Goal: Task Accomplishment & Management: Manage account settings

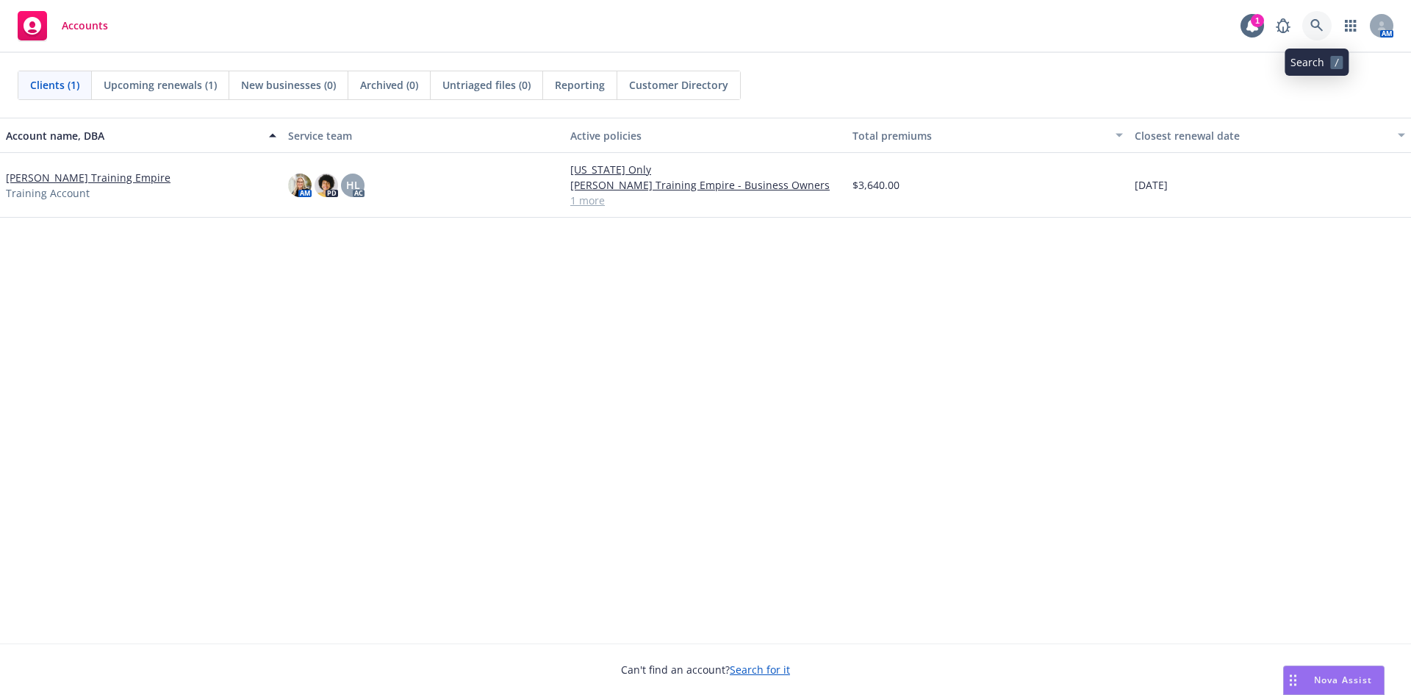
click at [1320, 24] on icon at bounding box center [1317, 25] width 13 height 13
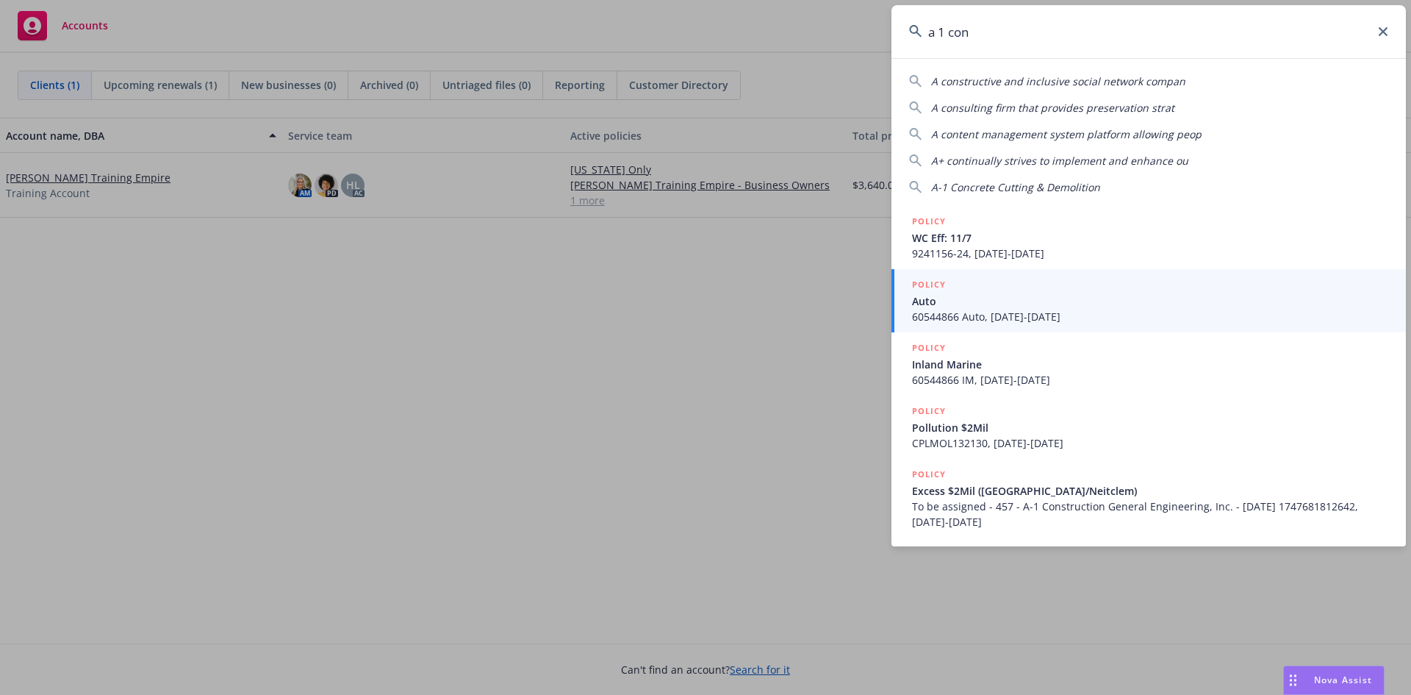
click at [1378, 32] on input "a 1 con" at bounding box center [1149, 31] width 515 height 53
type input "a 1 con"
click at [1383, 30] on icon at bounding box center [1383, 31] width 9 height 9
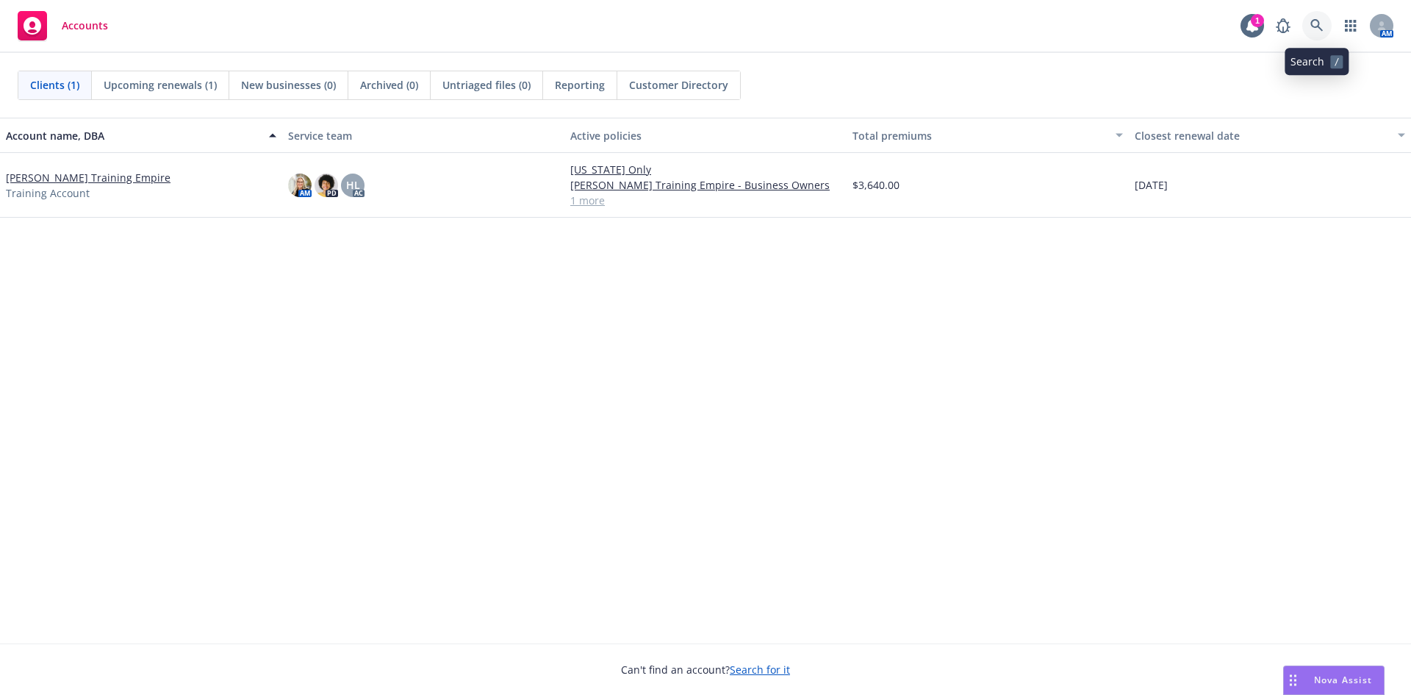
click at [1308, 25] on link at bounding box center [1317, 25] width 29 height 29
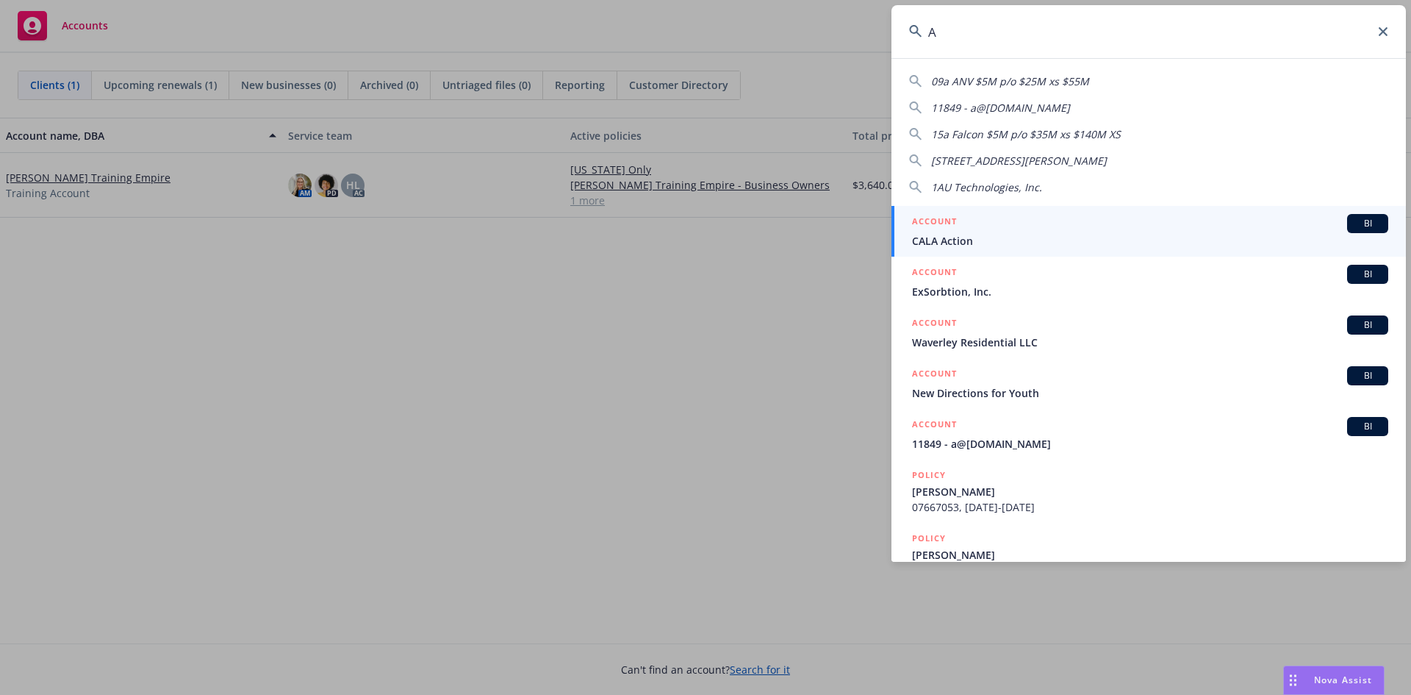
drag, startPoint x: 1372, startPoint y: 157, endPoint x: 1100, endPoint y: 31, distance: 299.9
click at [1100, 31] on input "A" at bounding box center [1149, 31] width 515 height 53
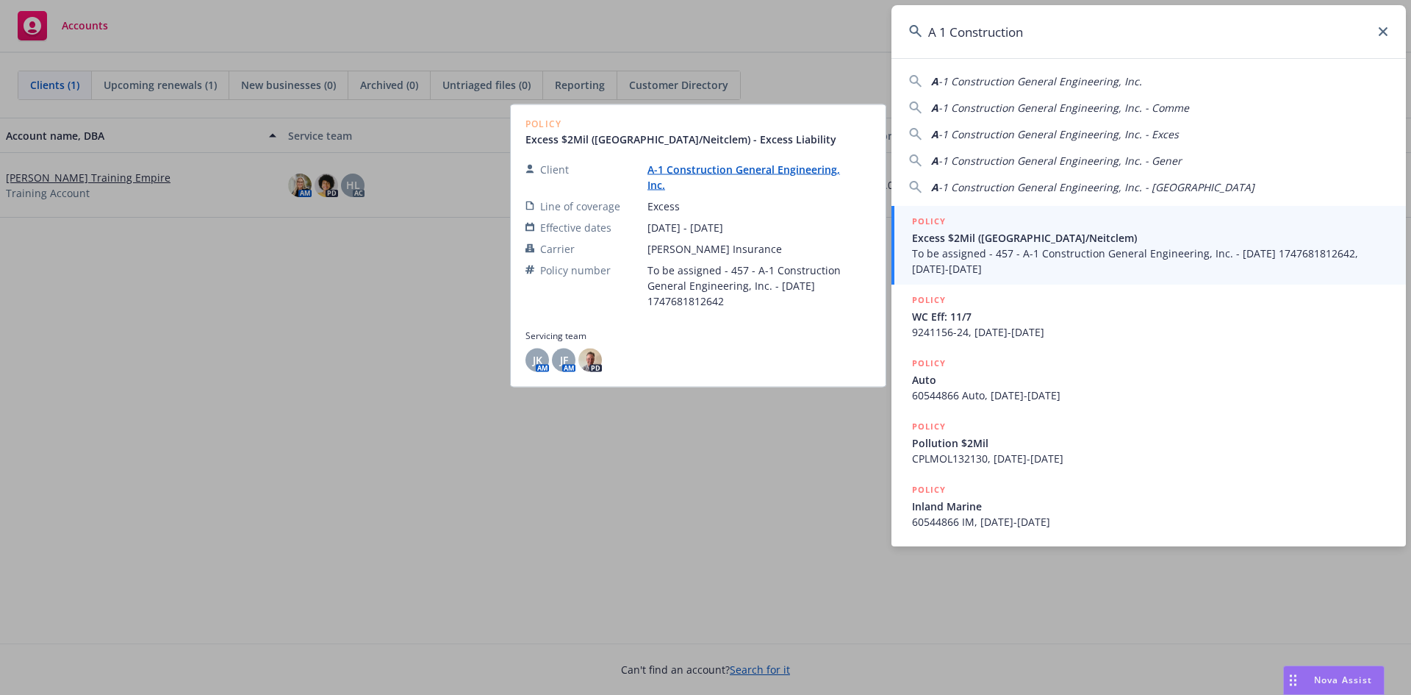
type input "A 1 Construction"
click at [818, 173] on link "A-1 Construction General Engineering, Inc." at bounding box center [744, 176] width 193 height 29
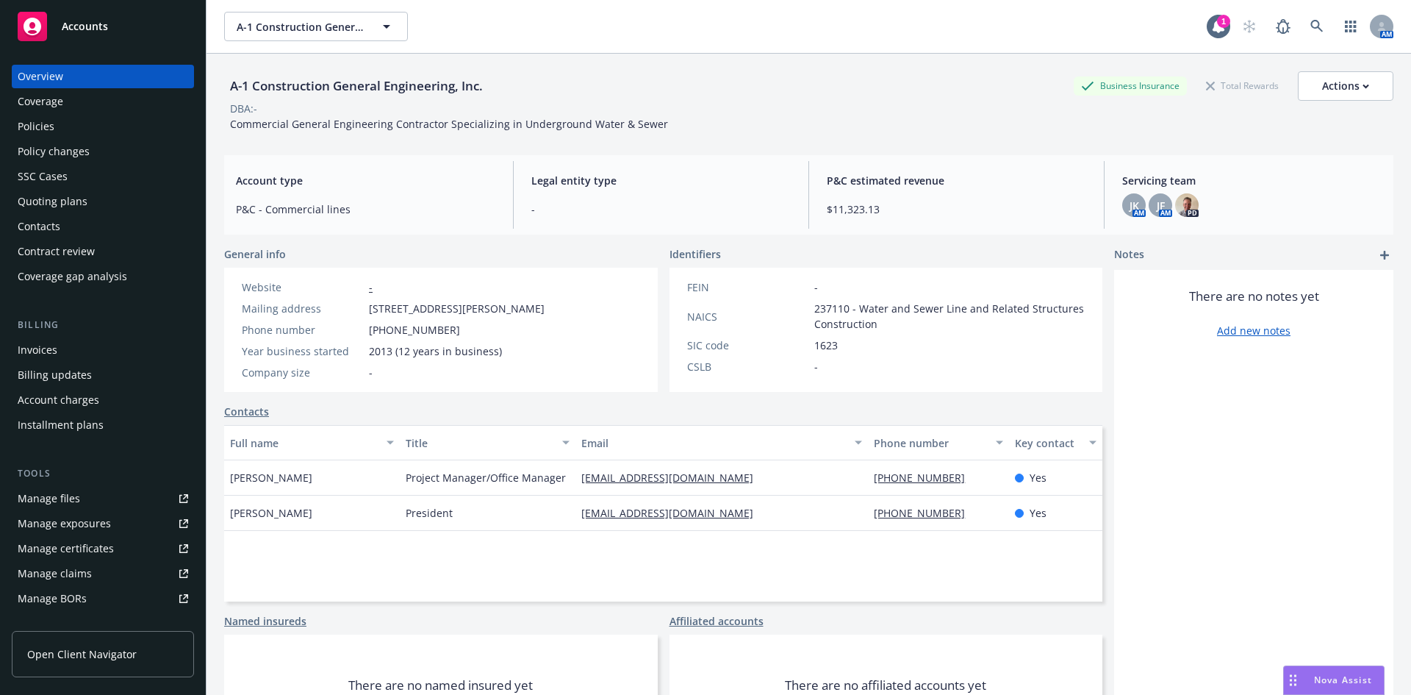
click at [43, 133] on div "Policies" at bounding box center [36, 127] width 37 height 24
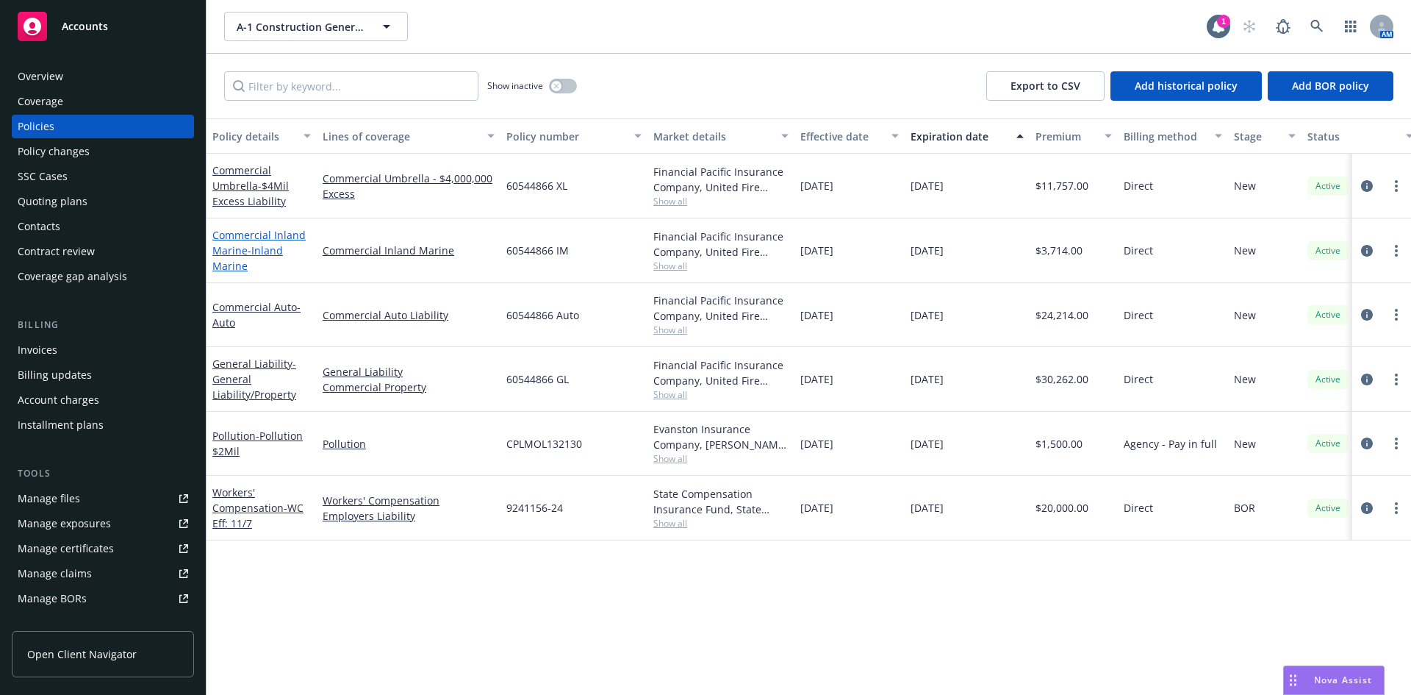
click at [276, 247] on span "- Inland Marine" at bounding box center [247, 257] width 71 height 29
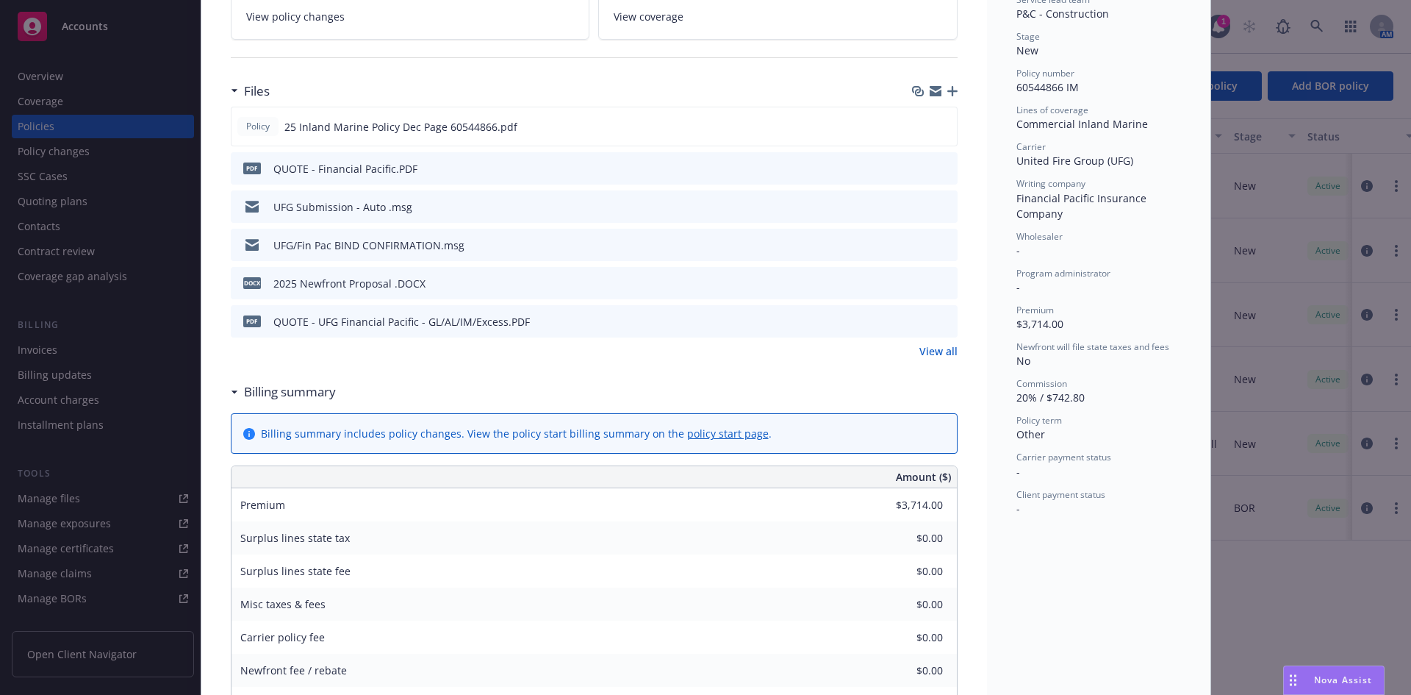
scroll to position [368, 0]
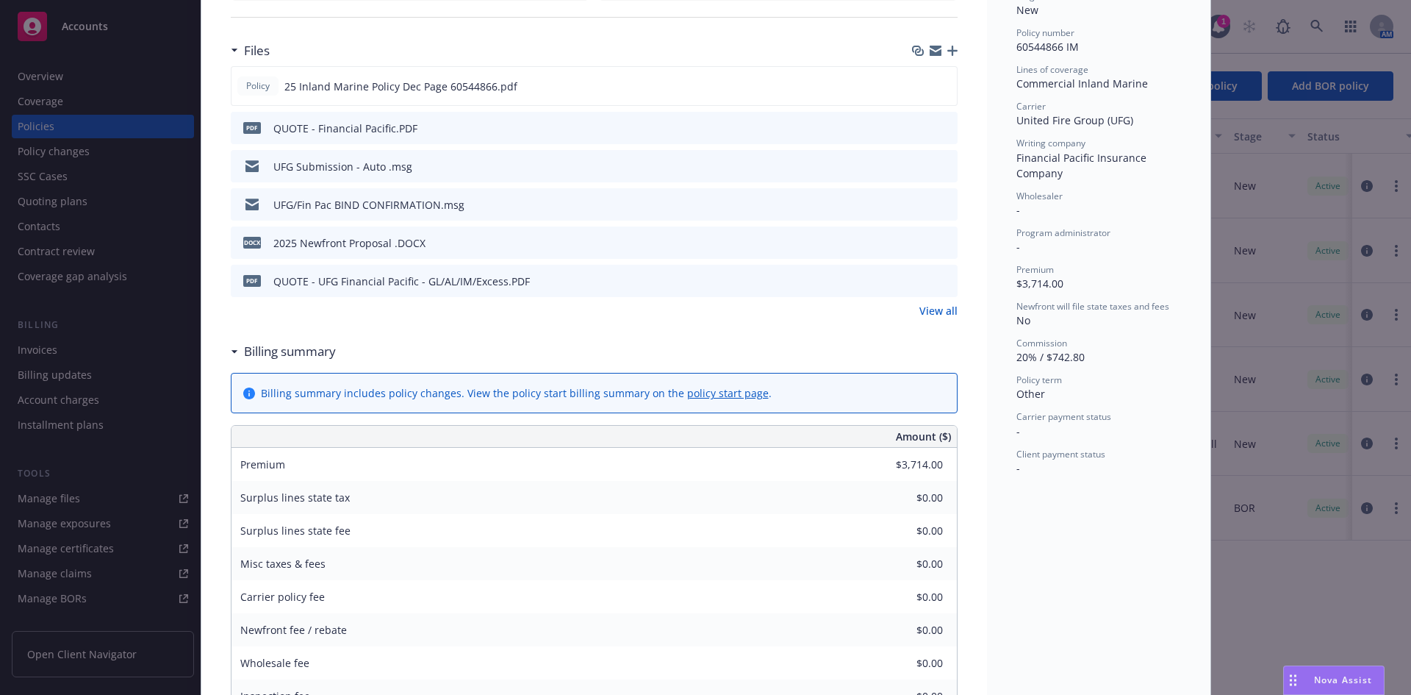
click at [950, 54] on icon "button" at bounding box center [953, 51] width 10 height 10
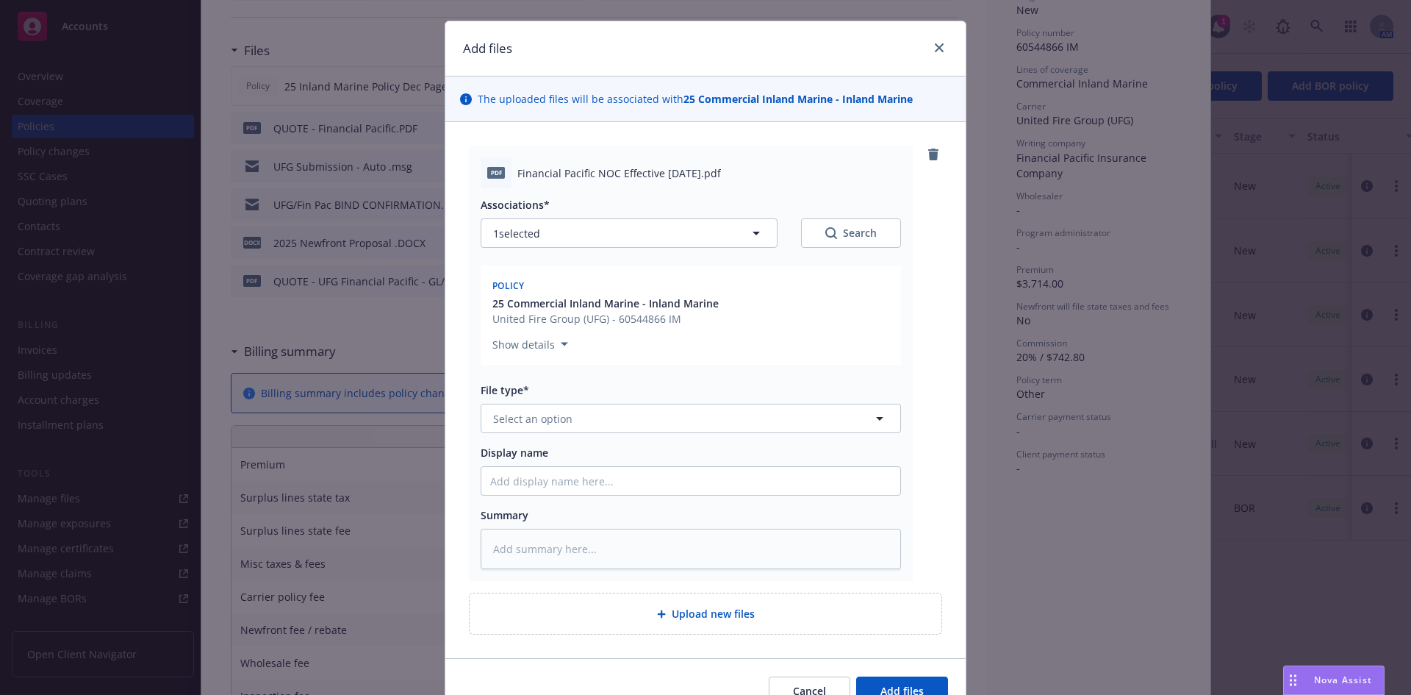
scroll to position [74, 0]
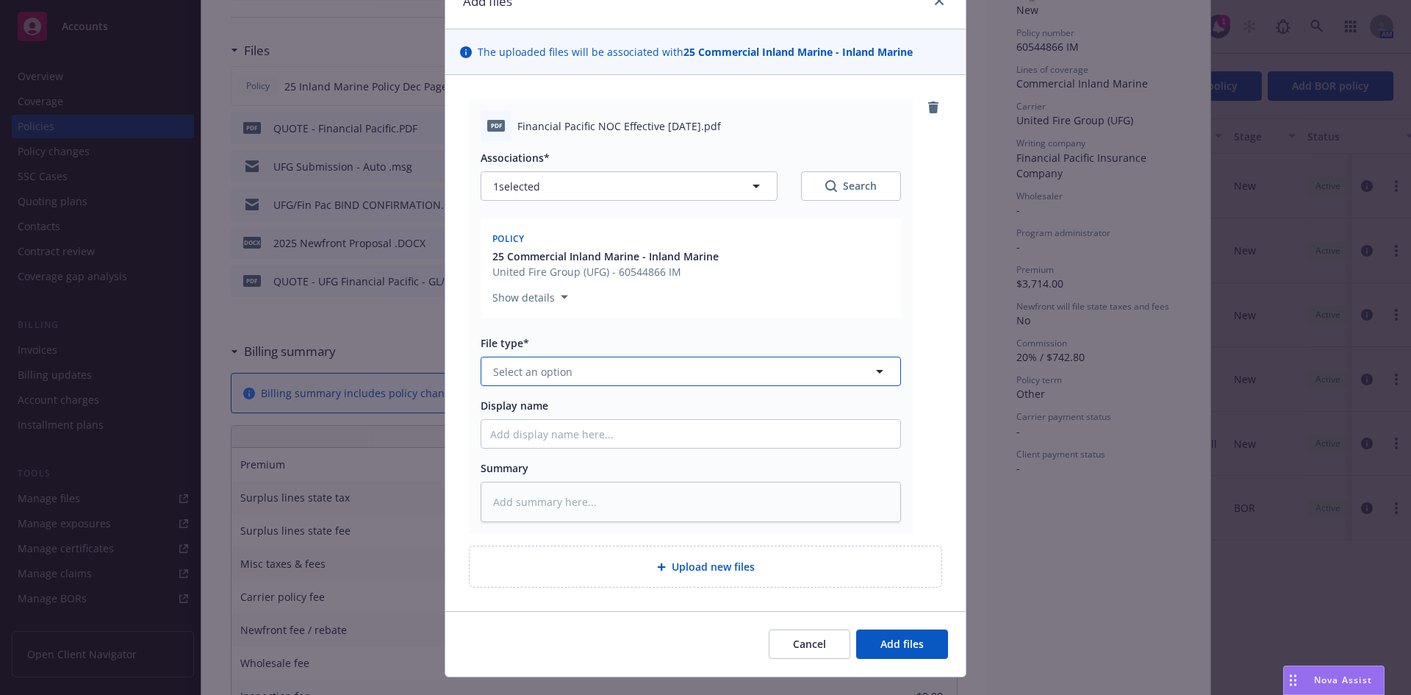
click at [648, 372] on button "Select an option" at bounding box center [691, 371] width 420 height 29
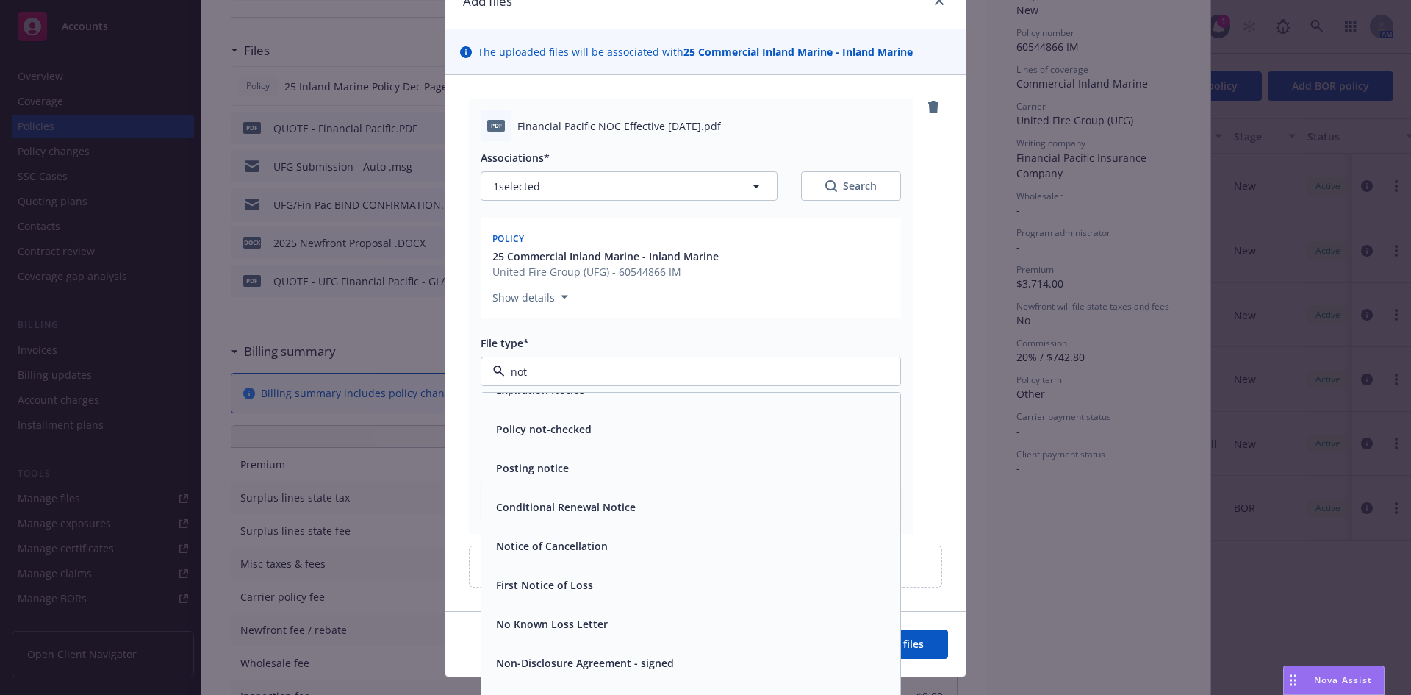
scroll to position [0, 0]
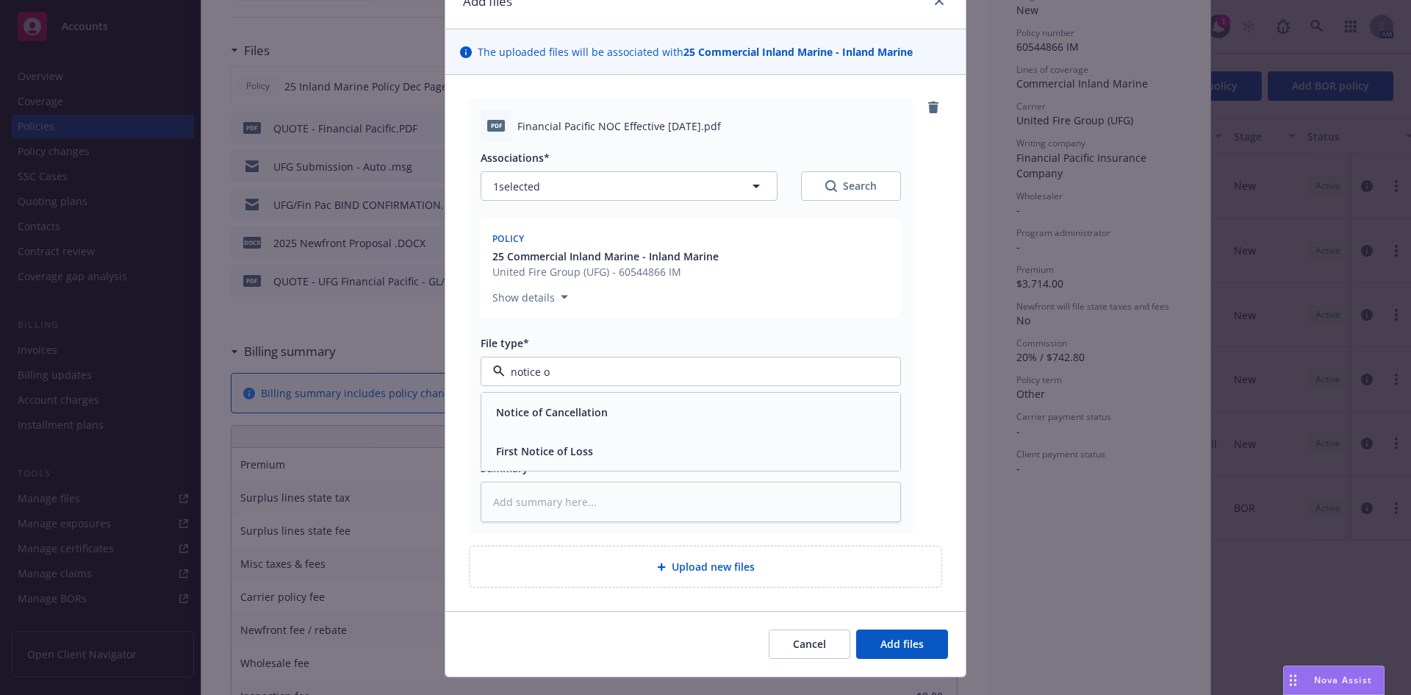
type input "notice of"
click at [712, 416] on div "Notice of Cancellation" at bounding box center [690, 411] width 401 height 21
click at [821, 440] on input "Display name" at bounding box center [690, 434] width 419 height 28
paste input "Financial Pacific- Auto, Liab, IM Notice of Cancellation Eff: 8/31/25"
type textarea "x"
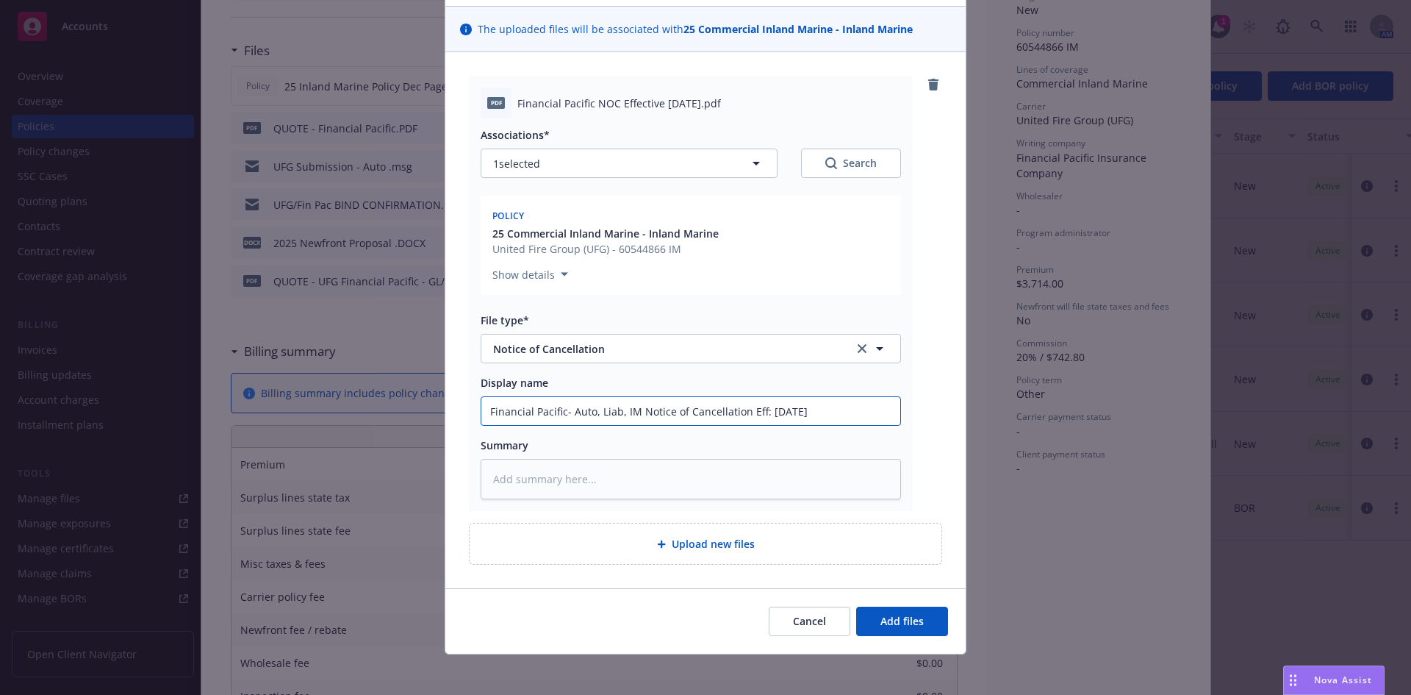
scroll to position [103, 0]
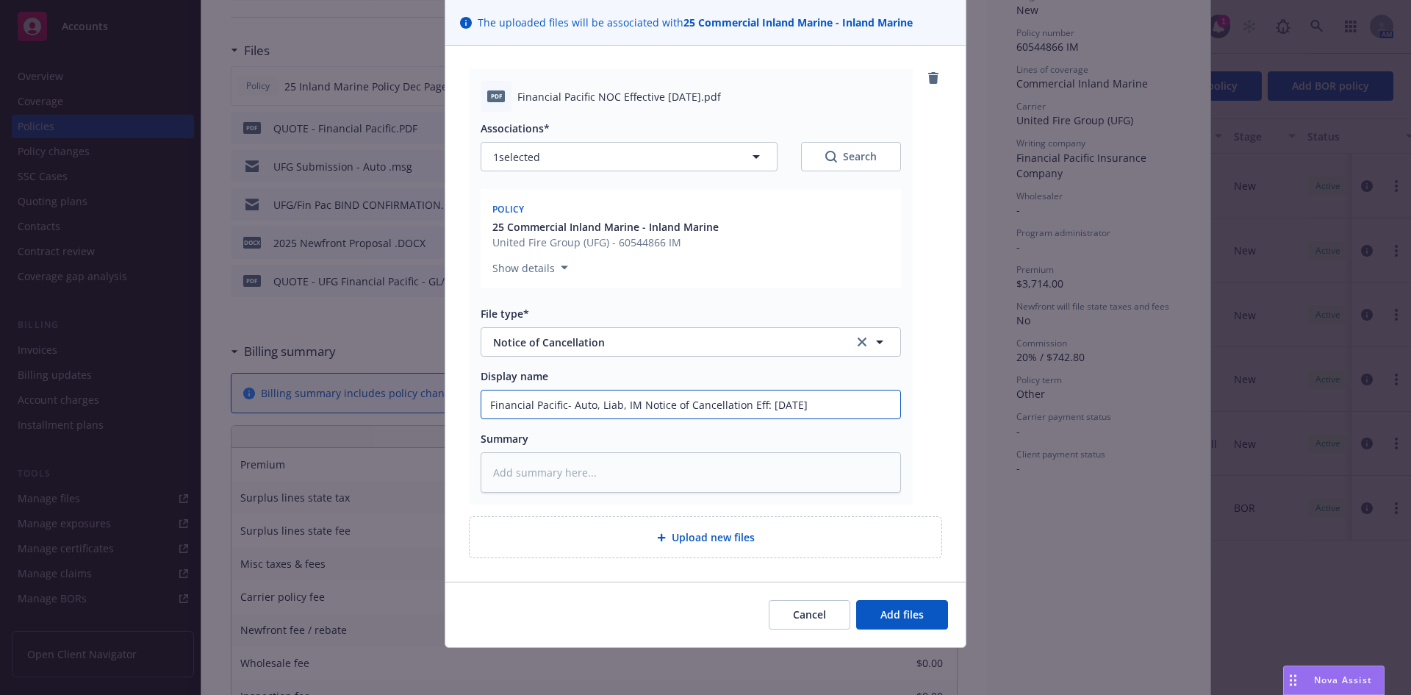
type input "Financial Pacific- Auto, Liab, IM Notice of Cancellation Eff: 8/31/25"
click at [678, 541] on span "Upload new files" at bounding box center [713, 536] width 83 height 15
type textarea "x"
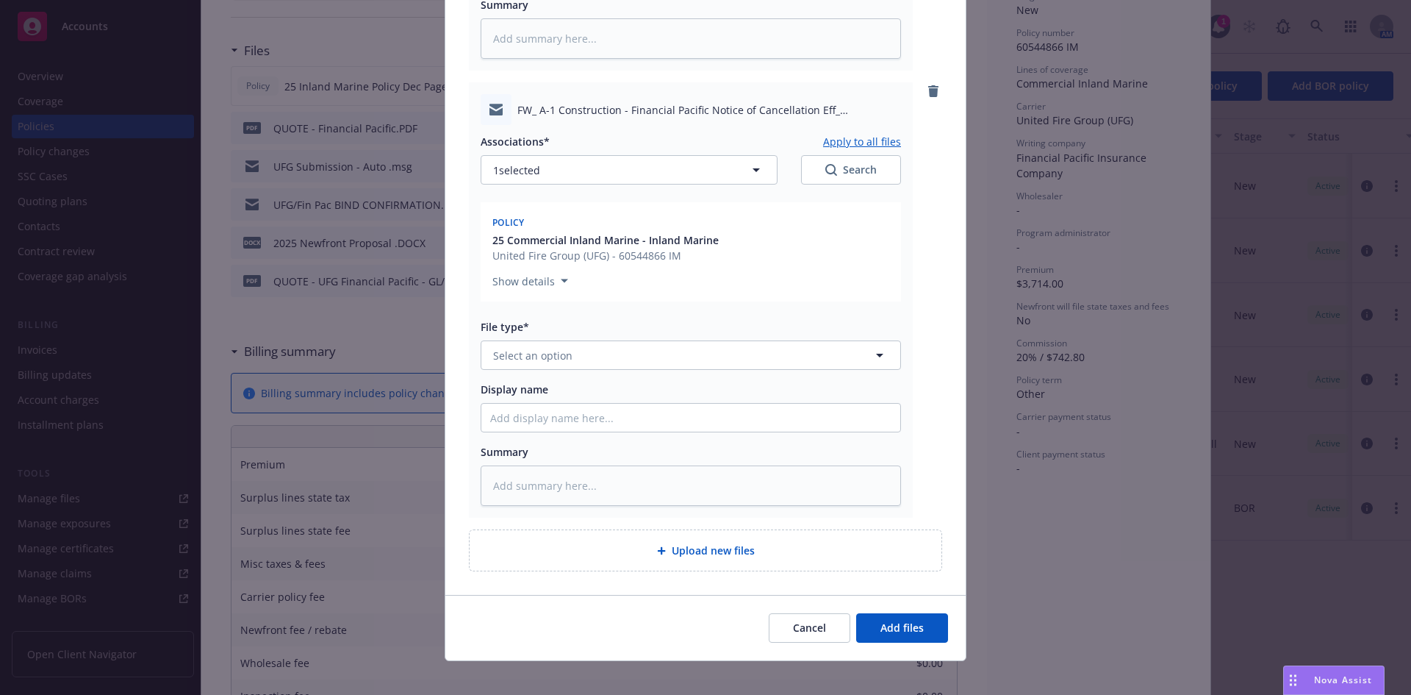
scroll to position [544, 0]
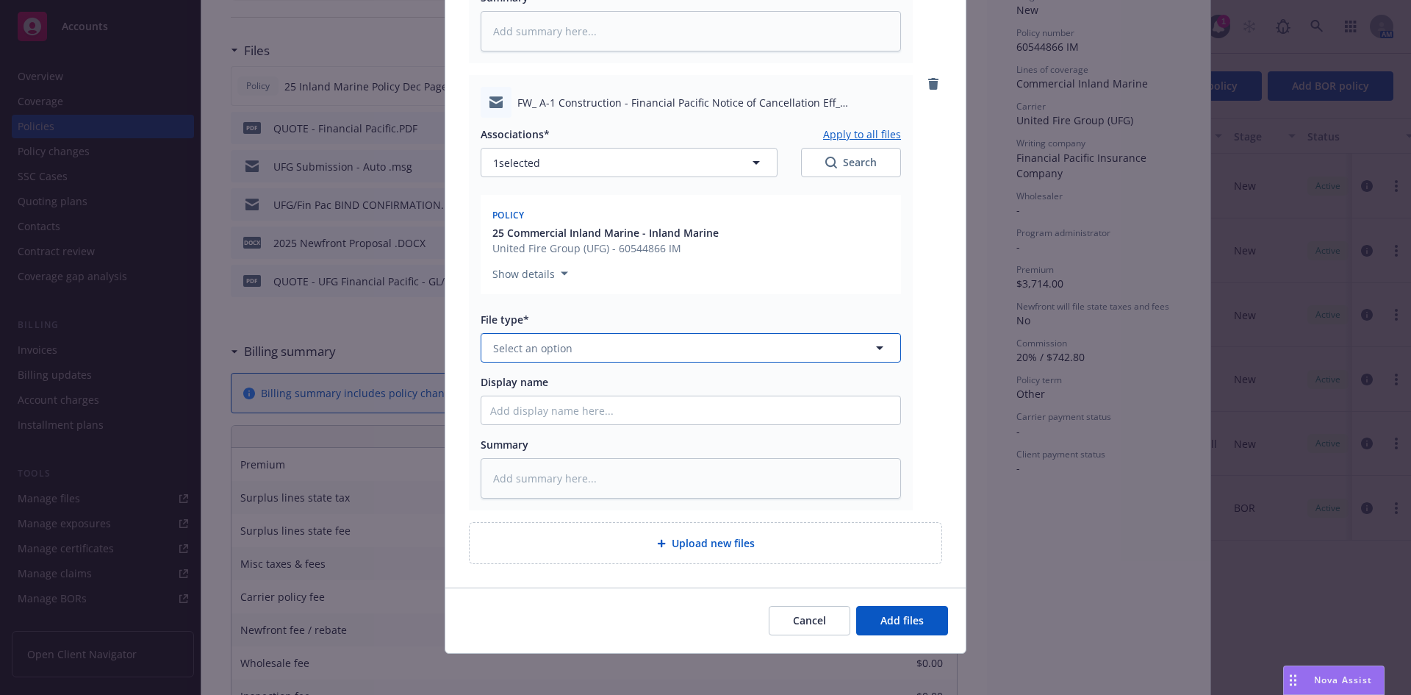
click at [702, 343] on button "Select an option" at bounding box center [691, 347] width 420 height 29
type input "email"
click at [712, 373] on div "Email" at bounding box center [690, 388] width 419 height 39
paste input "Financial Pacific- Auto, Liab, IM Notice of Cancellation Eff: 8/31/25"
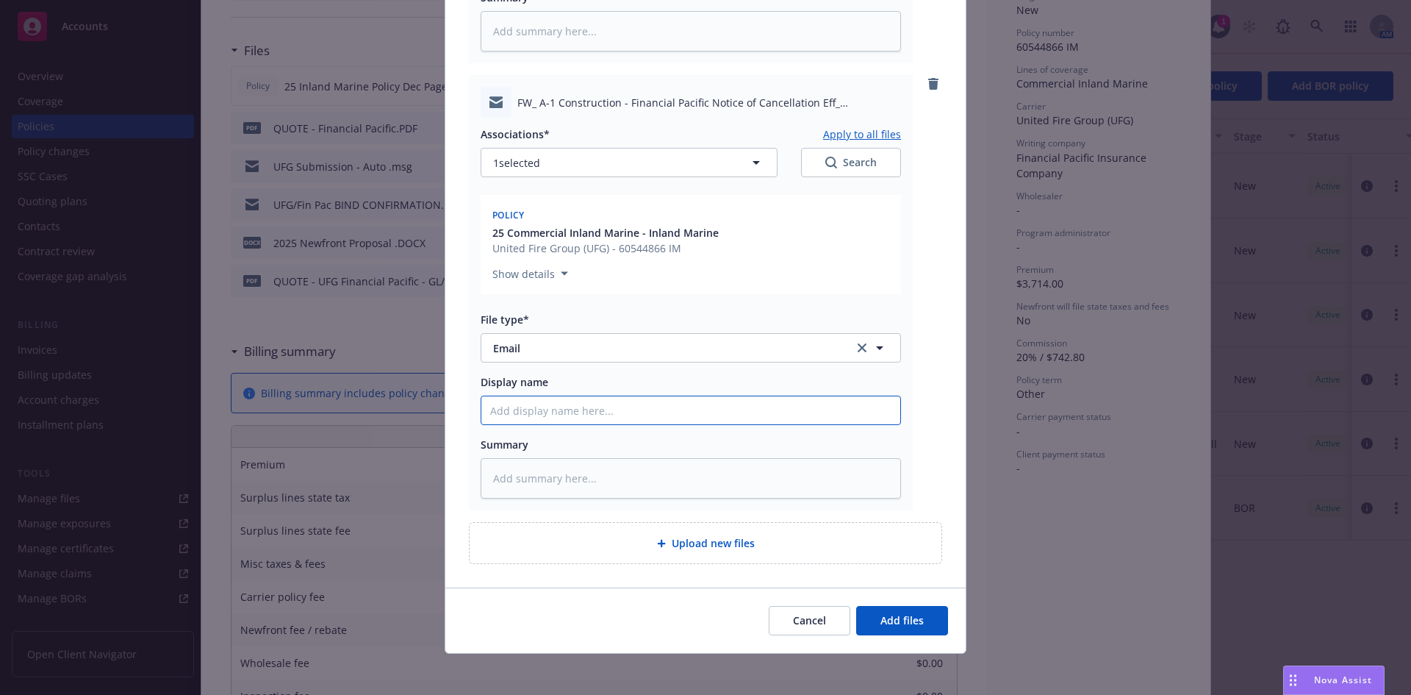
type textarea "x"
type input "Financial Pacific- Auto, Liab, IM Notice of Cancellation Eff: 8/31/25"
click at [675, 469] on textarea at bounding box center [691, 478] width 420 height 40
type textarea "x"
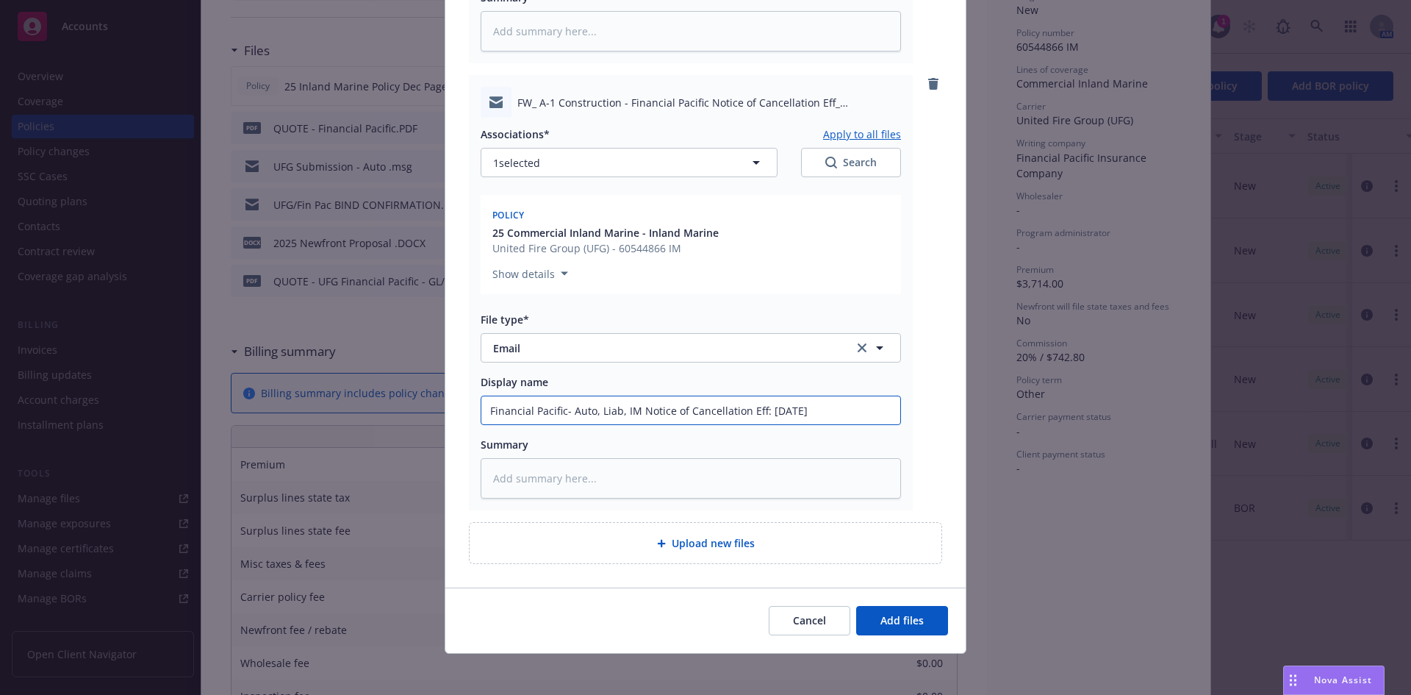
type input "E Financial Pacific- Auto, Liab, IM Notice of Cancellation Eff: 8/31/25"
type textarea "x"
type input "EM Financial Pacific- Auto, Liab, IM Notice of Cancellation Eff: 8/31/25"
type textarea "x"
type input "EM Financial Pacific- Auto, Liab, IM Notice of Cancellation Eff: 8/31/25"
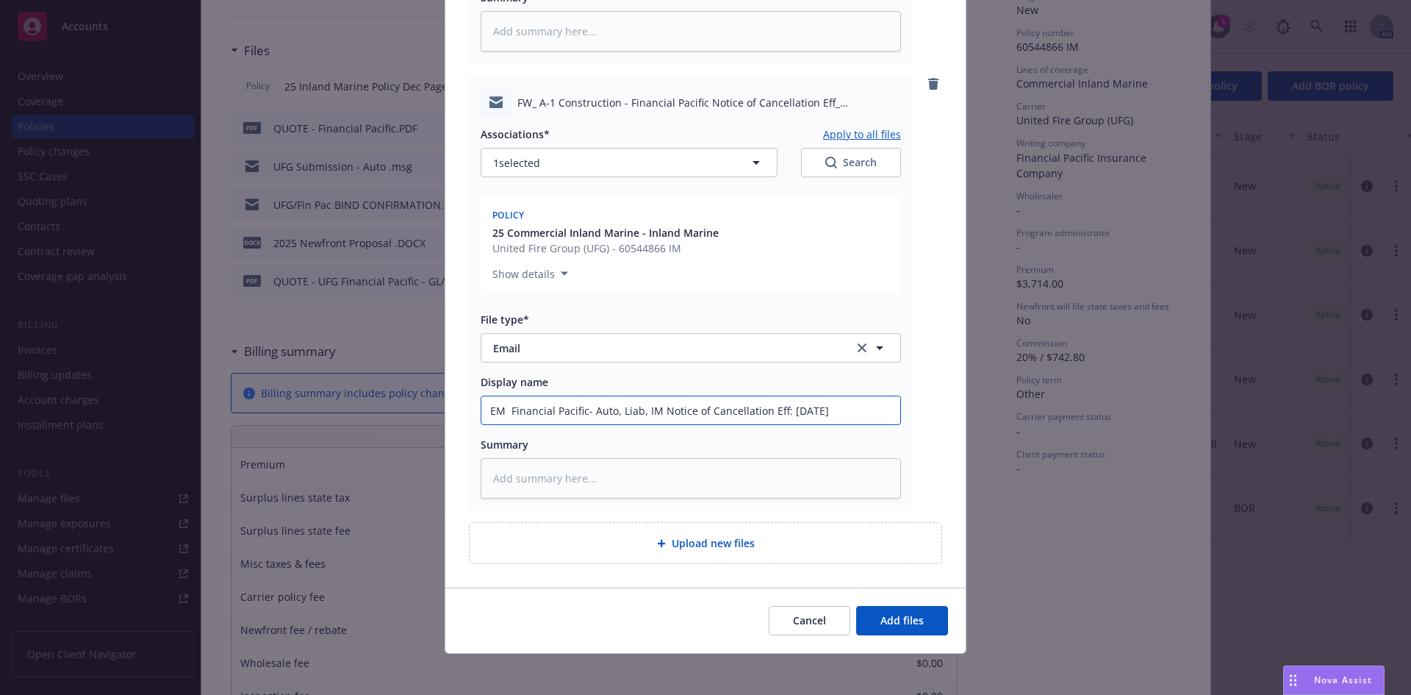
type textarea "x"
type input "EM t Financial Pacific- Auto, Liab, IM Notice of Cancellation Eff: 8/31/25"
type textarea "x"
type input "EM to Financial Pacific- Auto, Liab, IM Notice of Cancellation Eff: 8/31/25"
type textarea "x"
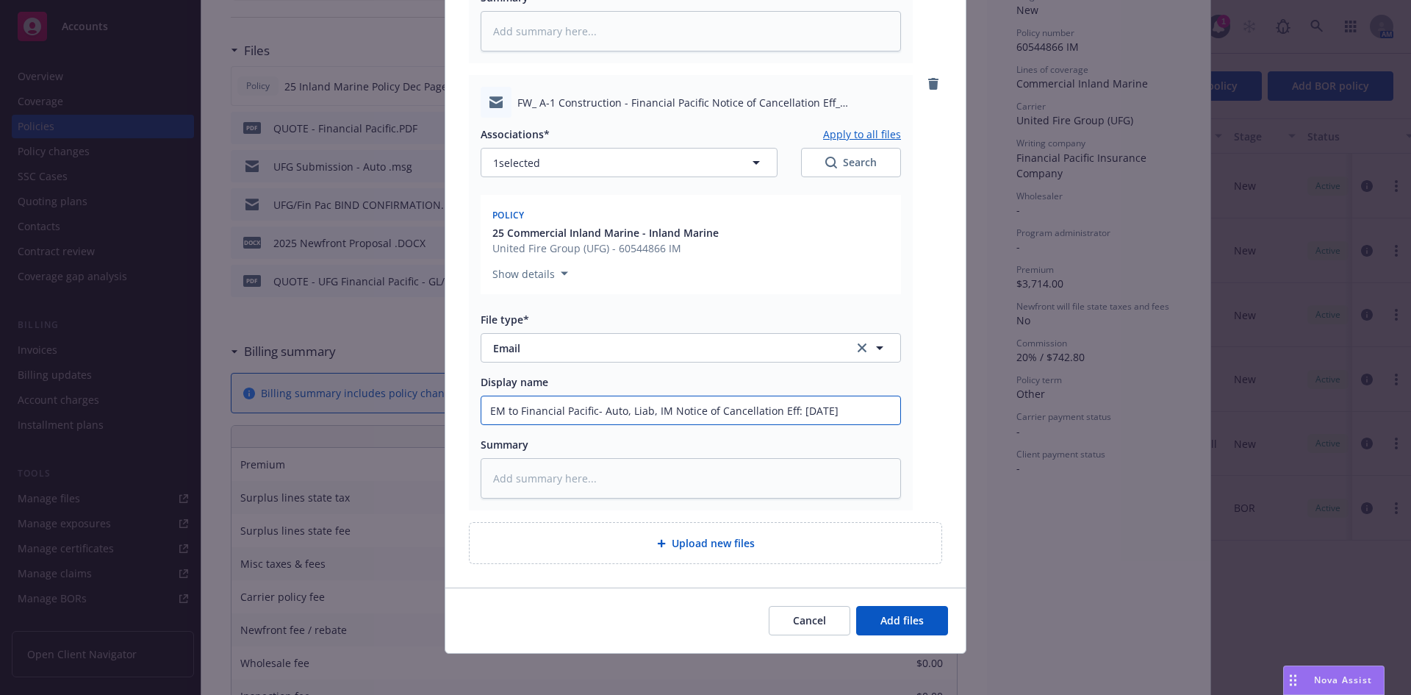
type input "EM to Financial Pacific- Auto, Liab, IM Notice of Cancellation Eff: 8/31/25"
type textarea "x"
type input "EM to I Financial Pacific- Auto, Liab, IM Notice of Cancellation Eff: 8/31/25"
type textarea "x"
type input "EM to IN Financial Pacific- Auto, Liab, IM Notice of Cancellation Eff: 8/31/25"
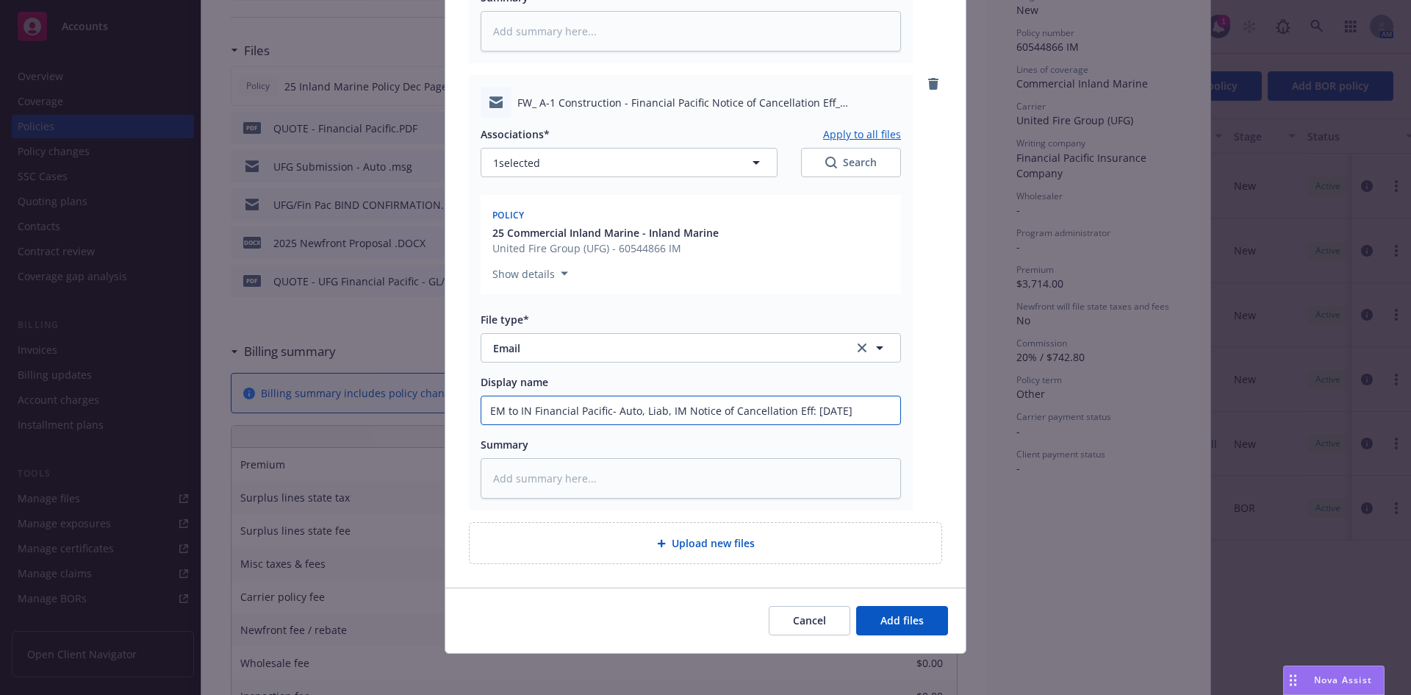
type textarea "x"
type input "EM to INS Financial Pacific- Auto, Liab, IM Notice of Cancellation Eff: 8/31/25"
type textarea "x"
type input "EM to INSD Financial Pacific- Auto, Liab, IM Notice of Cancellation Eff: 8/31/25"
type textarea "x"
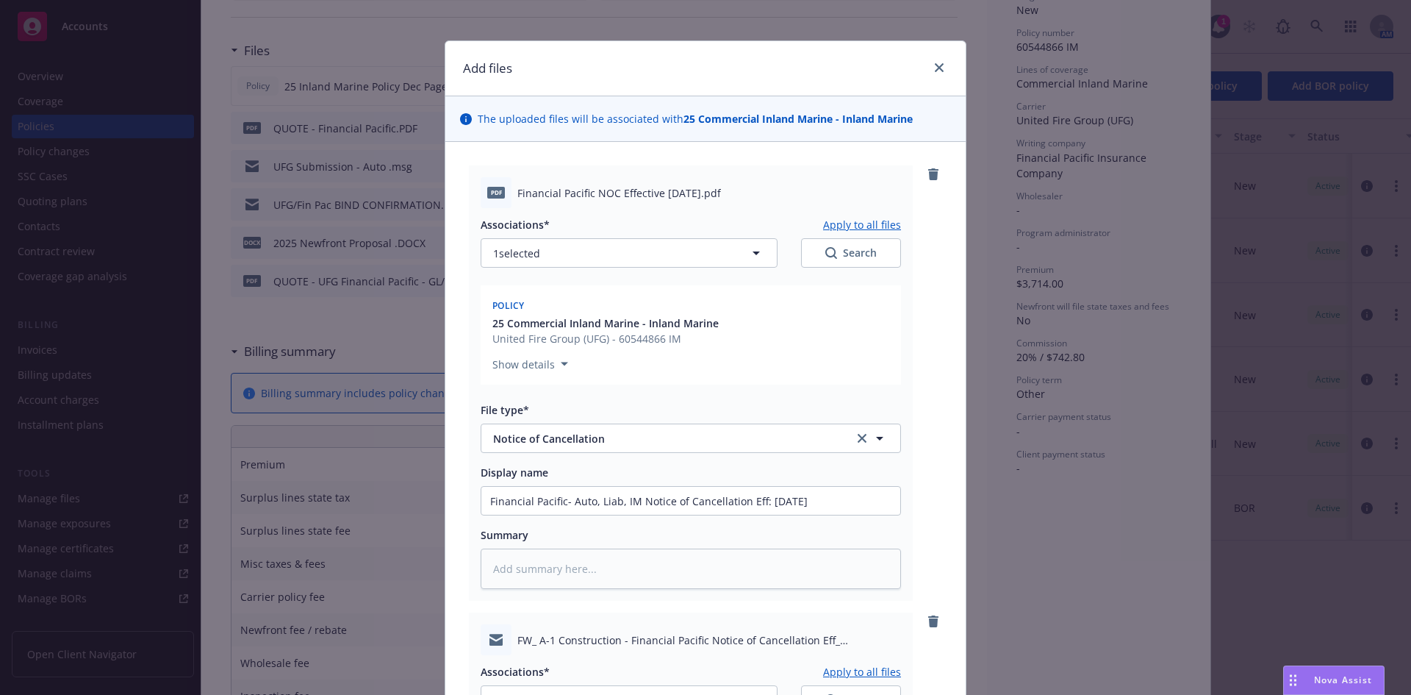
scroll to position [0, 0]
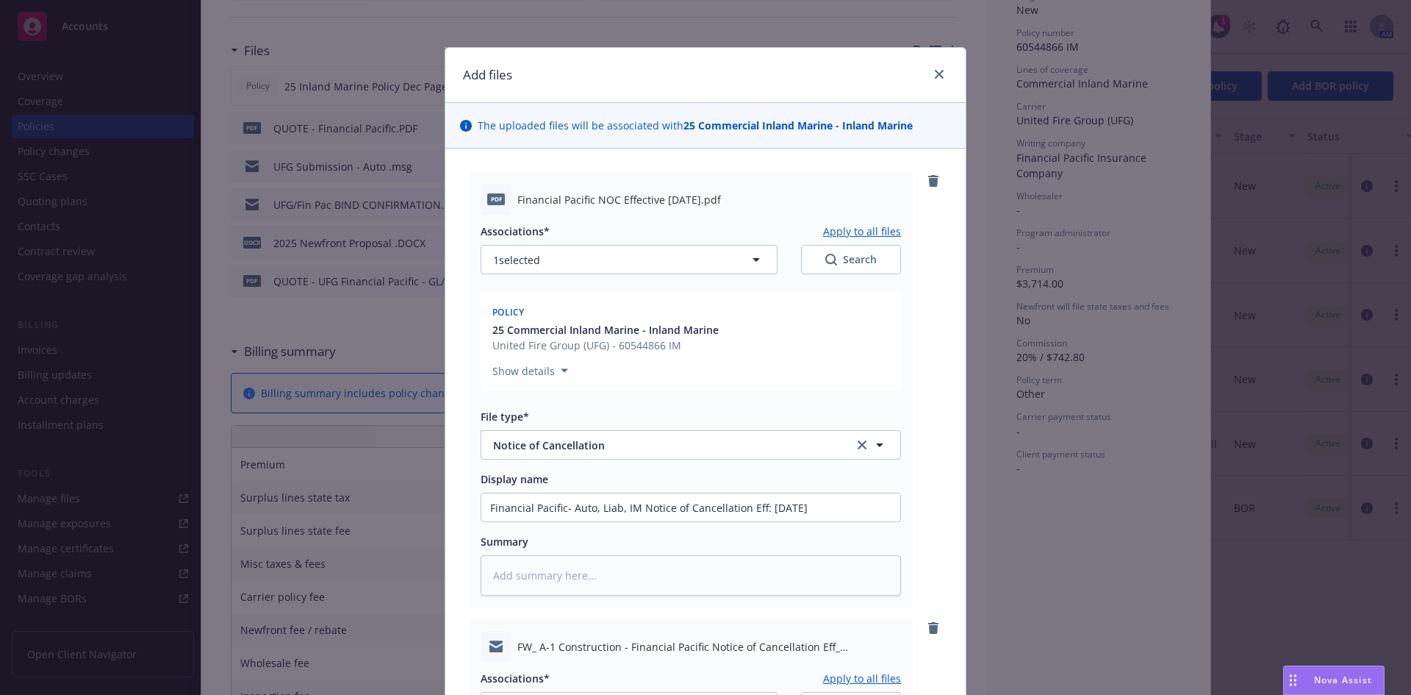
type input "EM to INSD: Financial Pacific- Auto, Liab, IM Notice of Cancellation Eff: 8/31/…"
click at [637, 259] on button "1 selected" at bounding box center [629, 259] width 297 height 29
type textarea "x"
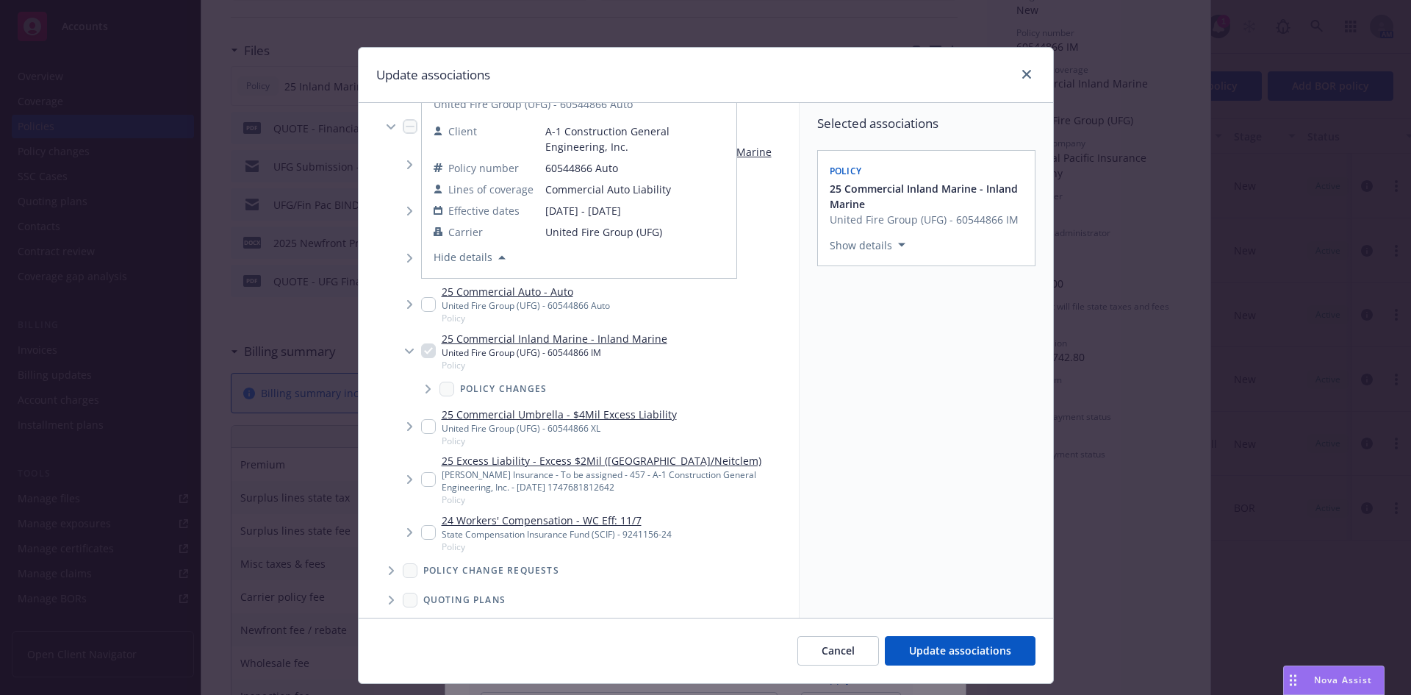
click at [421, 305] on input "Tree Example" at bounding box center [428, 304] width 15 height 15
checkbox input "true"
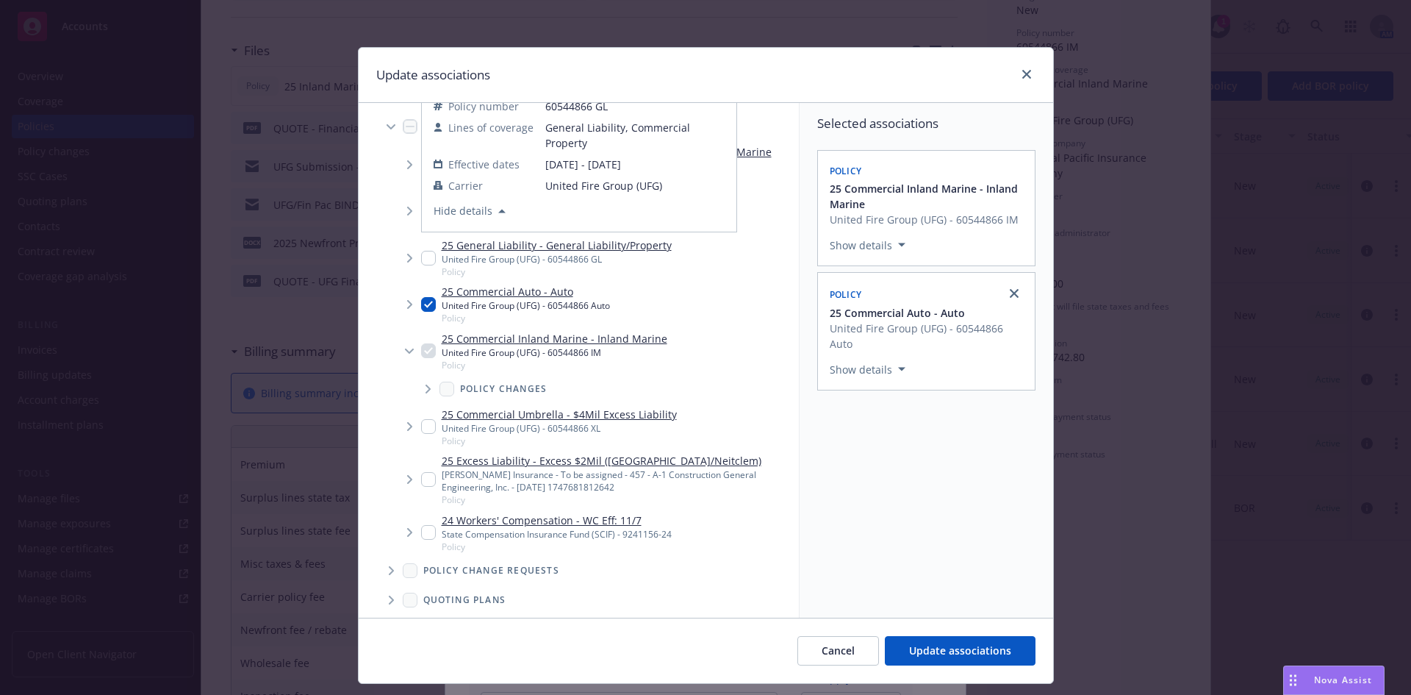
click at [421, 259] on input "Tree Example" at bounding box center [428, 258] width 15 height 15
checkbox input "true"
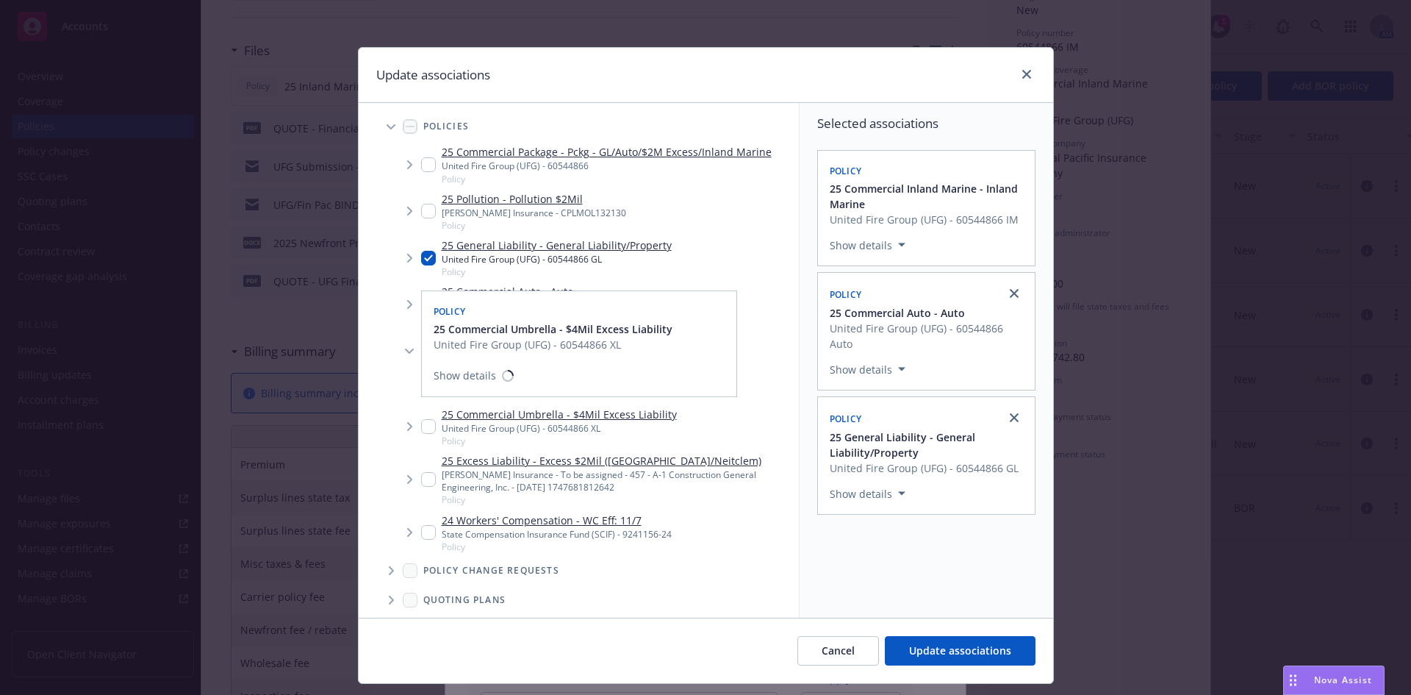
click at [422, 427] on input "Tree Example" at bounding box center [428, 426] width 15 height 15
checkbox input "true"
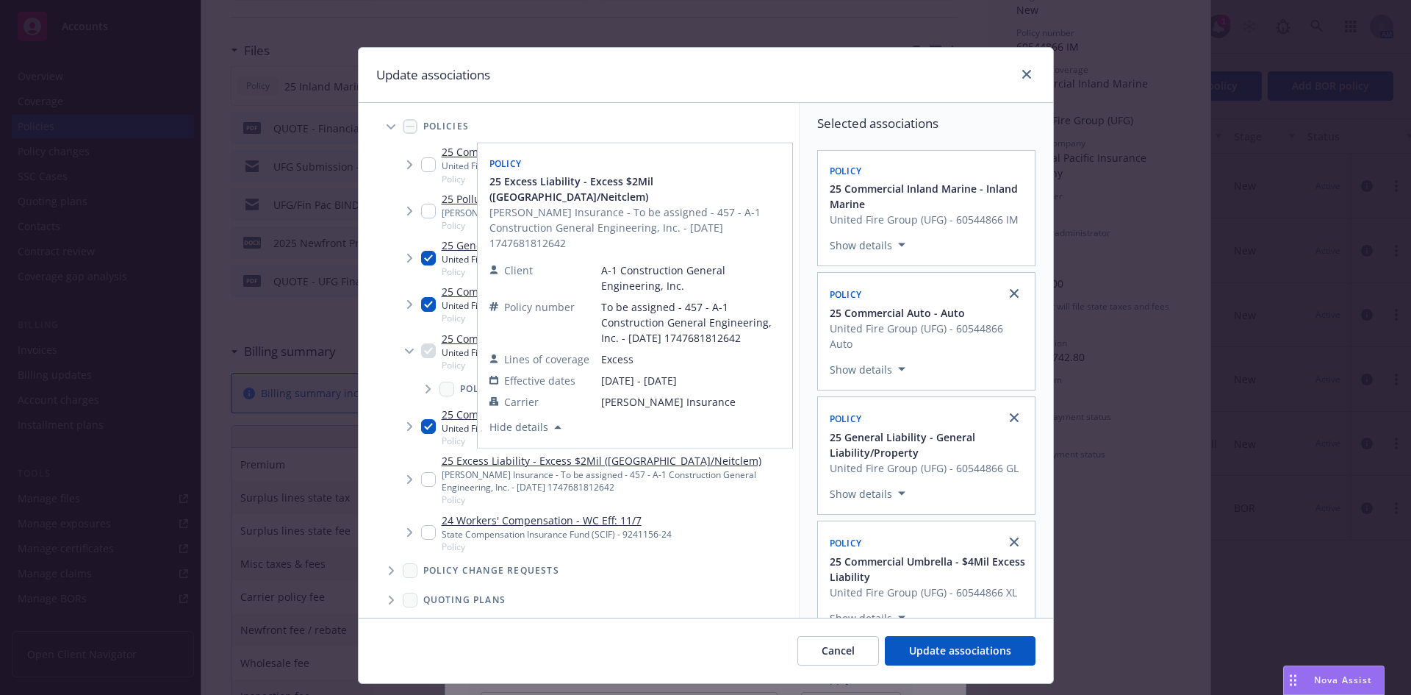
click at [421, 476] on input "Tree Example" at bounding box center [428, 479] width 15 height 15
checkbox input "true"
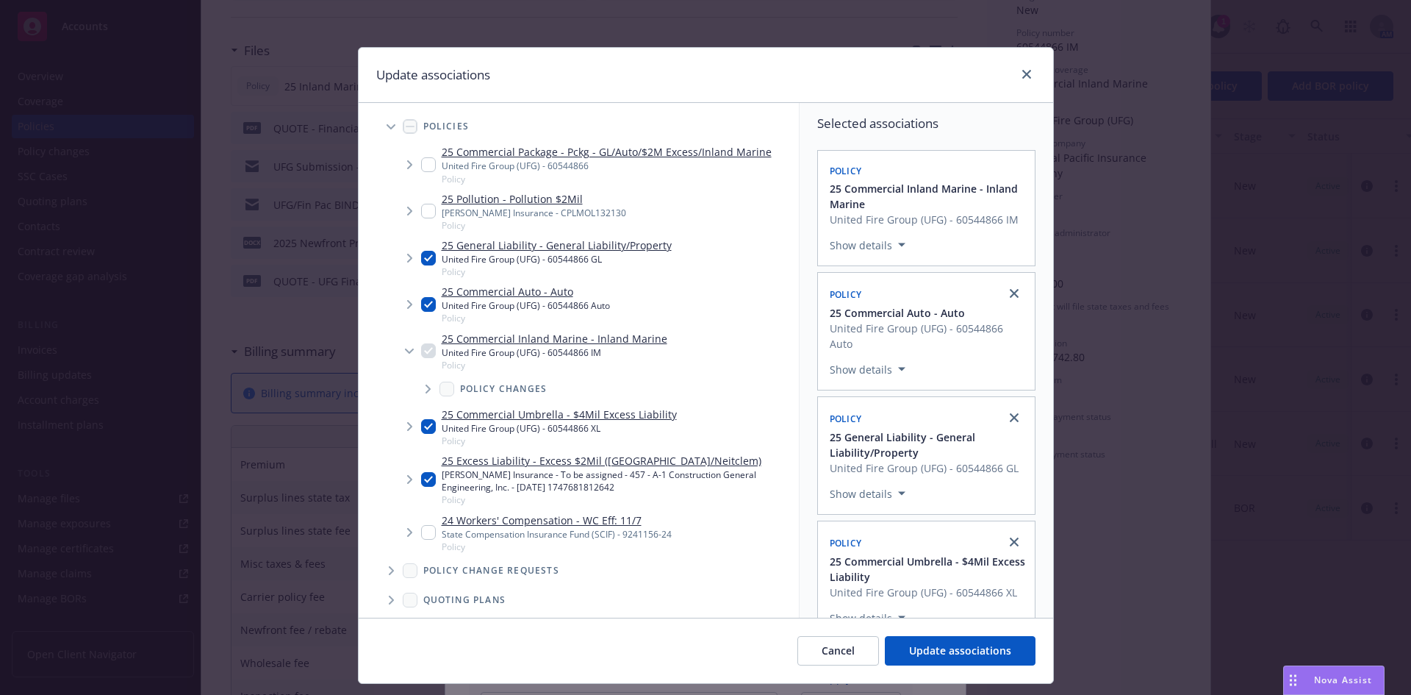
click at [421, 167] on input "Tree Example" at bounding box center [428, 164] width 15 height 15
checkbox input "true"
click at [942, 649] on span "Update associations" at bounding box center [960, 650] width 102 height 14
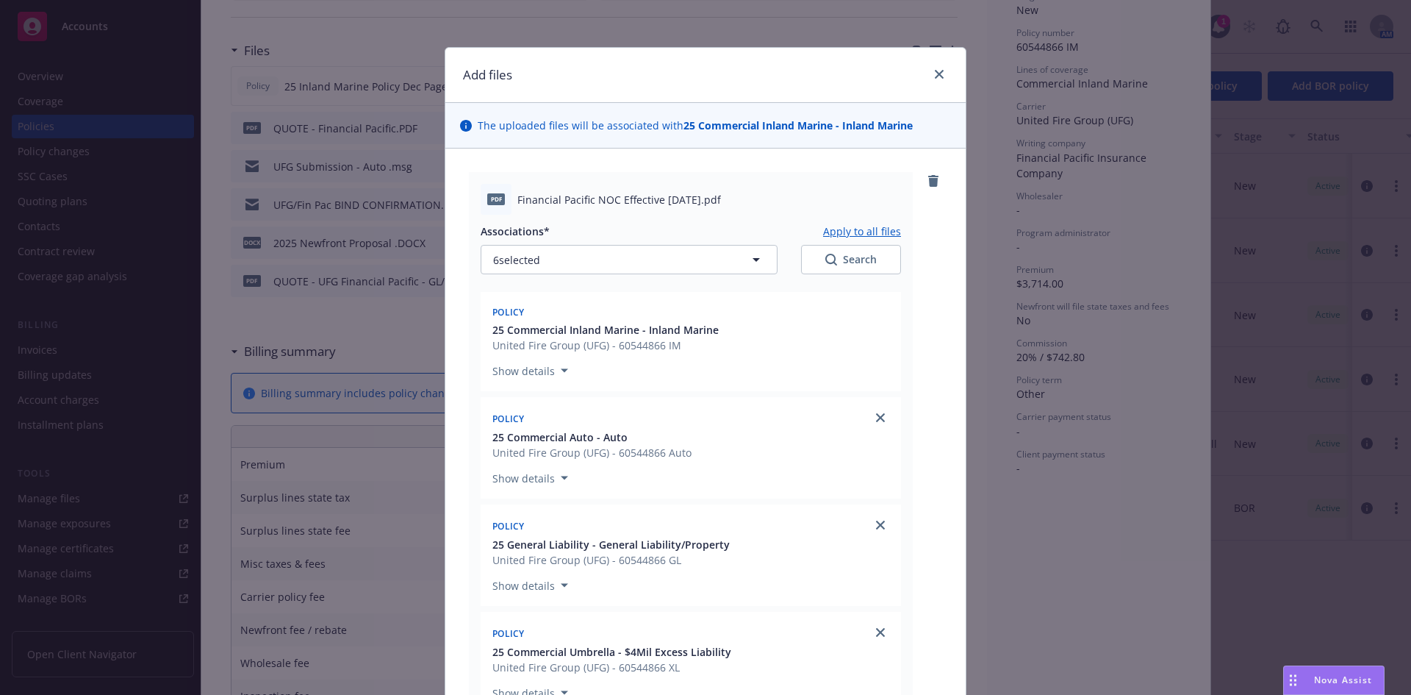
click at [842, 232] on button "Apply to all files" at bounding box center [862, 230] width 78 height 15
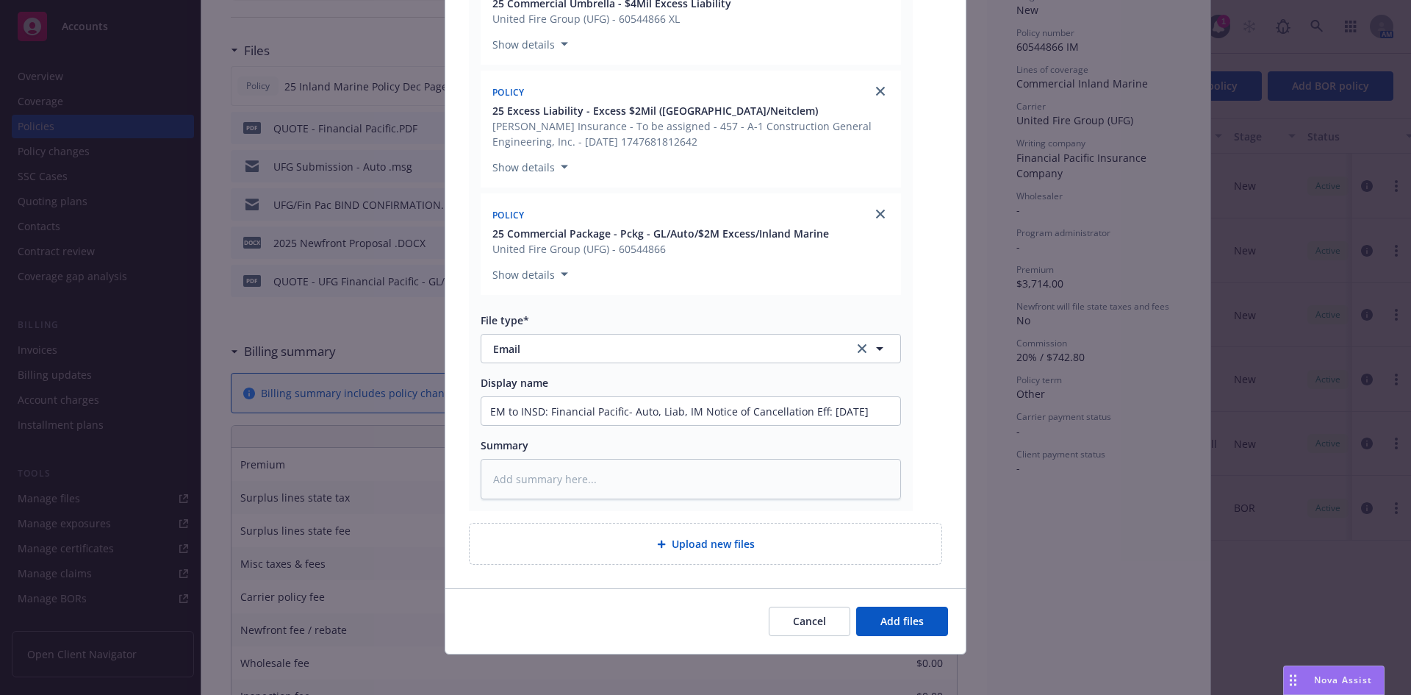
scroll to position [1654, 0]
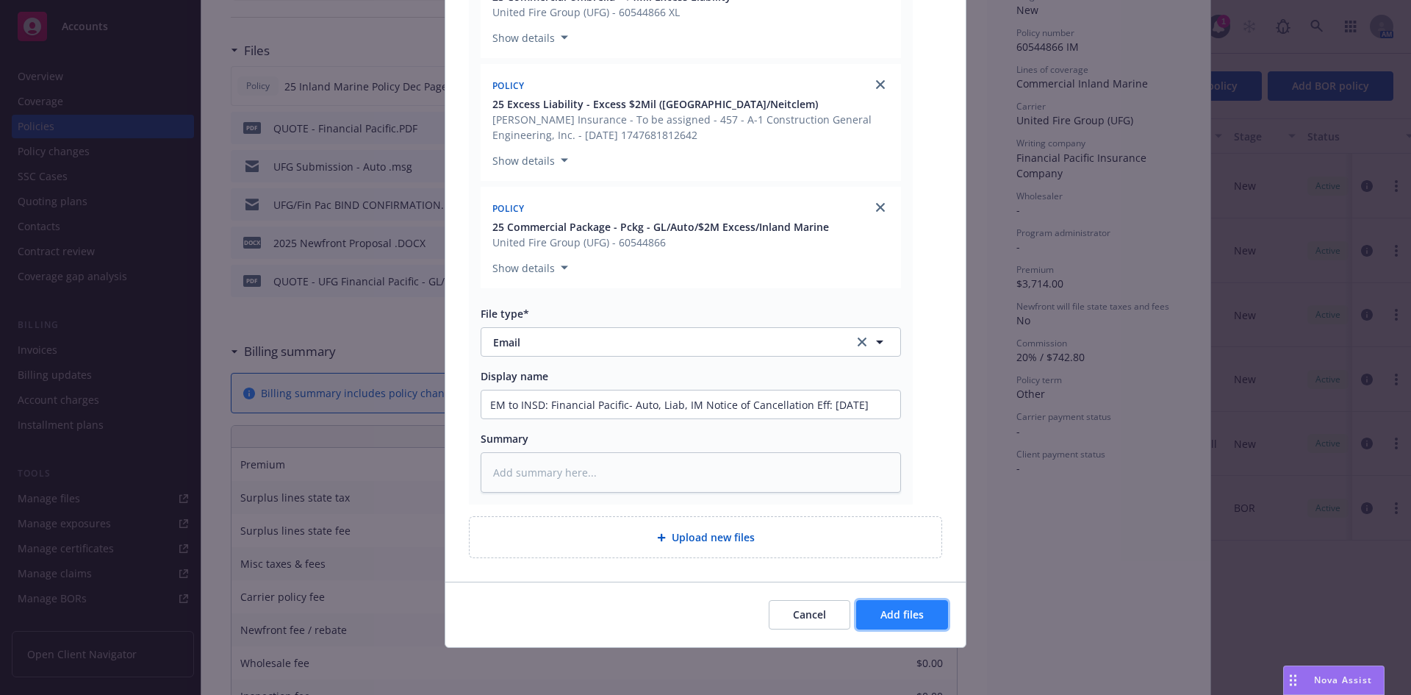
click at [925, 615] on button "Add files" at bounding box center [902, 614] width 92 height 29
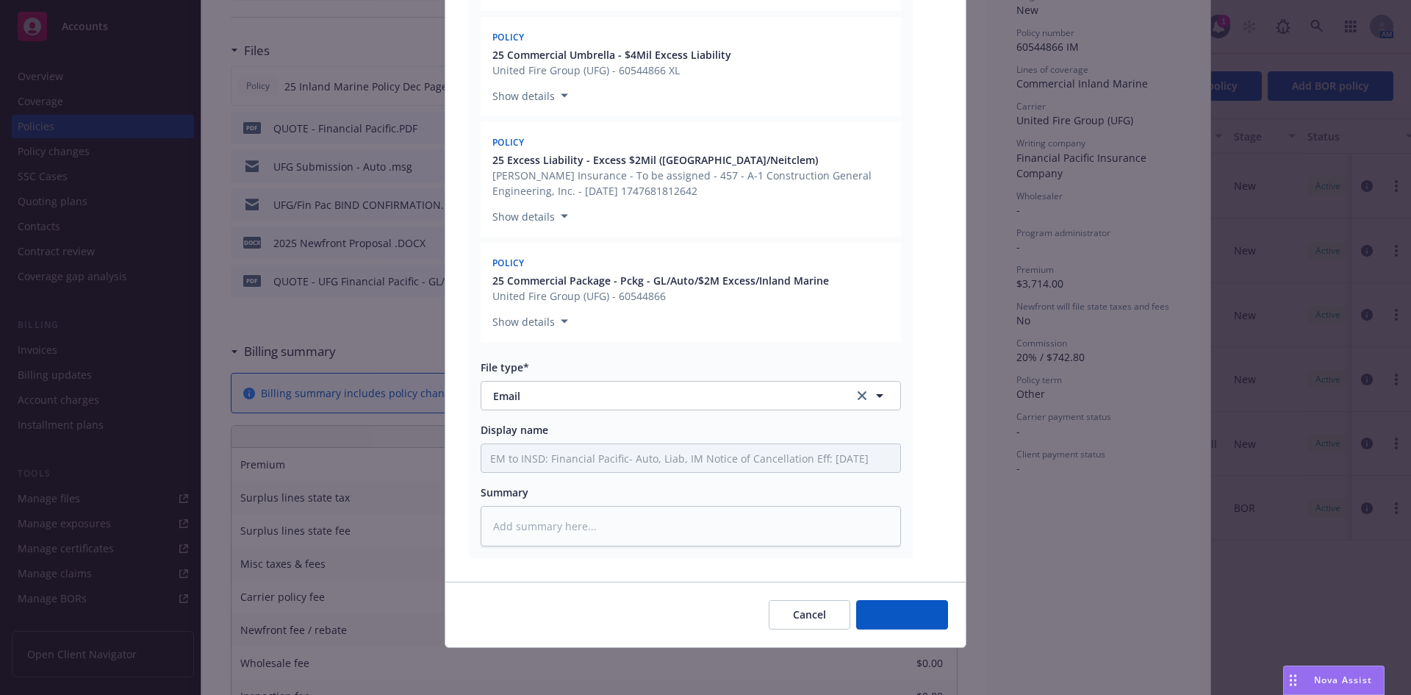
type textarea "x"
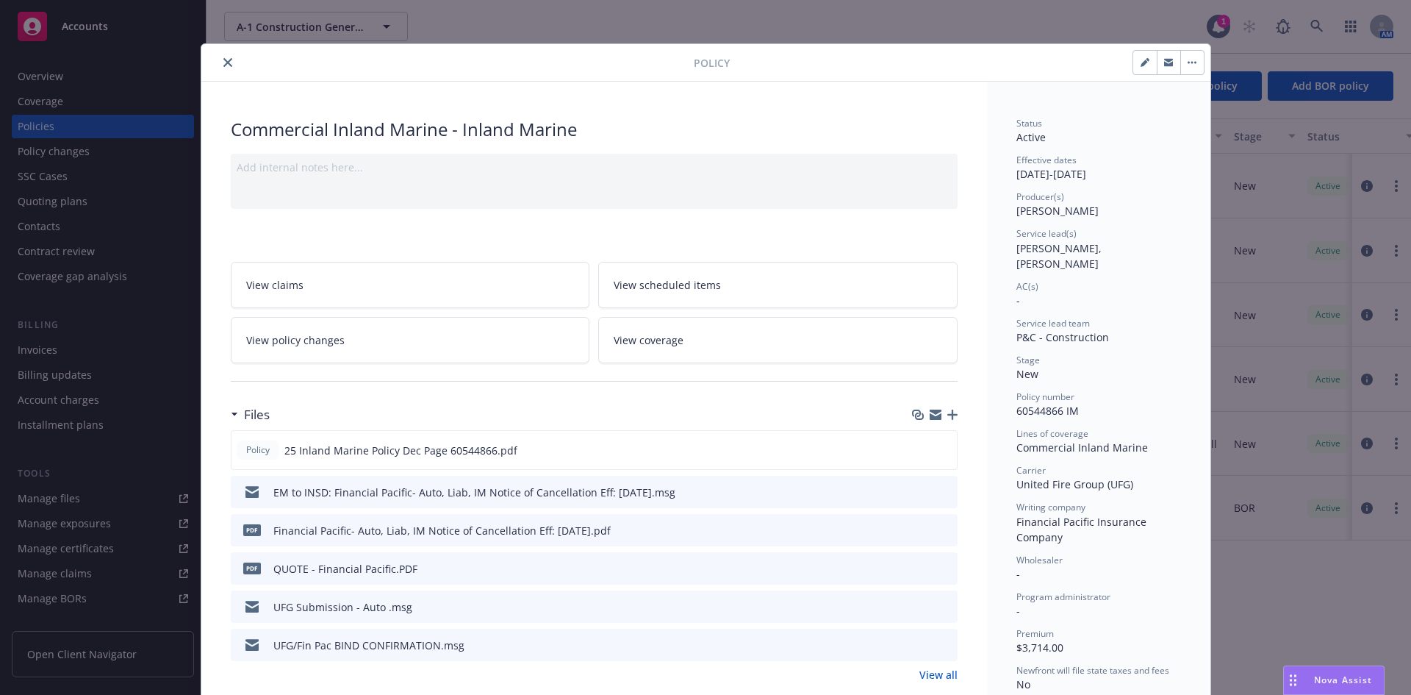
scroll to position [0, 0]
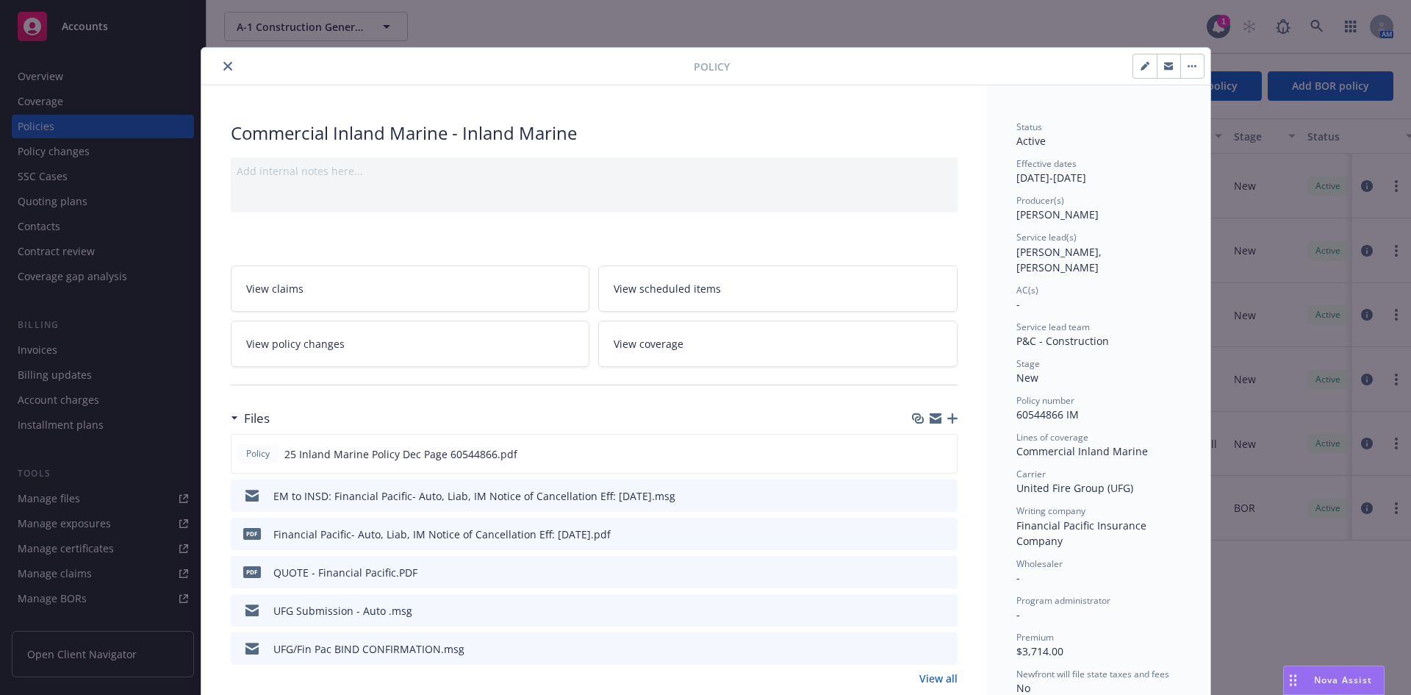
click at [223, 69] on icon "close" at bounding box center [227, 66] width 9 height 9
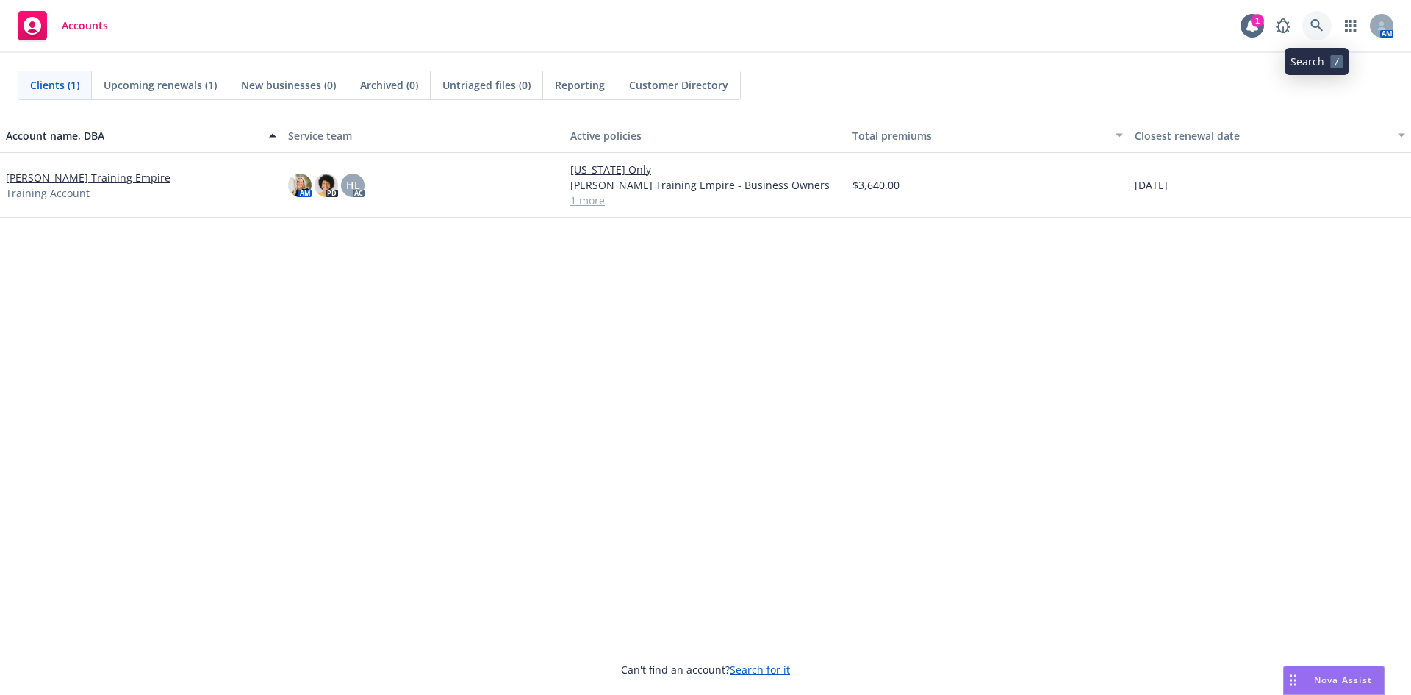
click at [1324, 18] on link at bounding box center [1317, 25] width 29 height 29
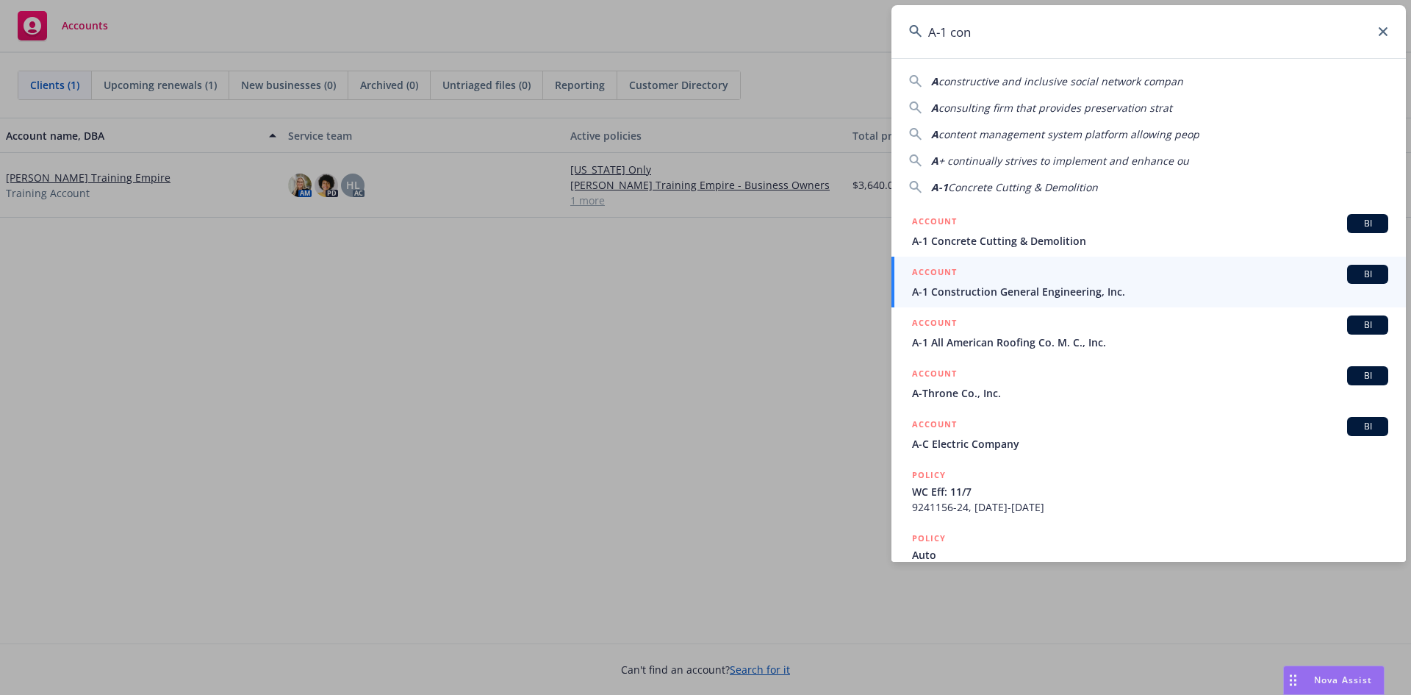
type input "A-1 con"
click at [1113, 295] on span "A-1 Construction General Engineering, Inc." at bounding box center [1150, 291] width 476 height 15
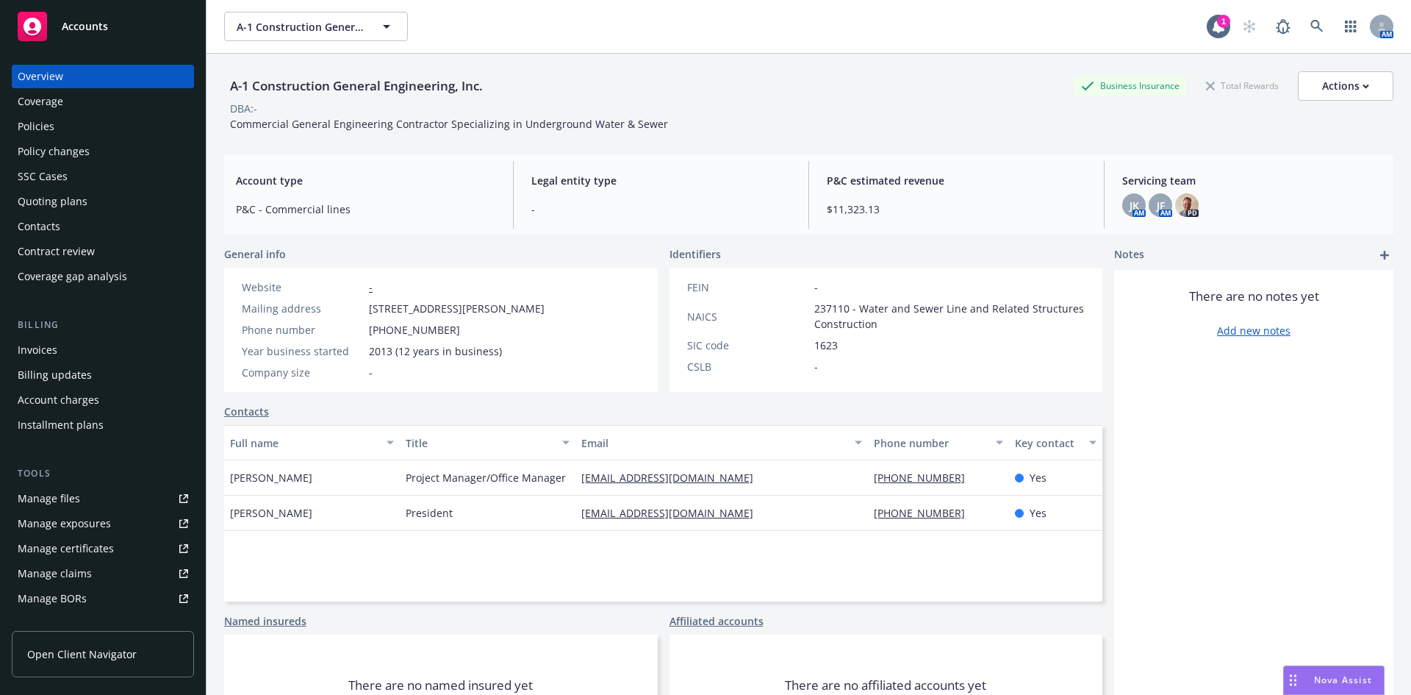
click at [114, 121] on div "Policies" at bounding box center [103, 127] width 171 height 24
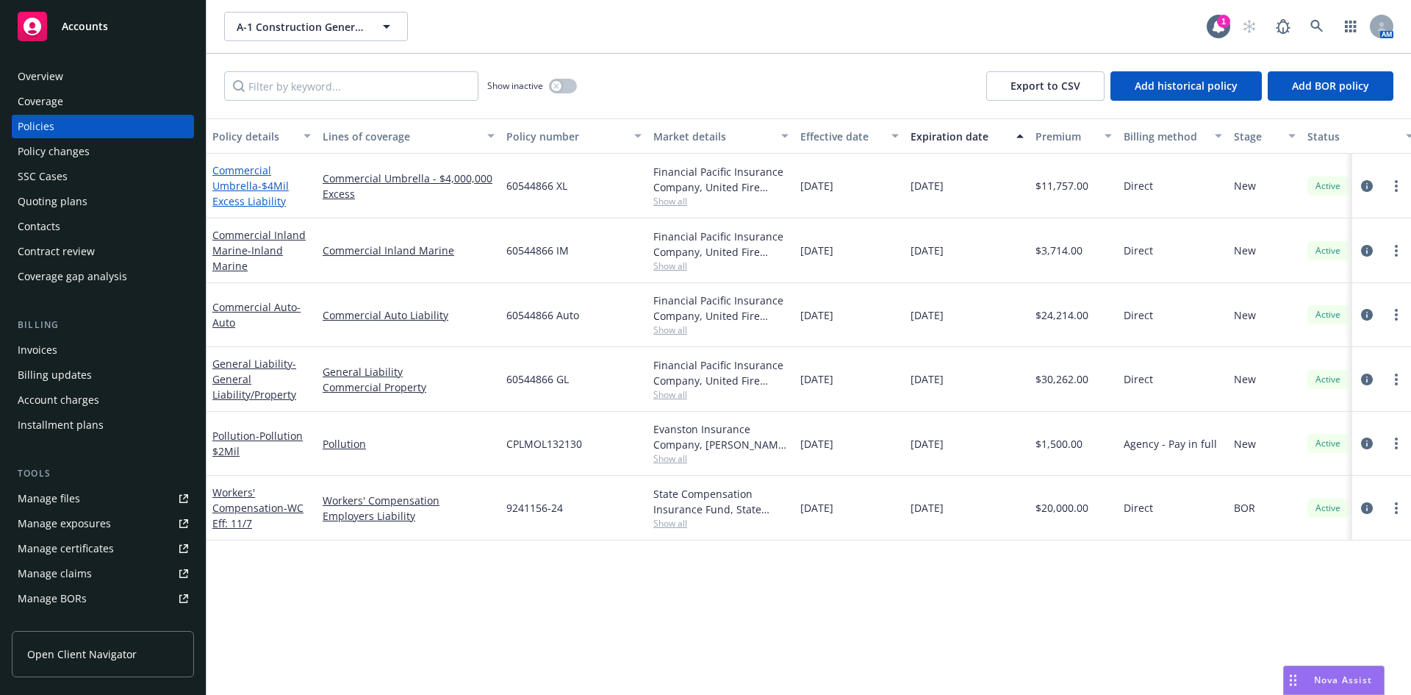
click at [275, 201] on span "- $4Mil Excess Liability" at bounding box center [250, 193] width 76 height 29
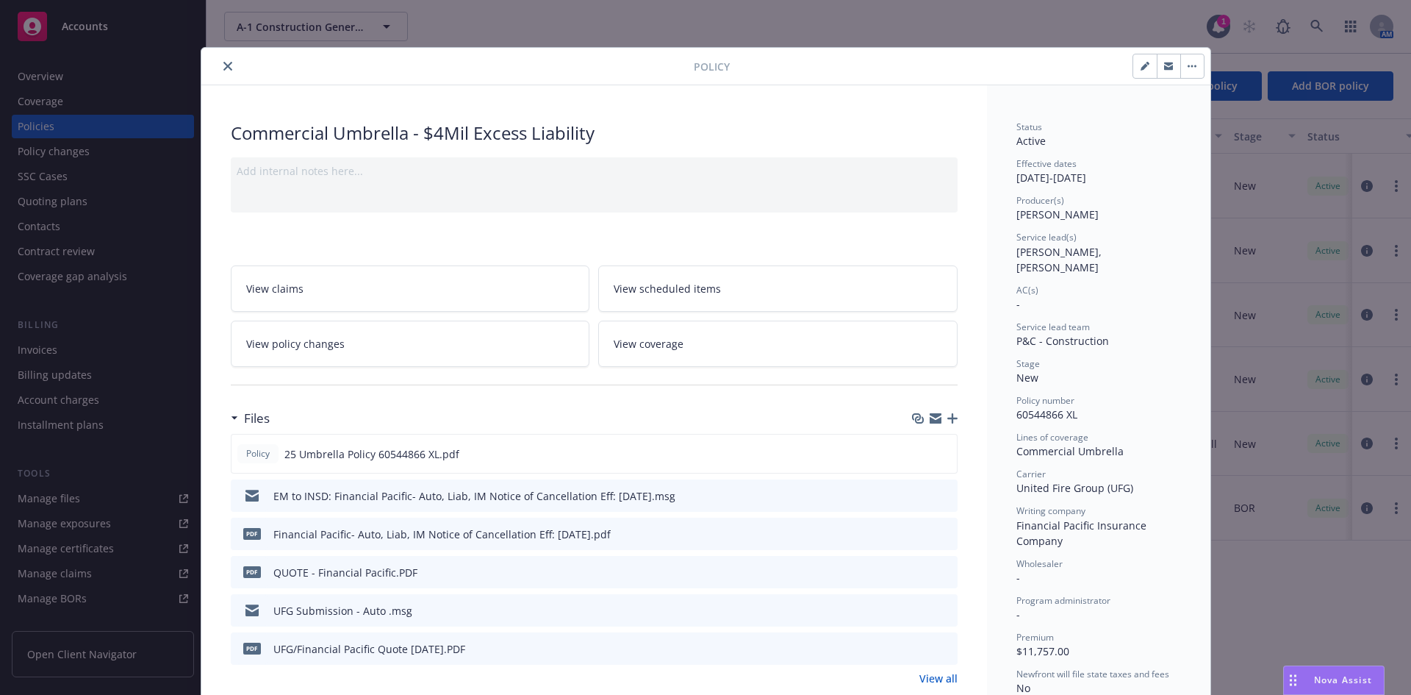
click at [225, 66] on icon "close" at bounding box center [227, 66] width 9 height 9
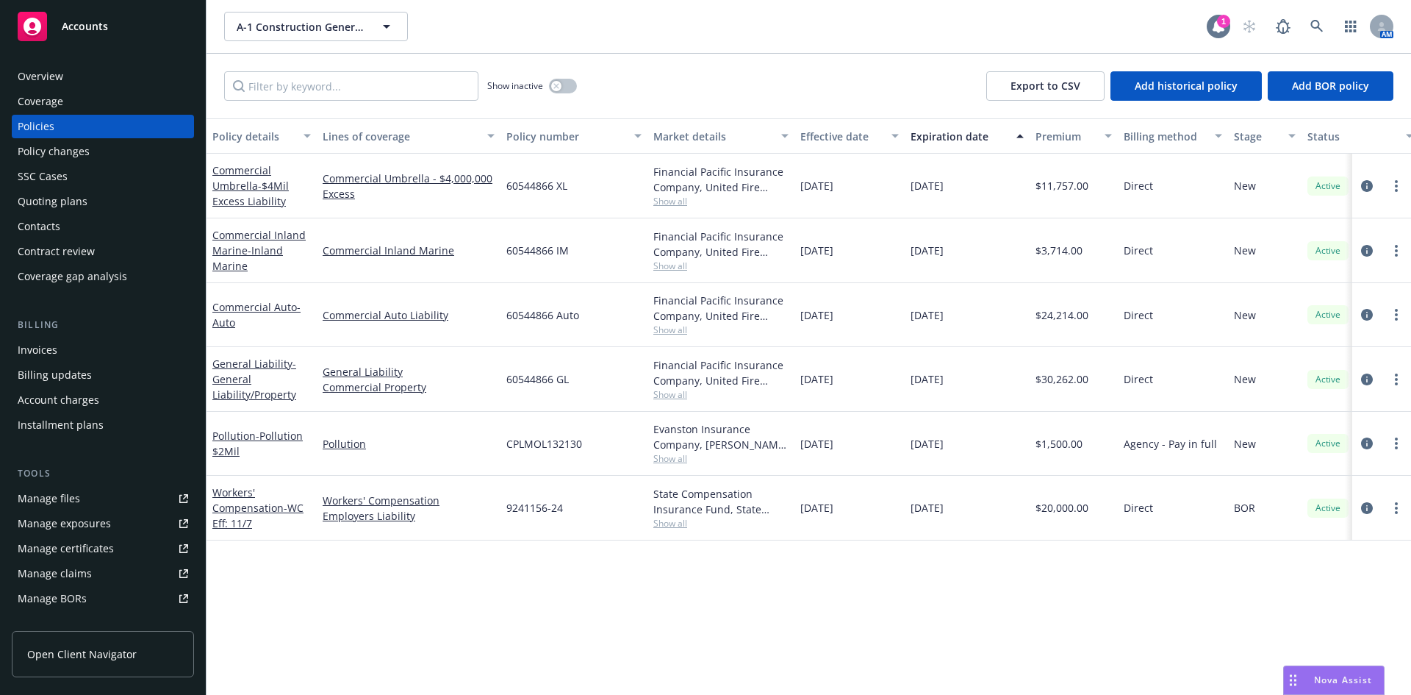
click at [1222, 27] on div "1" at bounding box center [1223, 21] width 13 height 13
click at [113, 32] on div "Accounts" at bounding box center [103, 26] width 171 height 29
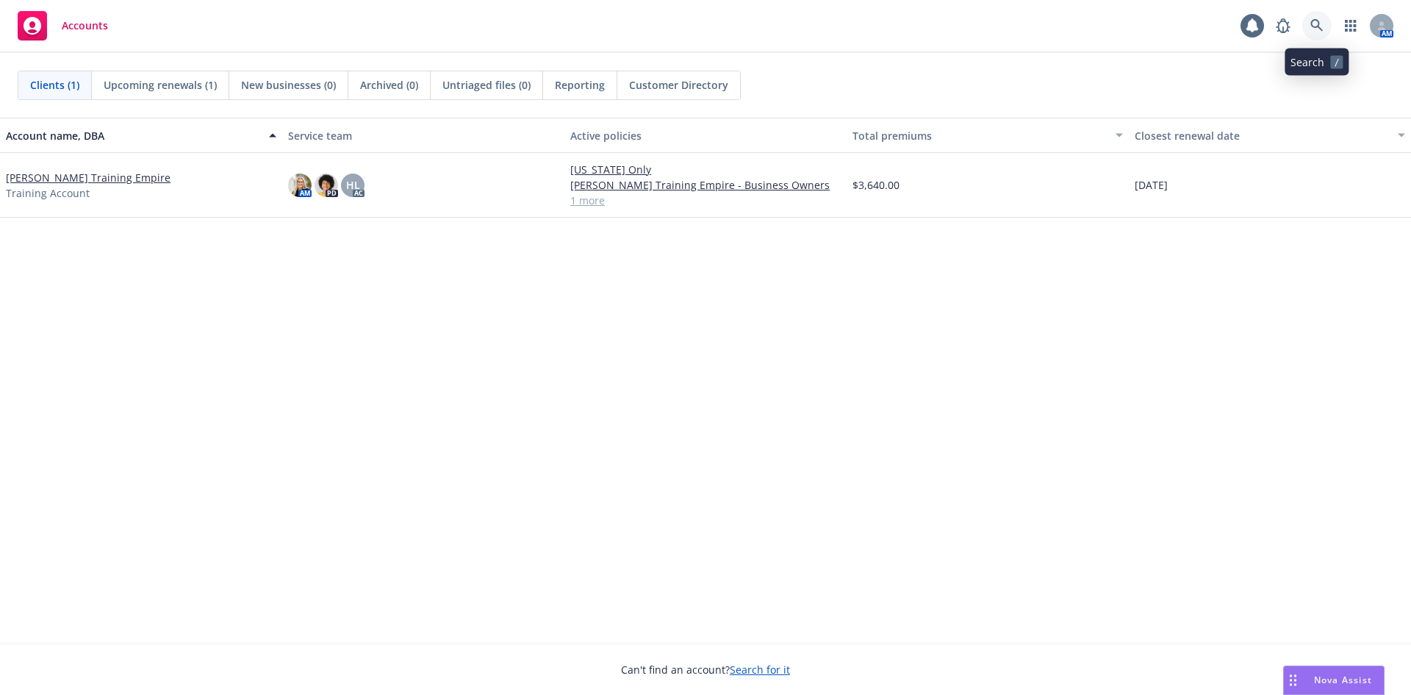
click at [1317, 32] on icon at bounding box center [1317, 25] width 13 height 13
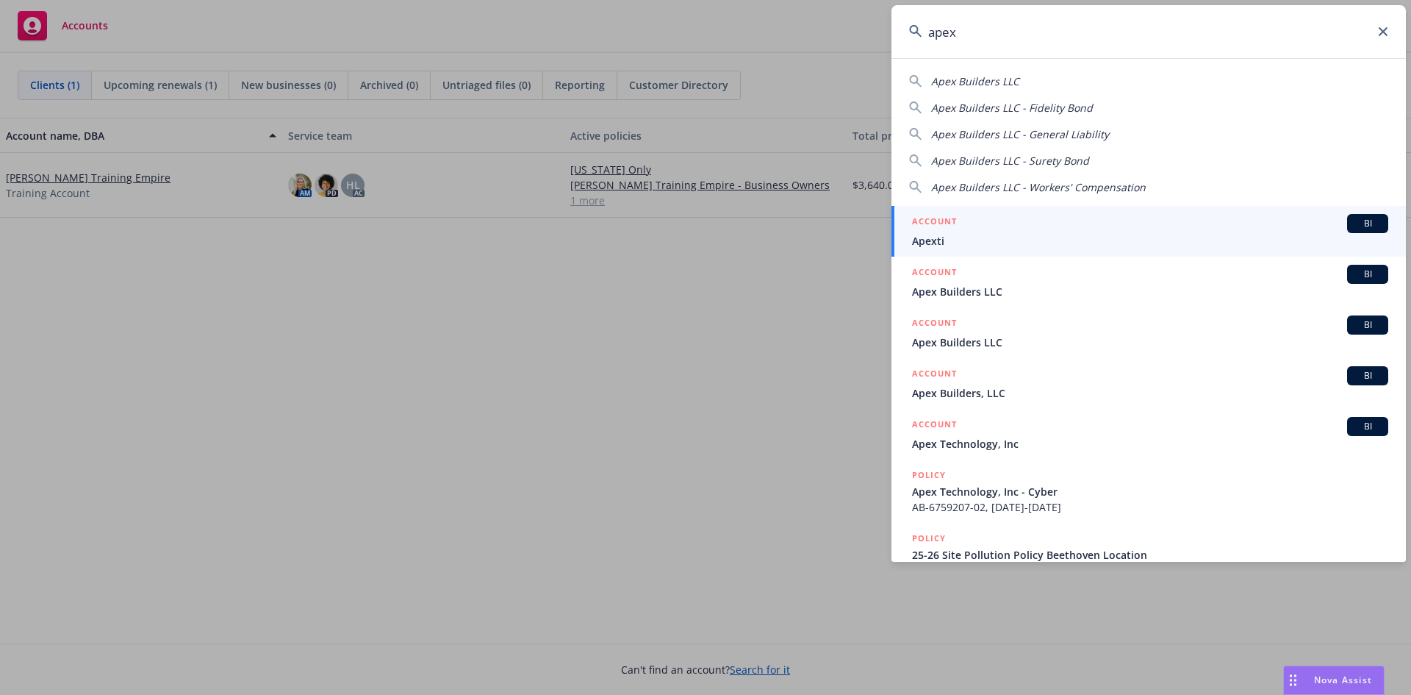
click at [1103, 34] on input "apex" at bounding box center [1149, 31] width 515 height 53
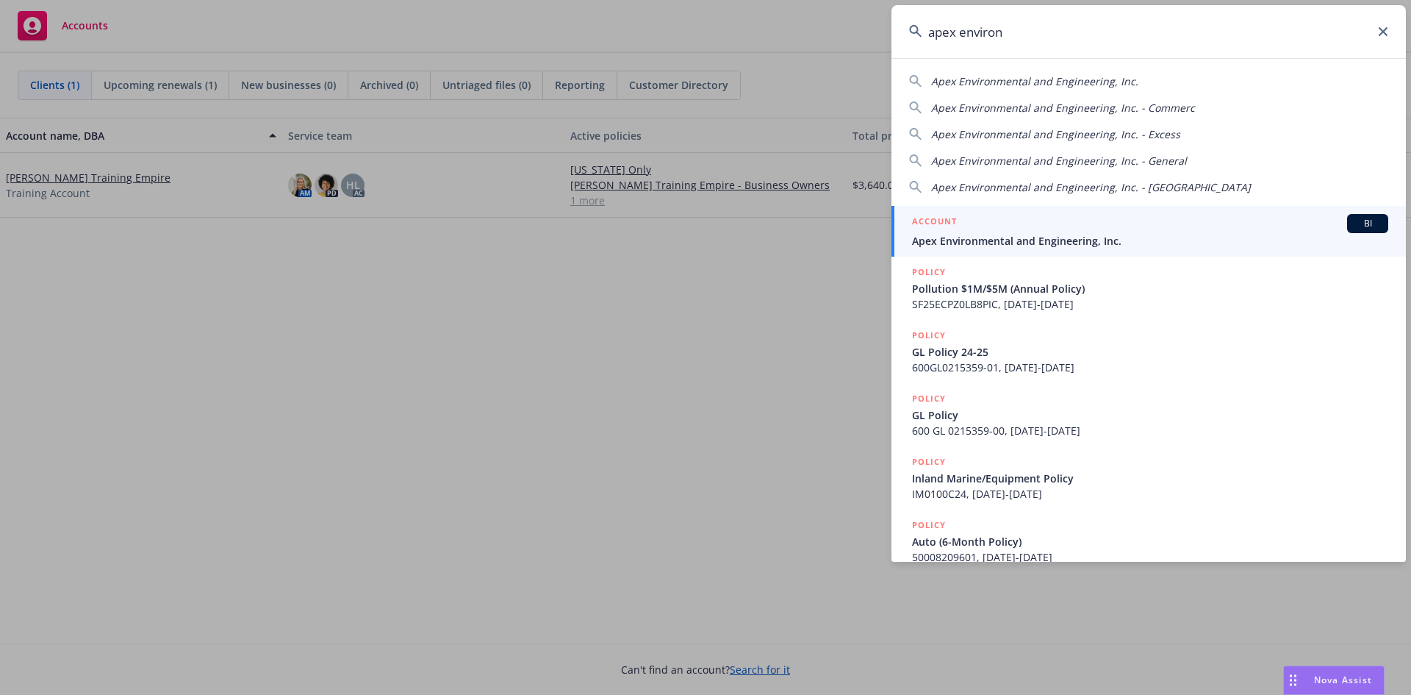
type input "apex environ"
click at [1084, 245] on span "Apex Environmental and Engineering, Inc." at bounding box center [1150, 240] width 476 height 15
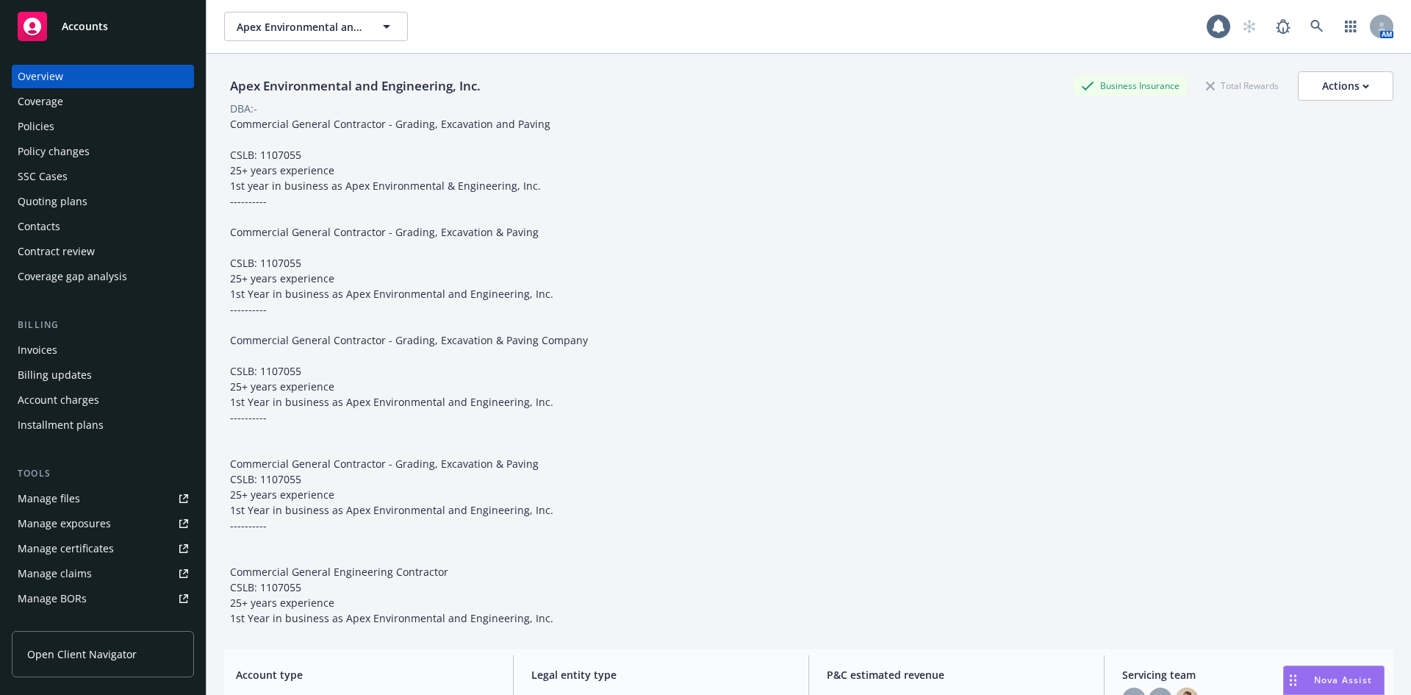
click at [94, 158] on div "Policy changes" at bounding box center [103, 152] width 171 height 24
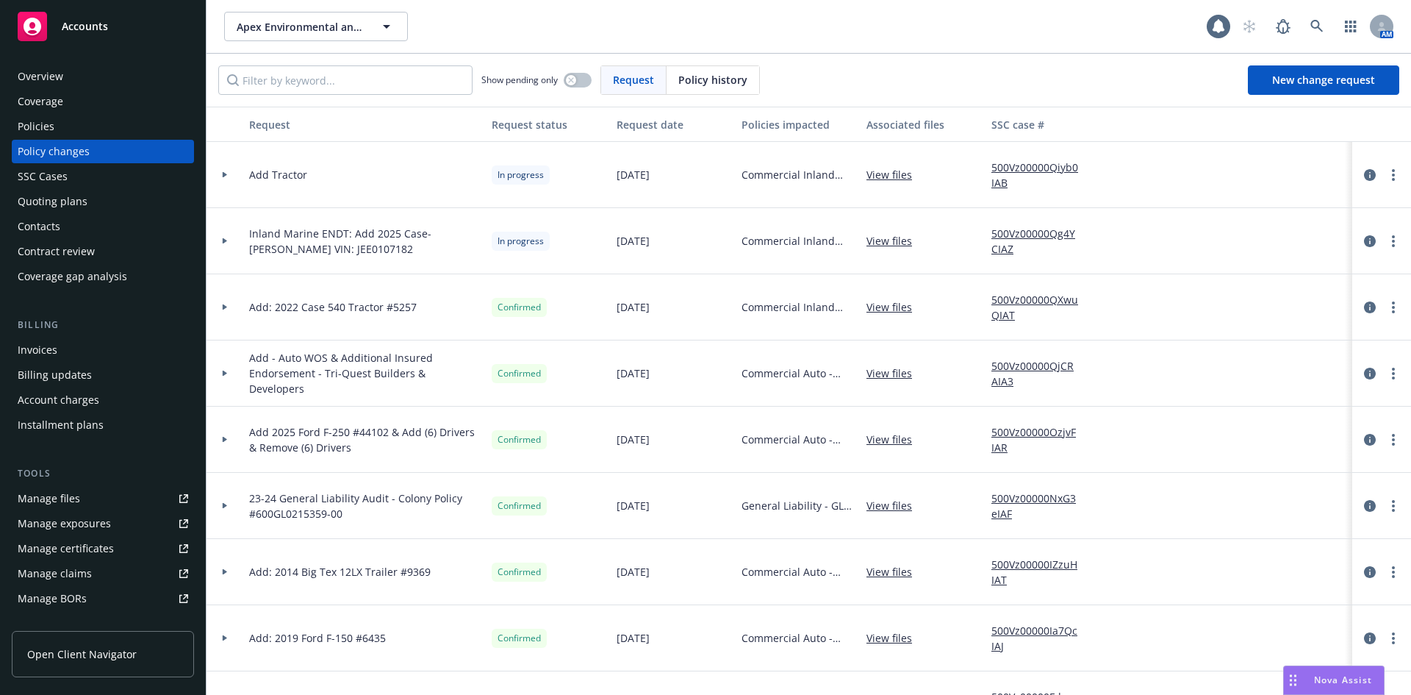
click at [230, 175] on div at bounding box center [224, 174] width 25 height 5
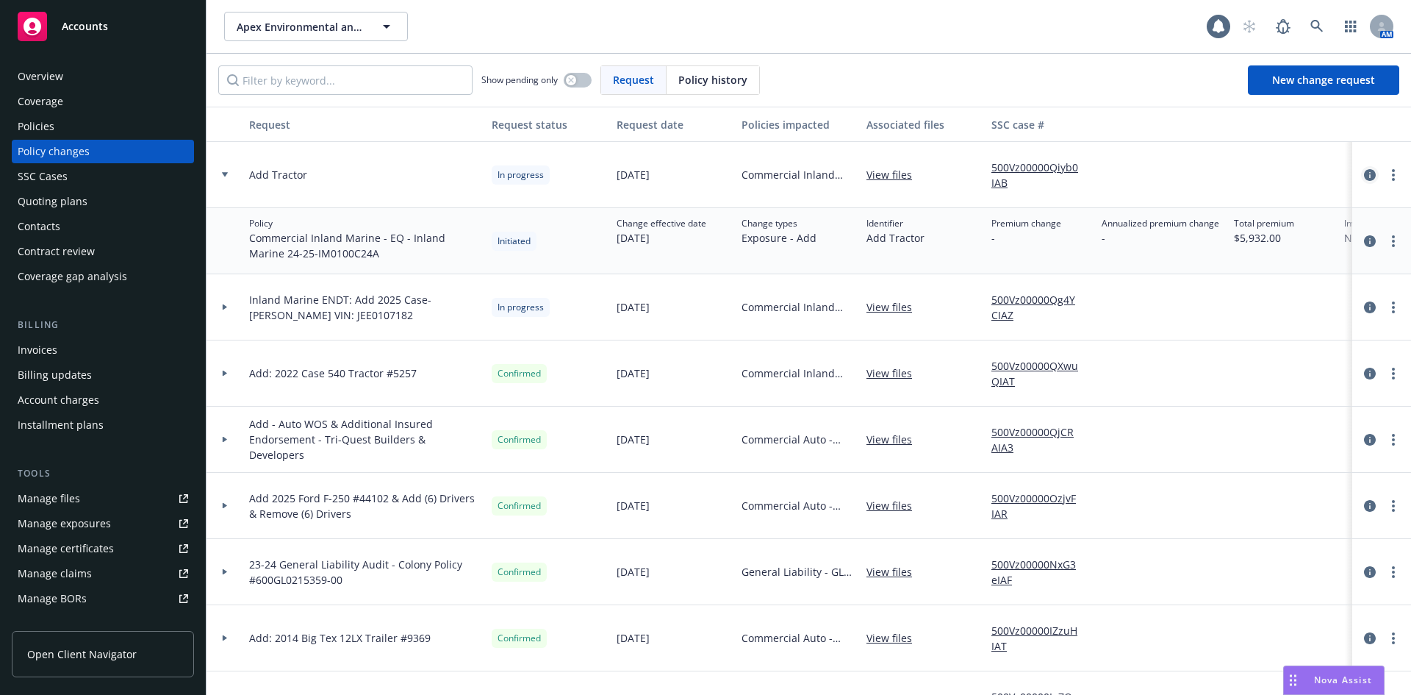
click at [1361, 181] on link "circleInformation" at bounding box center [1370, 175] width 18 height 18
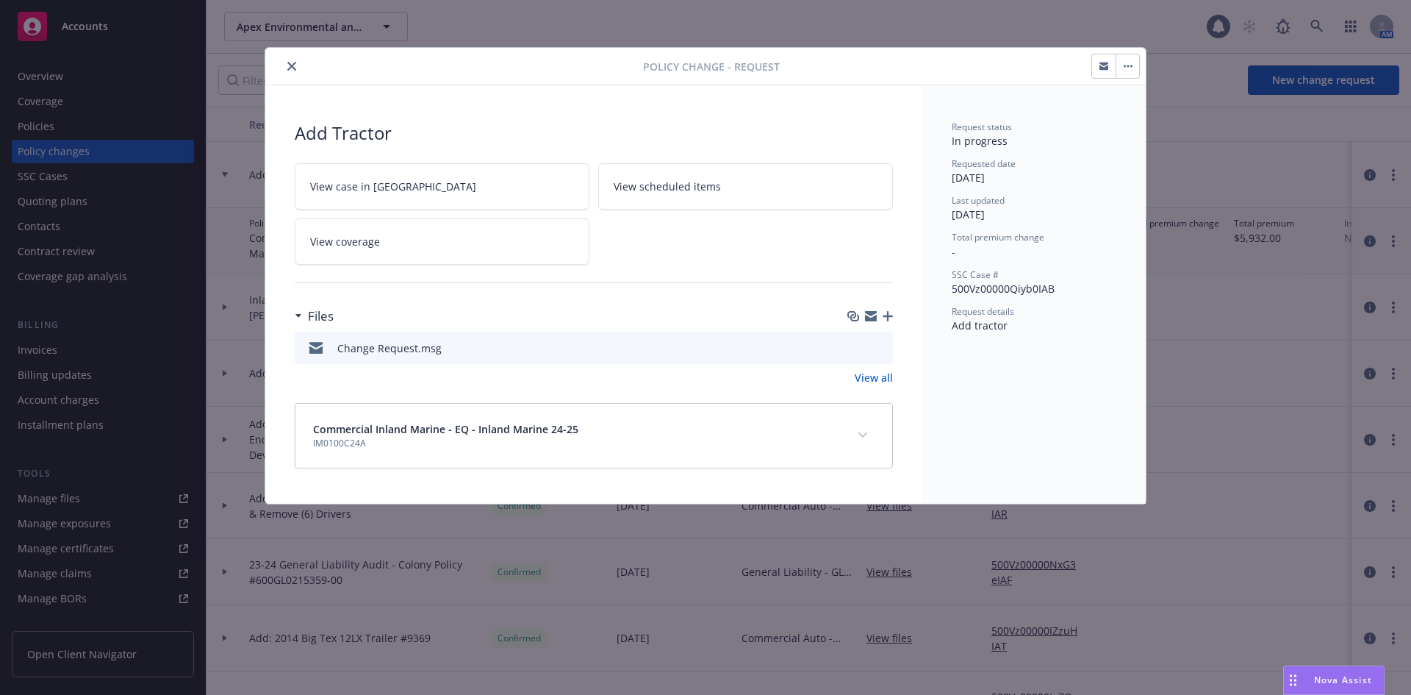
click at [875, 375] on link "View all" at bounding box center [874, 377] width 38 height 15
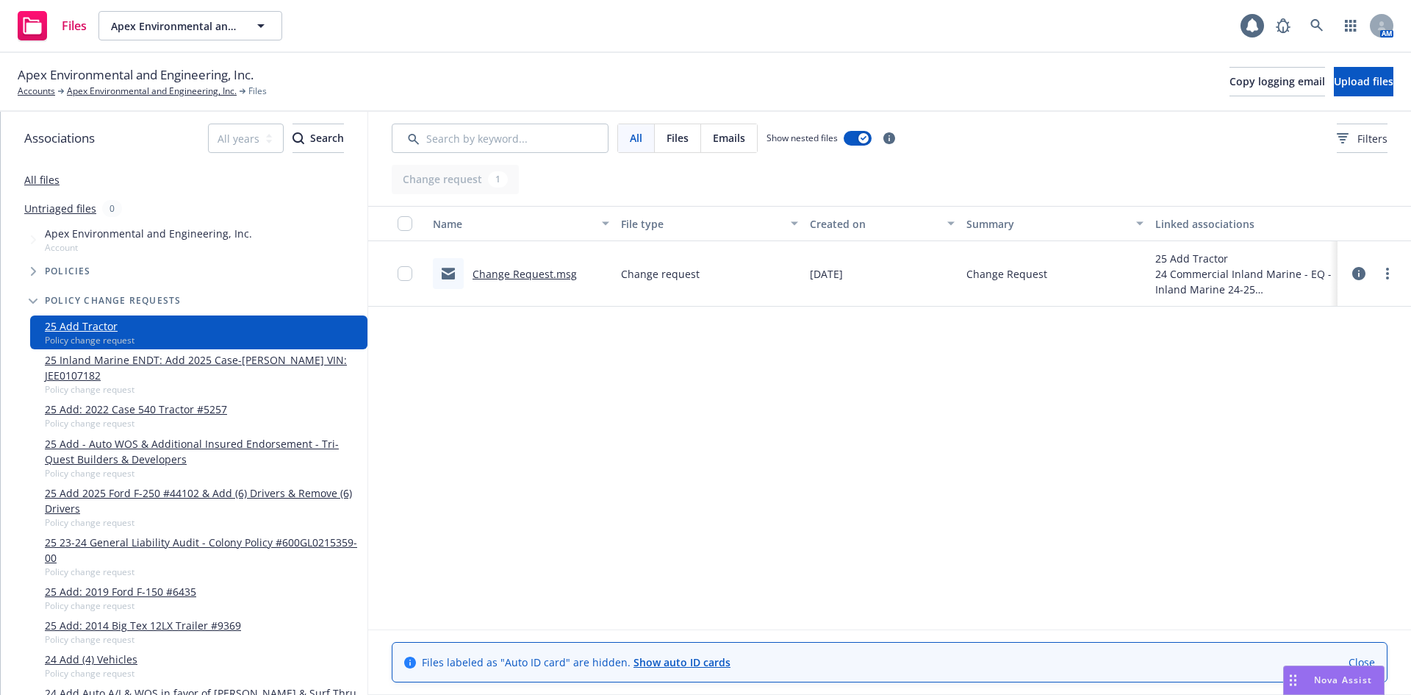
click at [1362, 274] on icon at bounding box center [1359, 273] width 13 height 13
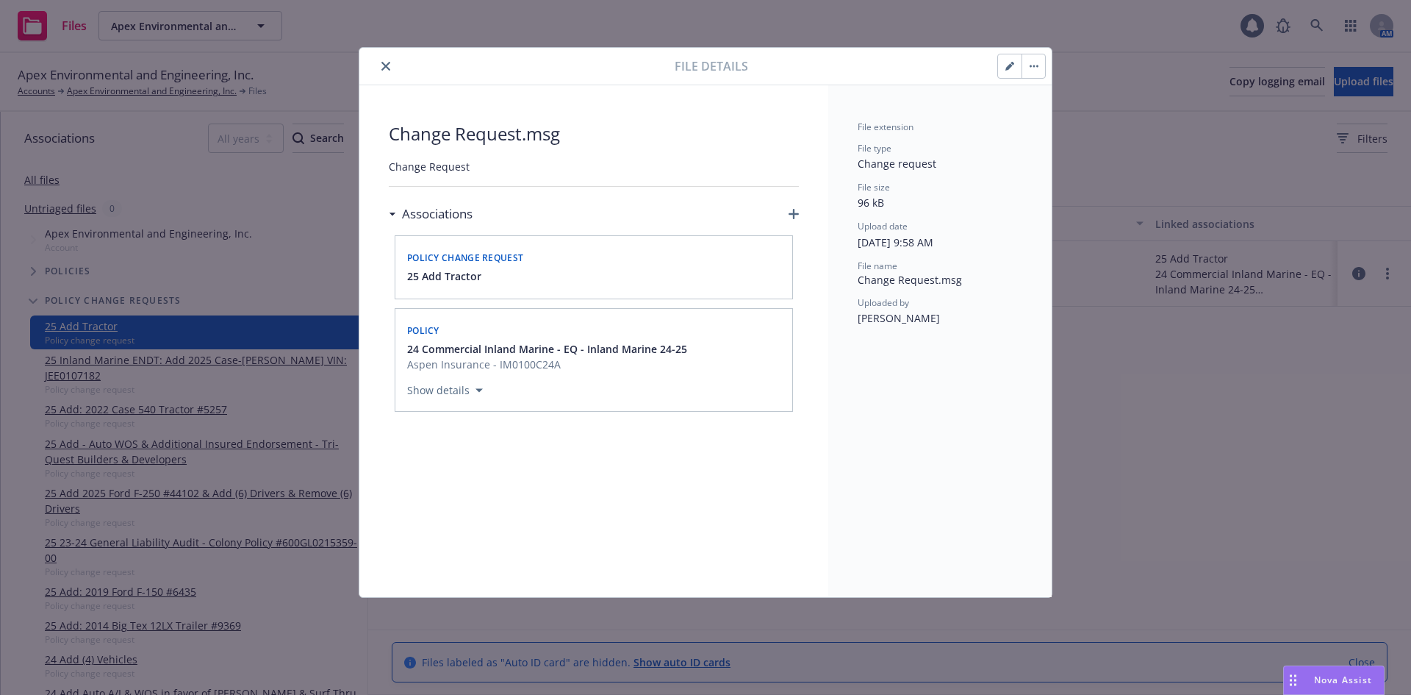
click at [391, 69] on button "close" at bounding box center [386, 66] width 18 height 18
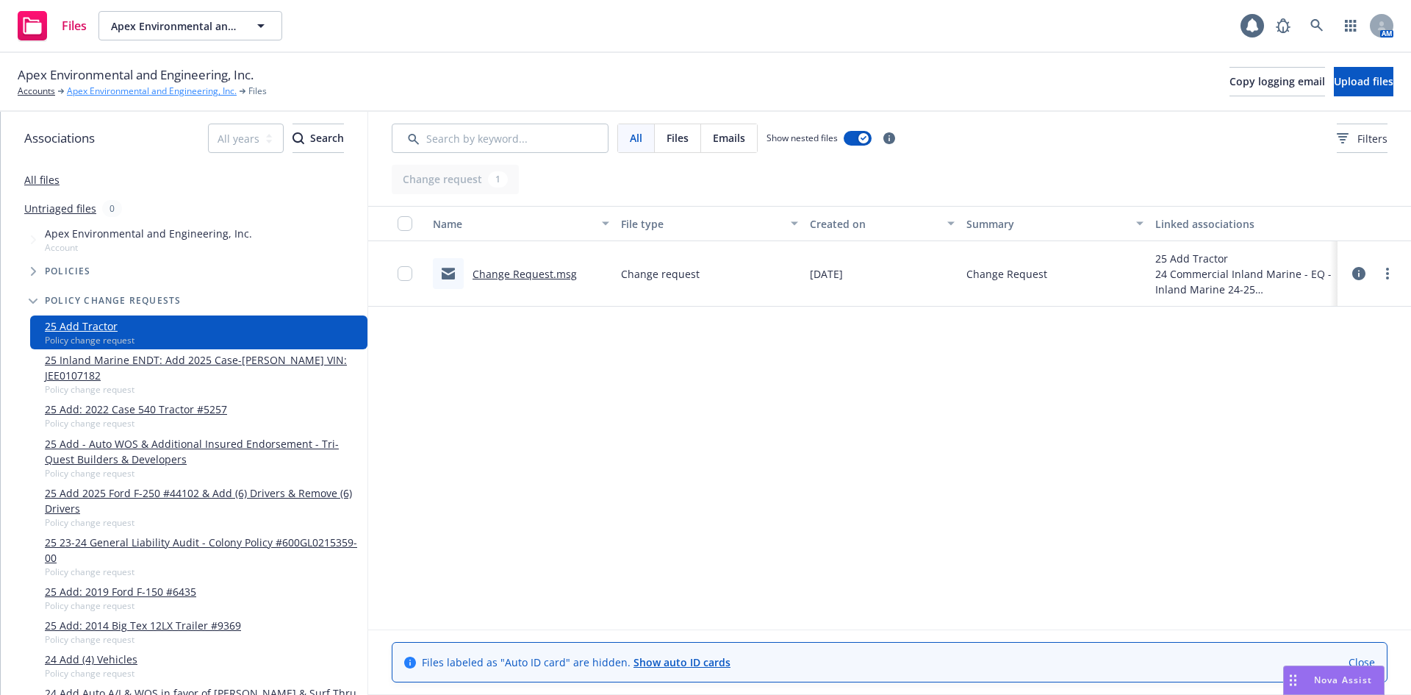
click at [119, 88] on link "Apex Environmental and Engineering, Inc." at bounding box center [152, 91] width 170 height 13
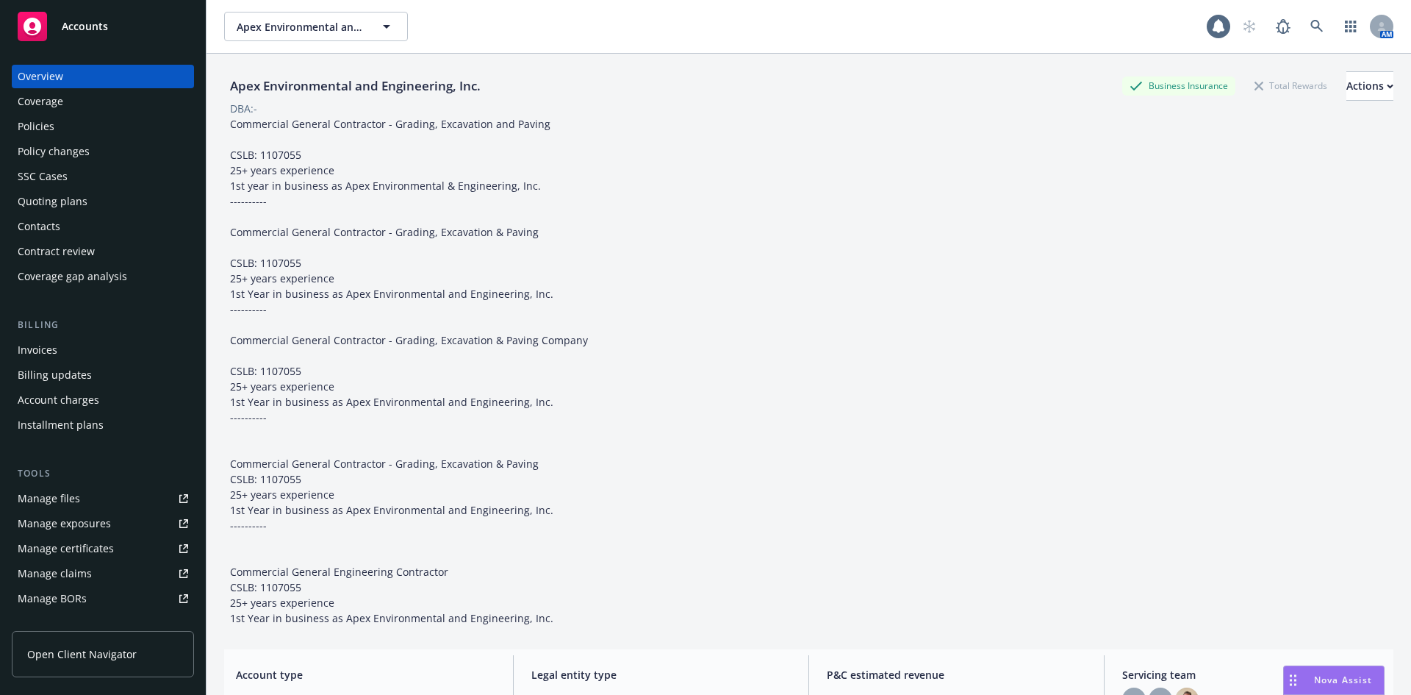
click at [110, 146] on div "Policy changes" at bounding box center [103, 152] width 171 height 24
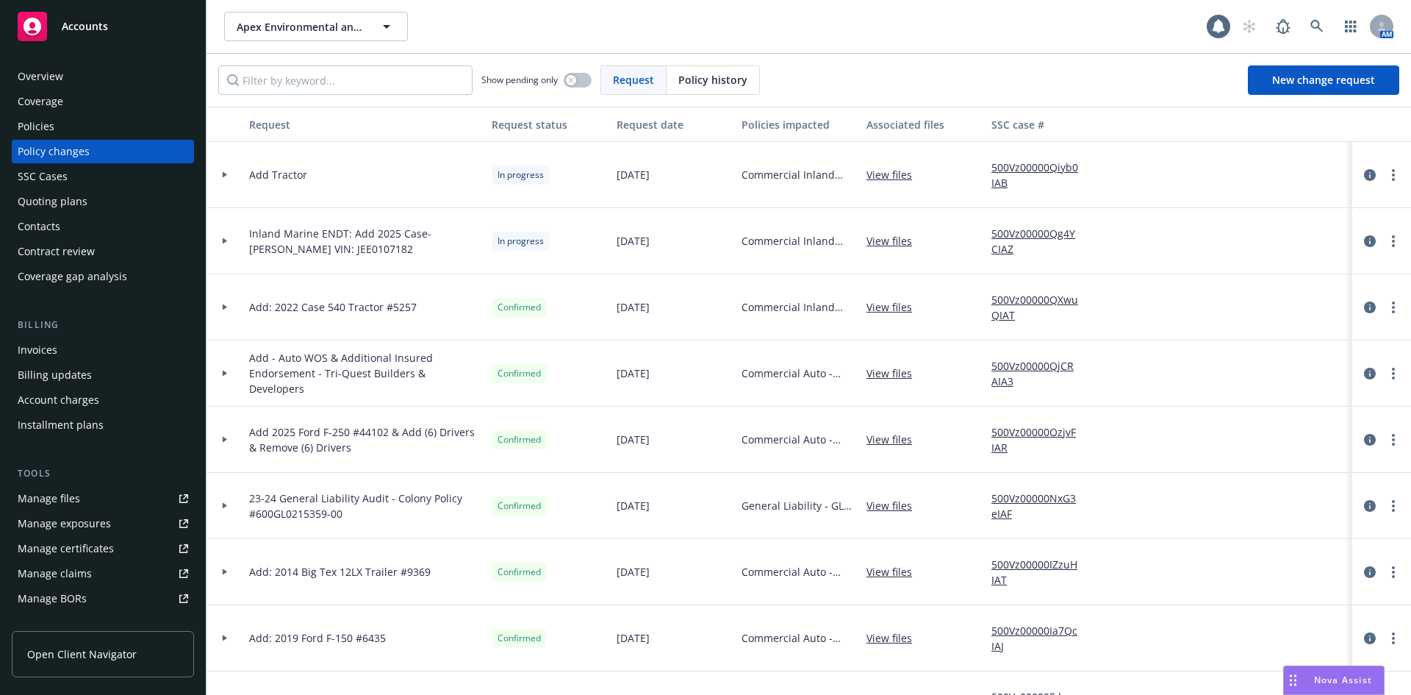
click at [229, 240] on div at bounding box center [224, 240] width 25 height 5
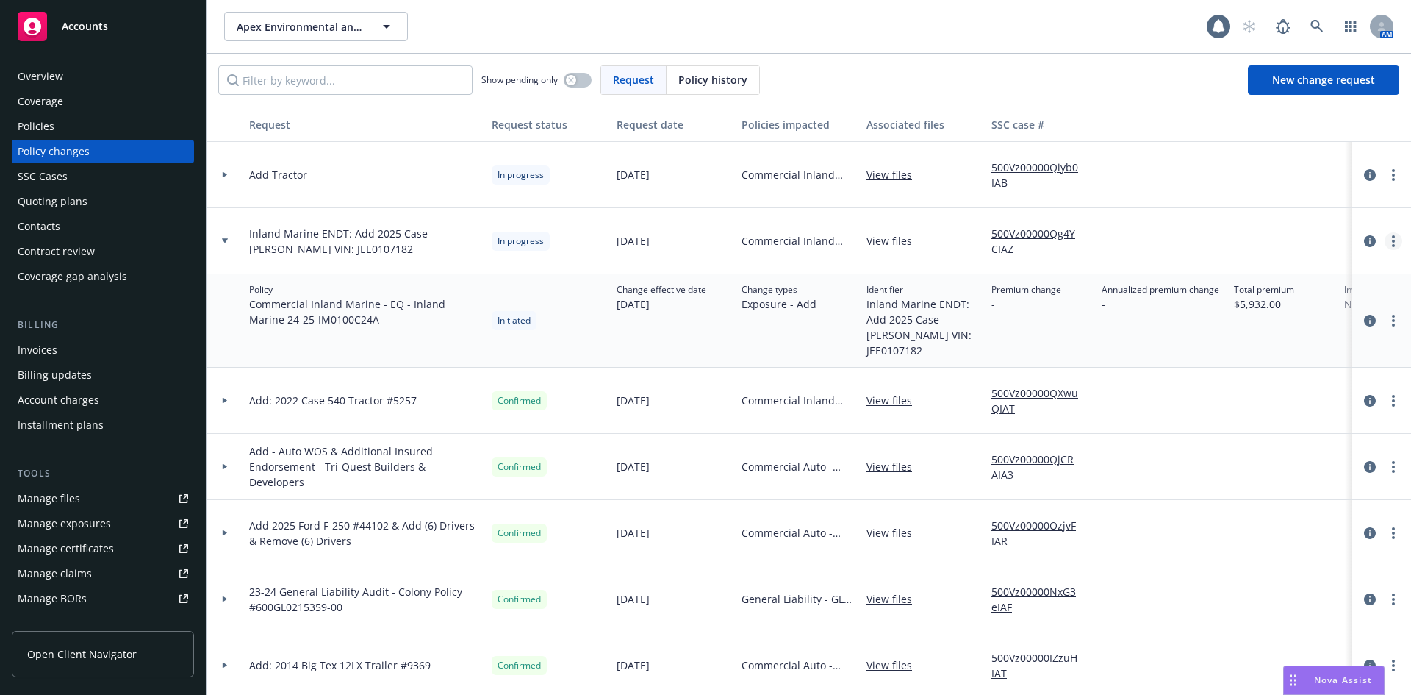
click at [1385, 246] on link "more" at bounding box center [1394, 241] width 18 height 18
click at [1364, 244] on icon "circleInformation" at bounding box center [1370, 241] width 12 height 12
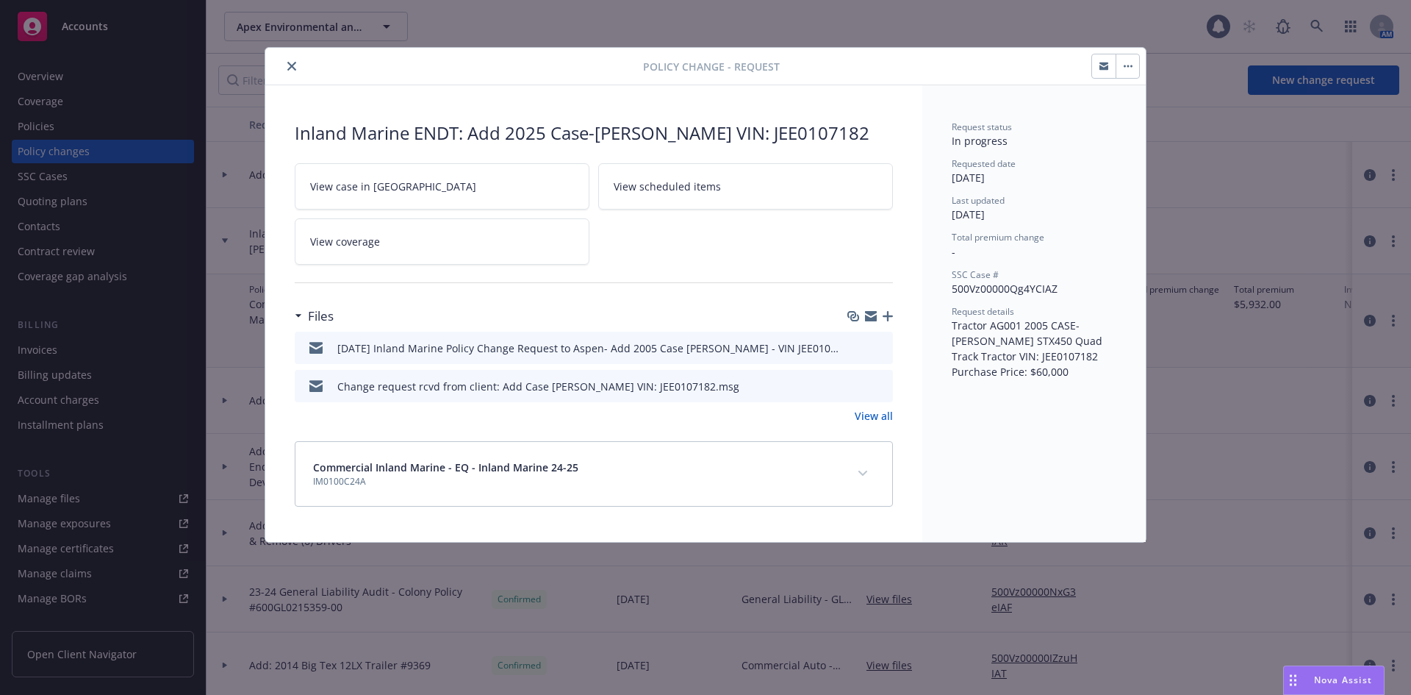
click at [879, 345] on icon "preview file" at bounding box center [879, 347] width 13 height 10
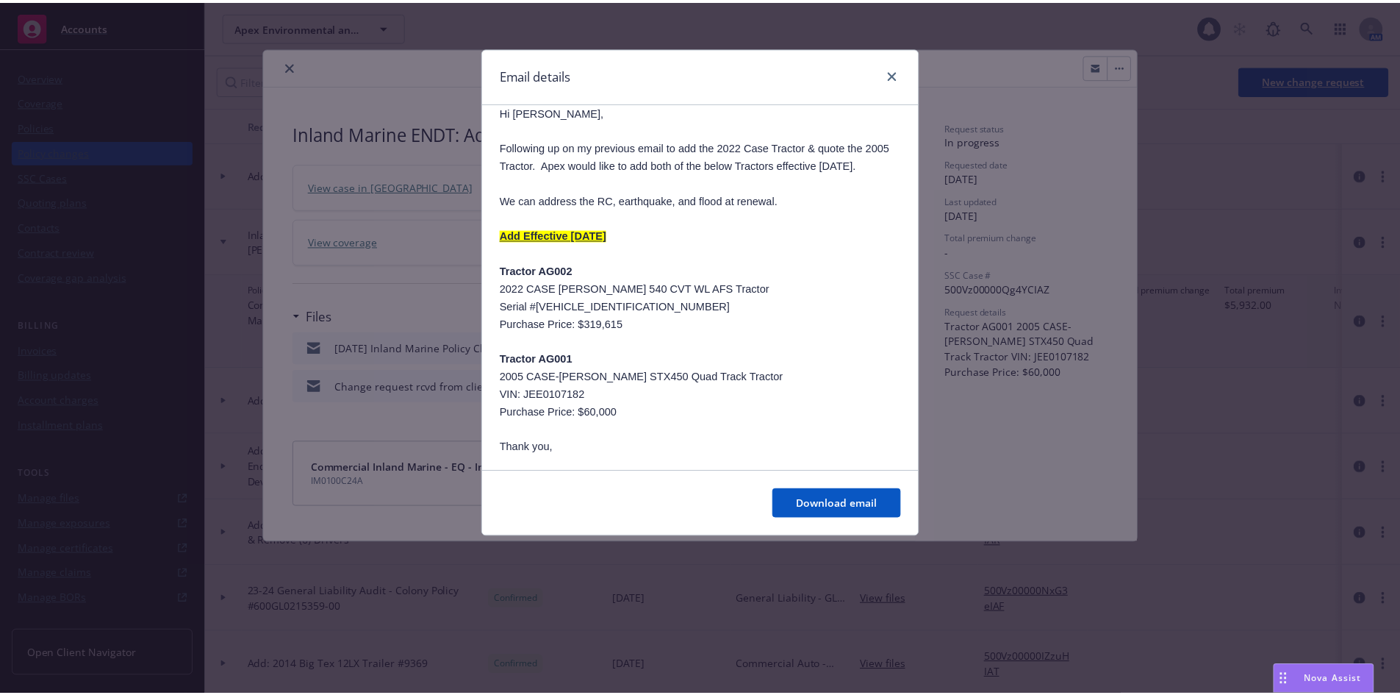
scroll to position [294, 0]
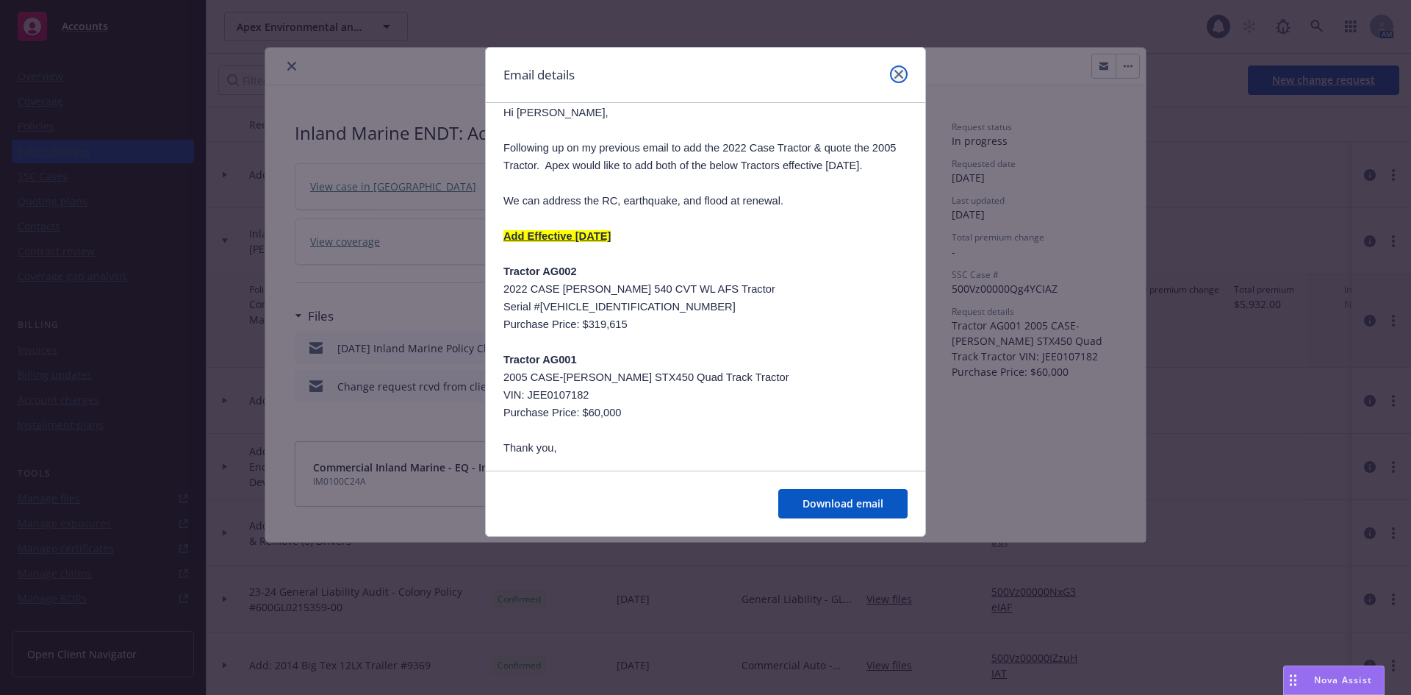
click at [900, 75] on icon "close" at bounding box center [899, 74] width 9 height 9
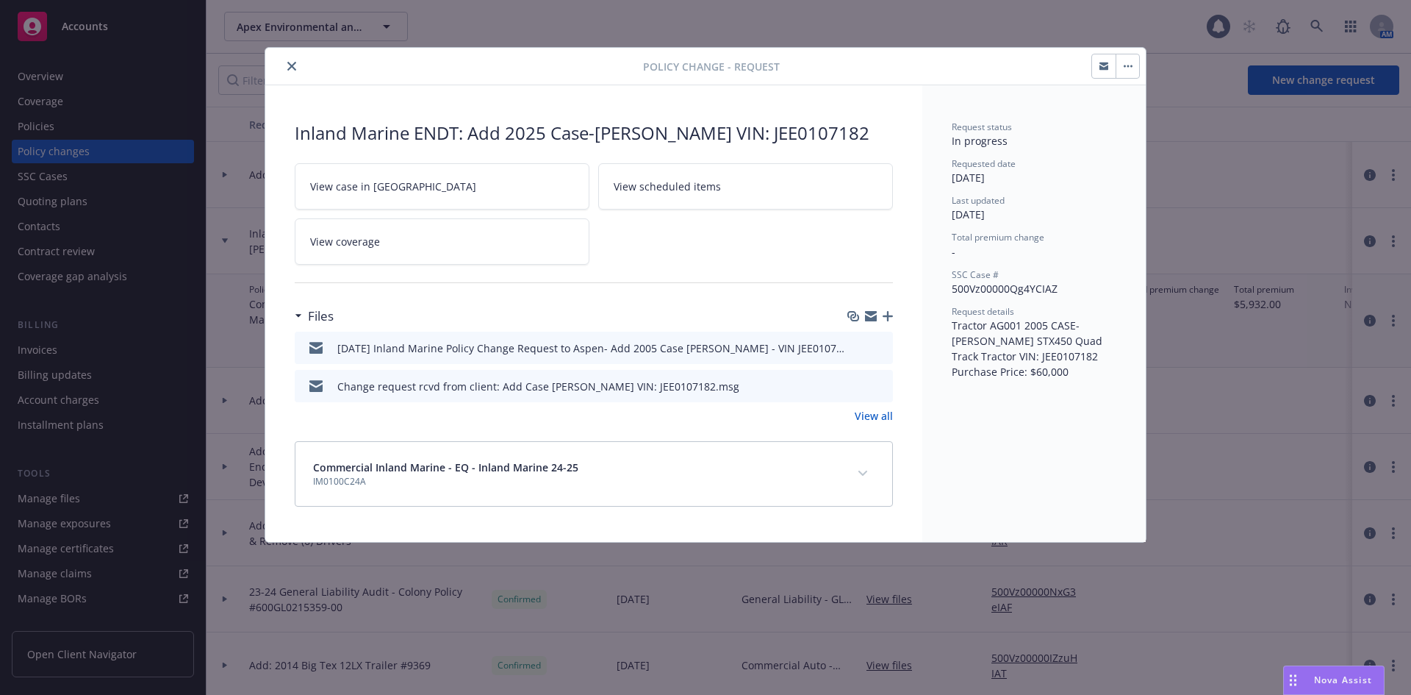
click at [286, 68] on button "close" at bounding box center [292, 66] width 18 height 18
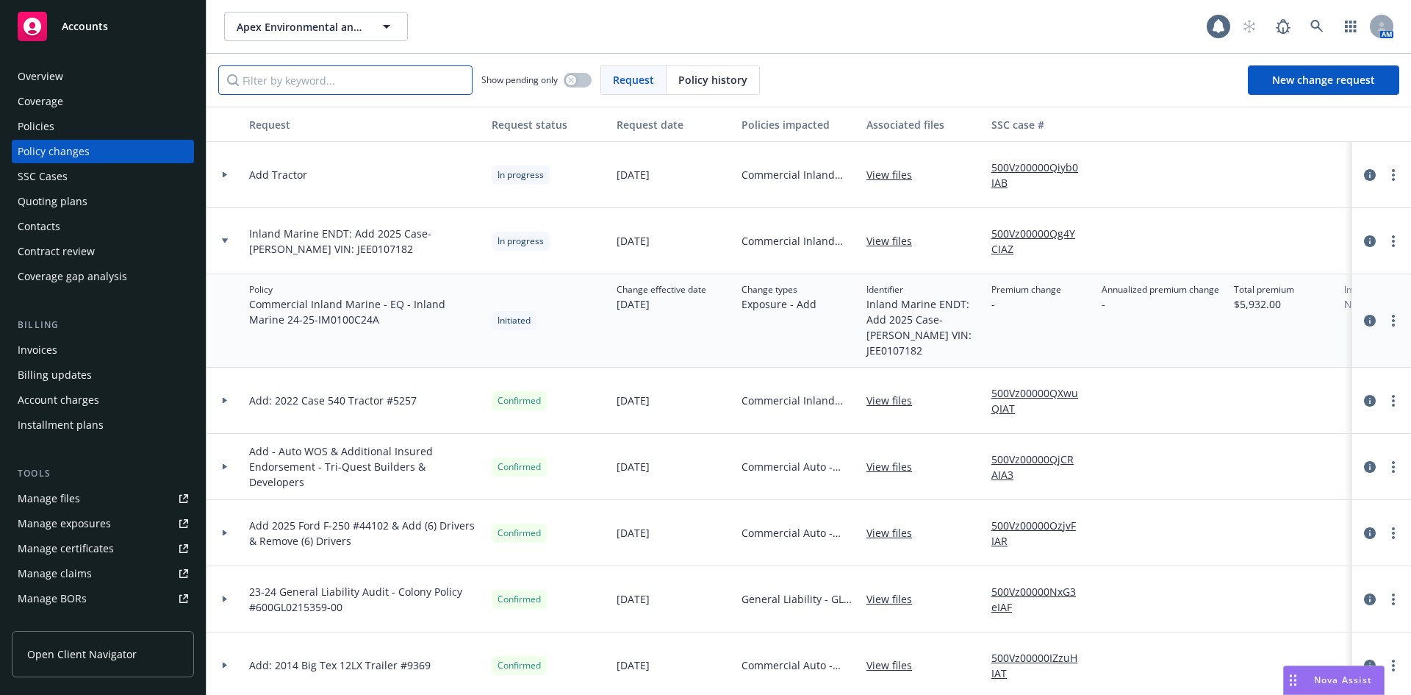
click at [294, 69] on input "Filter by keyword..." at bounding box center [345, 79] width 254 height 29
click at [1392, 323] on icon "more" at bounding box center [1393, 321] width 3 height 12
click at [1189, 382] on link "Resume workflow" at bounding box center [1265, 379] width 252 height 29
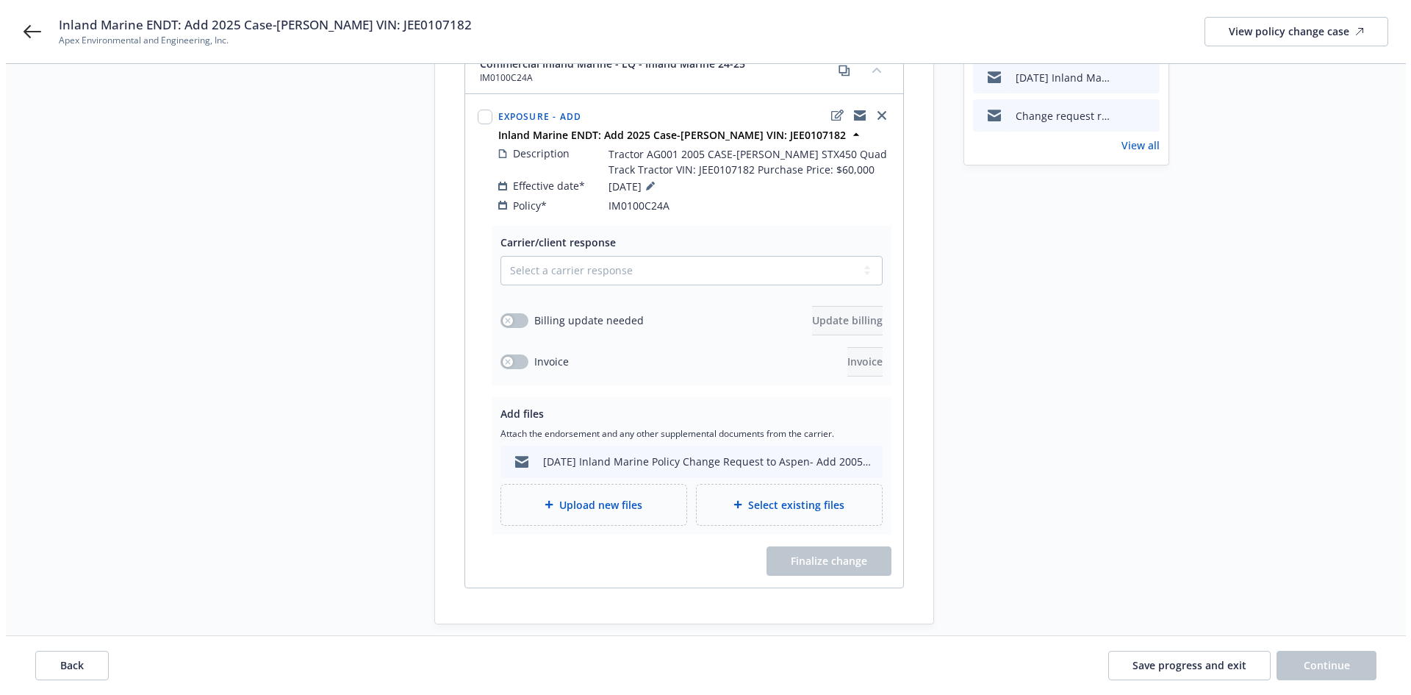
scroll to position [221, 0]
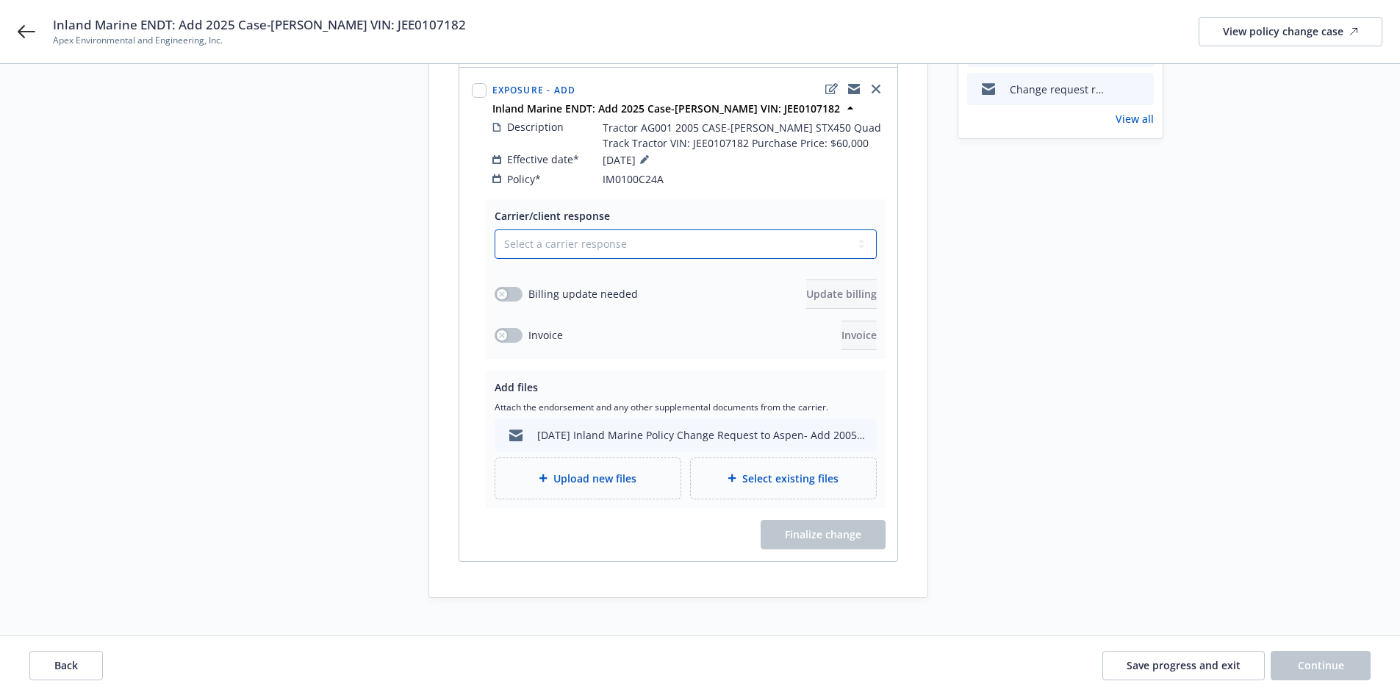
click at [715, 236] on select "Select a carrier response Accepted Accepted with revision No endorsement needed…" at bounding box center [686, 243] width 382 height 29
select select "ACCEPTED"
click at [495, 229] on select "Select a carrier response Accepted Accepted with revision No endorsement needed…" at bounding box center [686, 243] width 382 height 29
click at [509, 287] on button "button" at bounding box center [509, 294] width 28 height 15
click at [806, 282] on button "Update billing" at bounding box center [841, 293] width 71 height 29
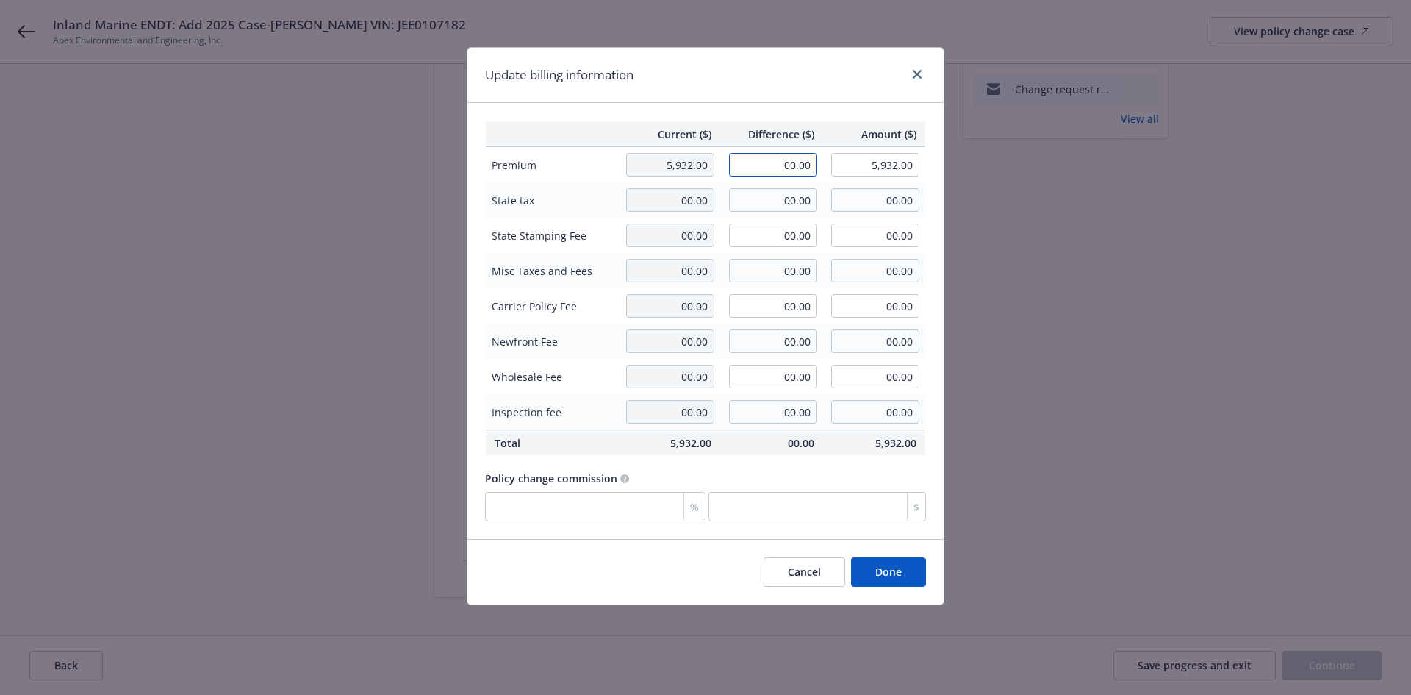
click at [784, 163] on input "00.00" at bounding box center [773, 165] width 88 height 24
type input "274.00"
type input "6,206.00"
click at [870, 564] on button "Done" at bounding box center [888, 571] width 75 height 29
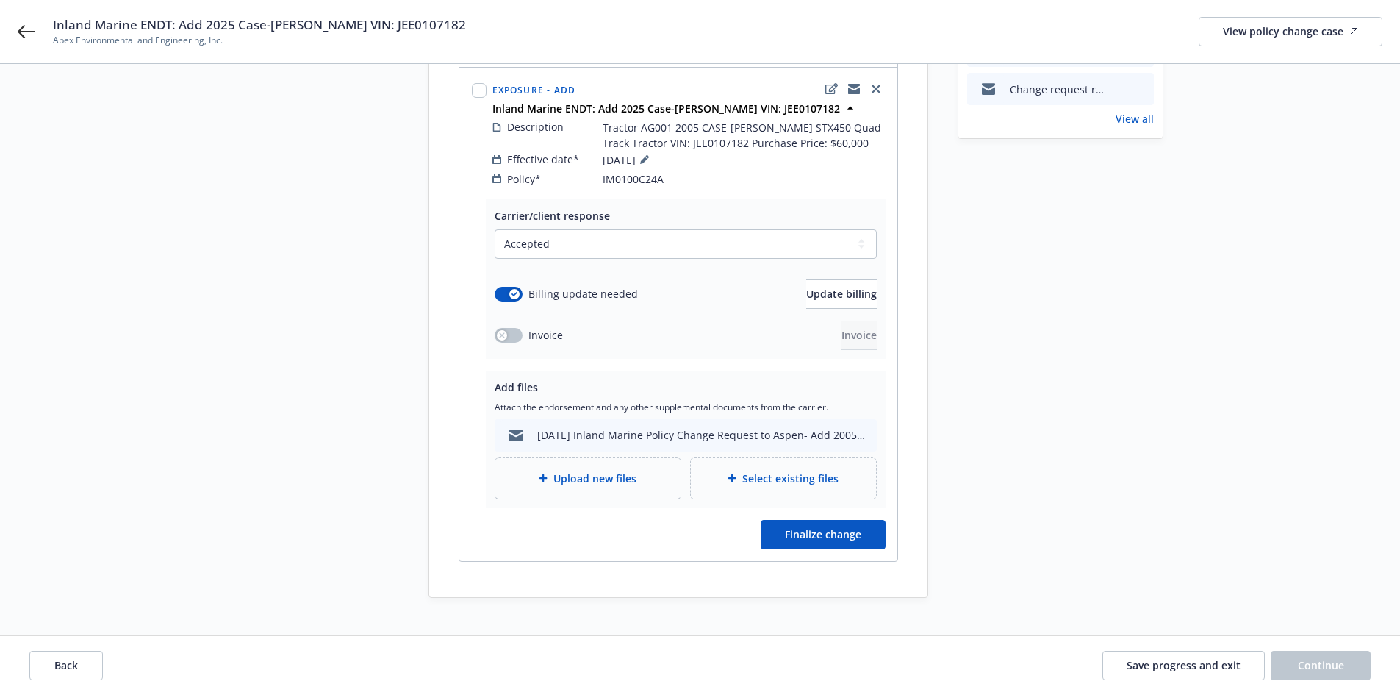
click at [604, 470] on span "Upload new files" at bounding box center [595, 477] width 83 height 15
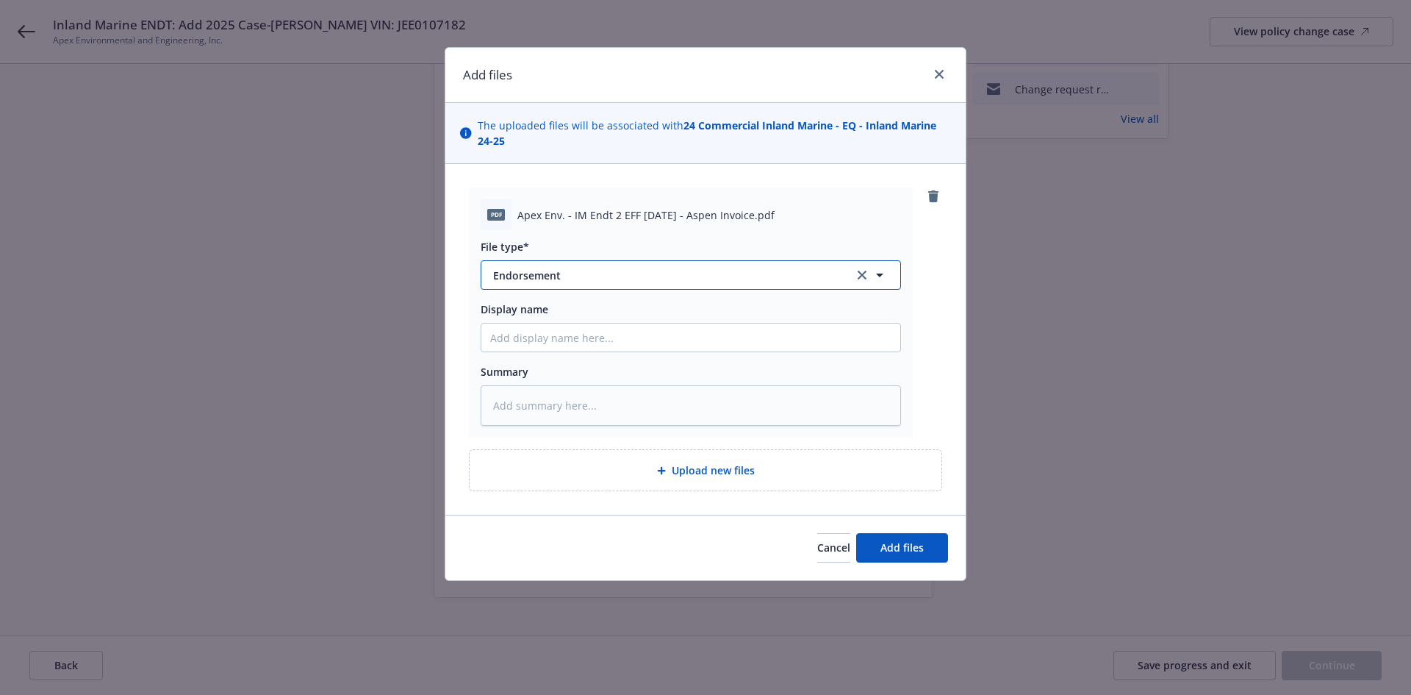
click at [625, 284] on button "Endorsement" at bounding box center [691, 274] width 420 height 29
type input "invoice"
click at [612, 357] on div "Invoice - Third Party" at bounding box center [690, 354] width 401 height 21
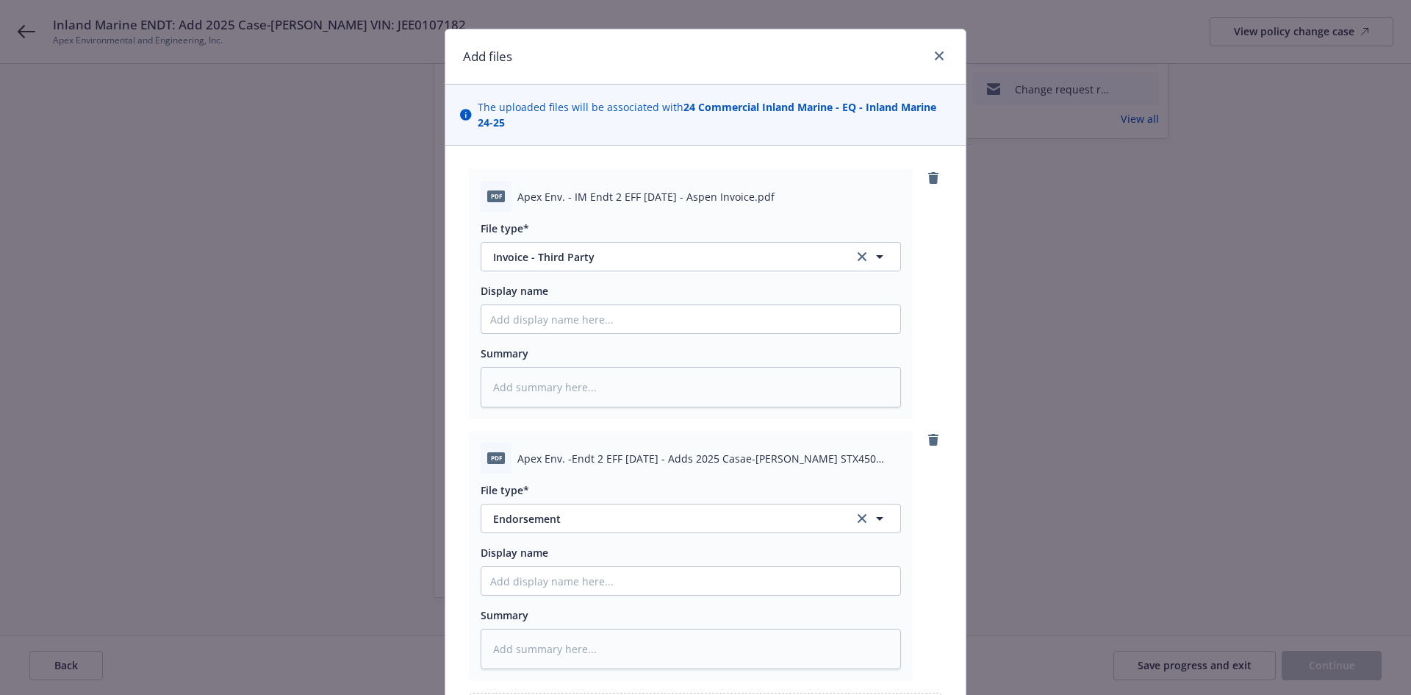
scroll to position [0, 0]
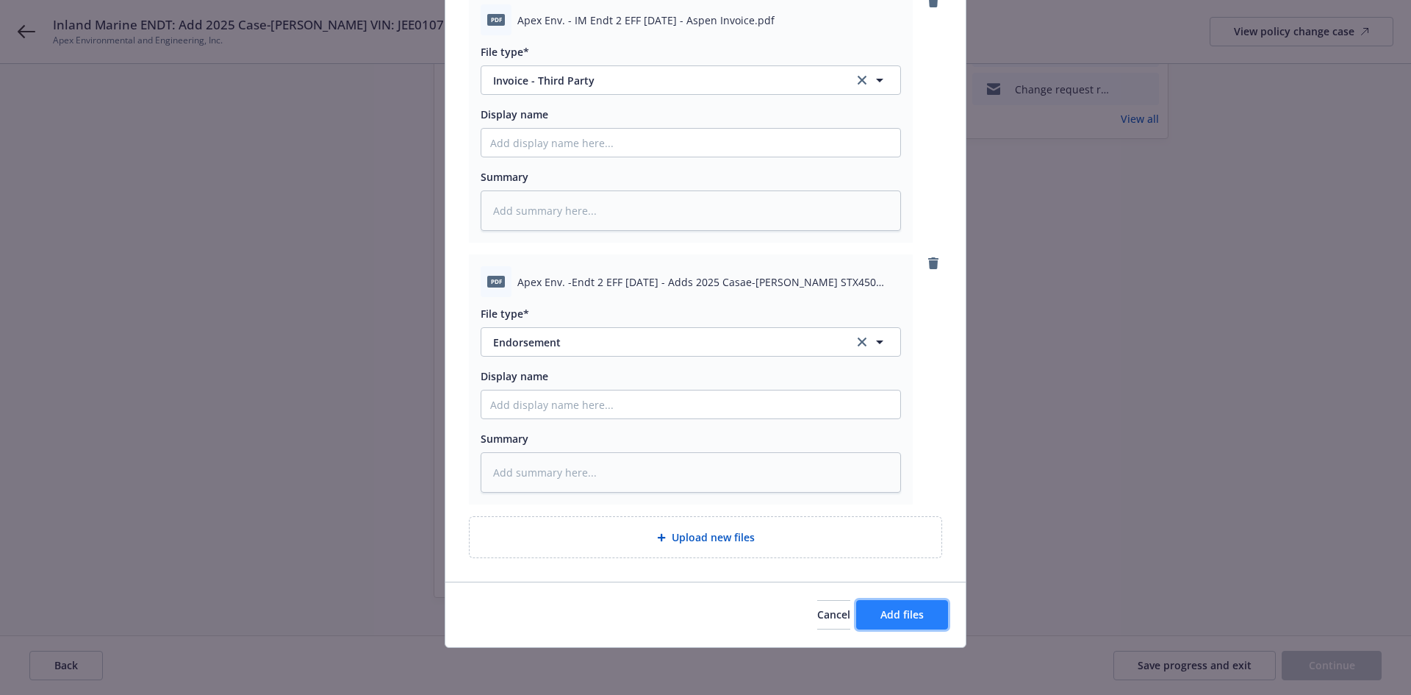
click at [891, 624] on button "Add files" at bounding box center [902, 614] width 92 height 29
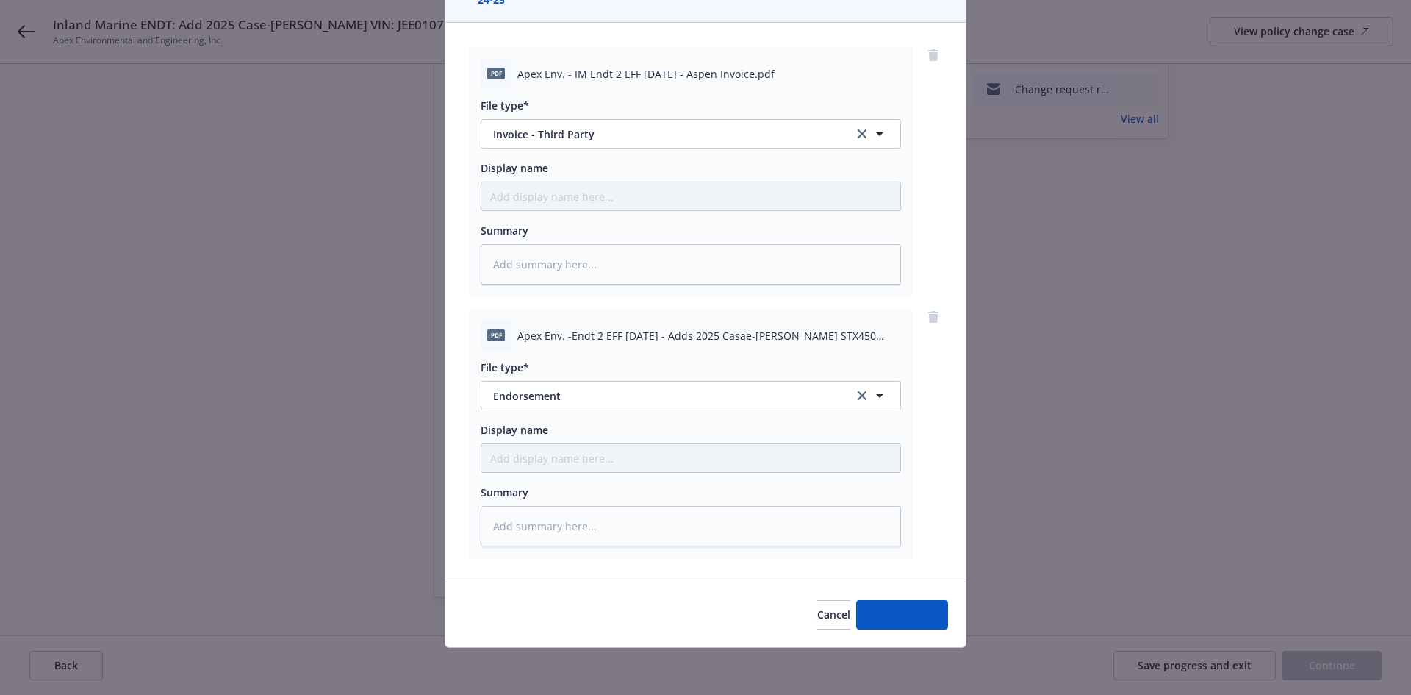
scroll to position [141, 0]
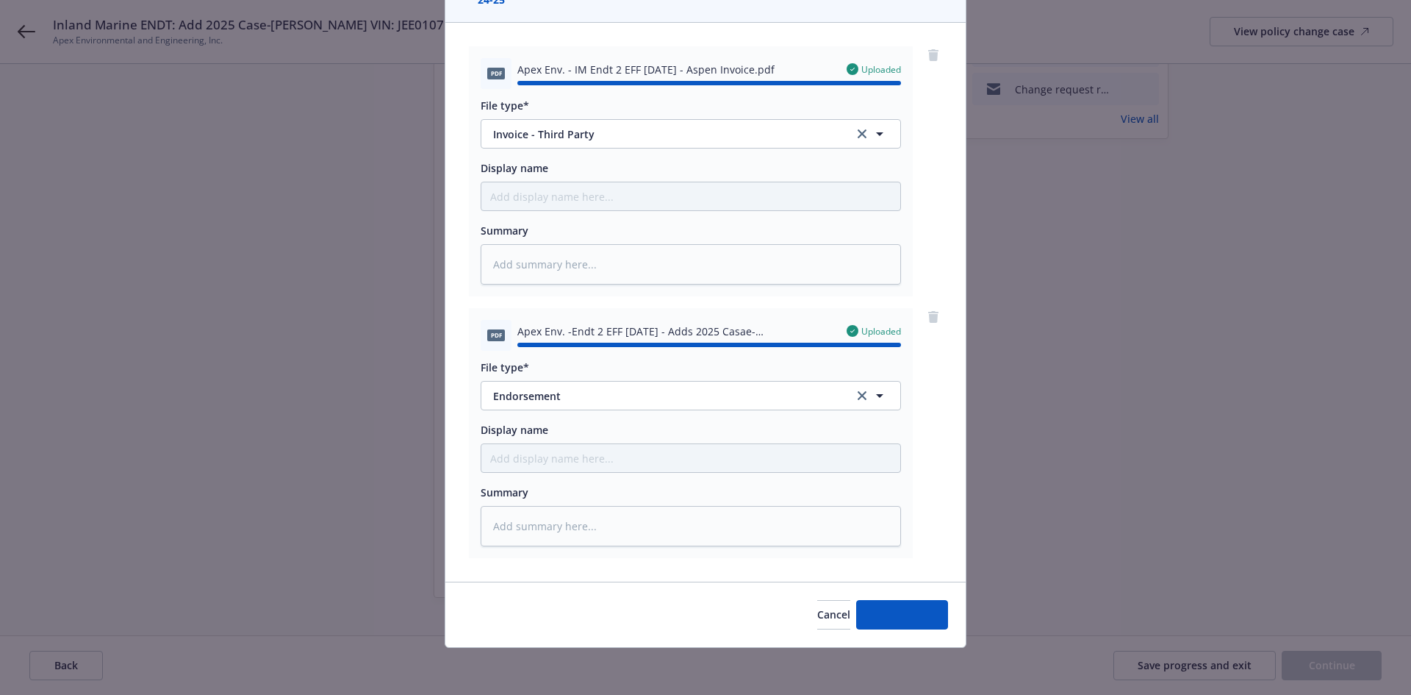
type textarea "x"
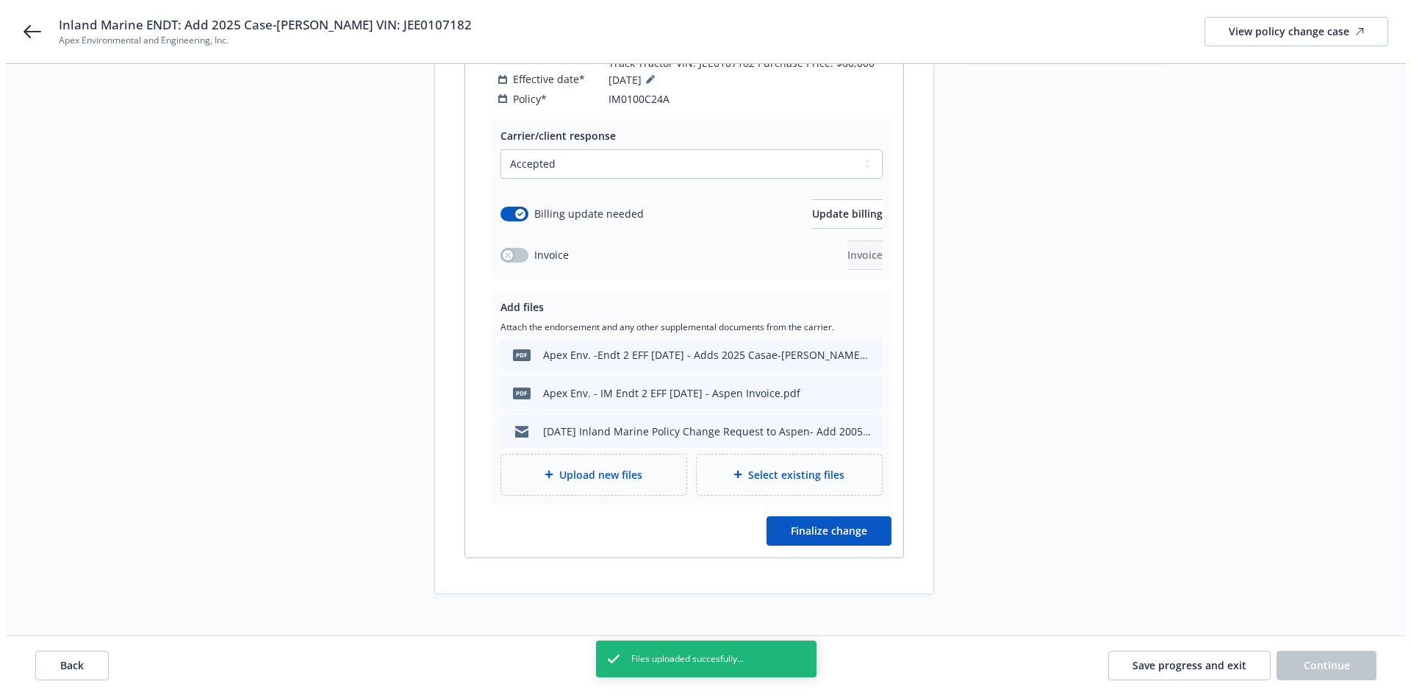
scroll to position [303, 0]
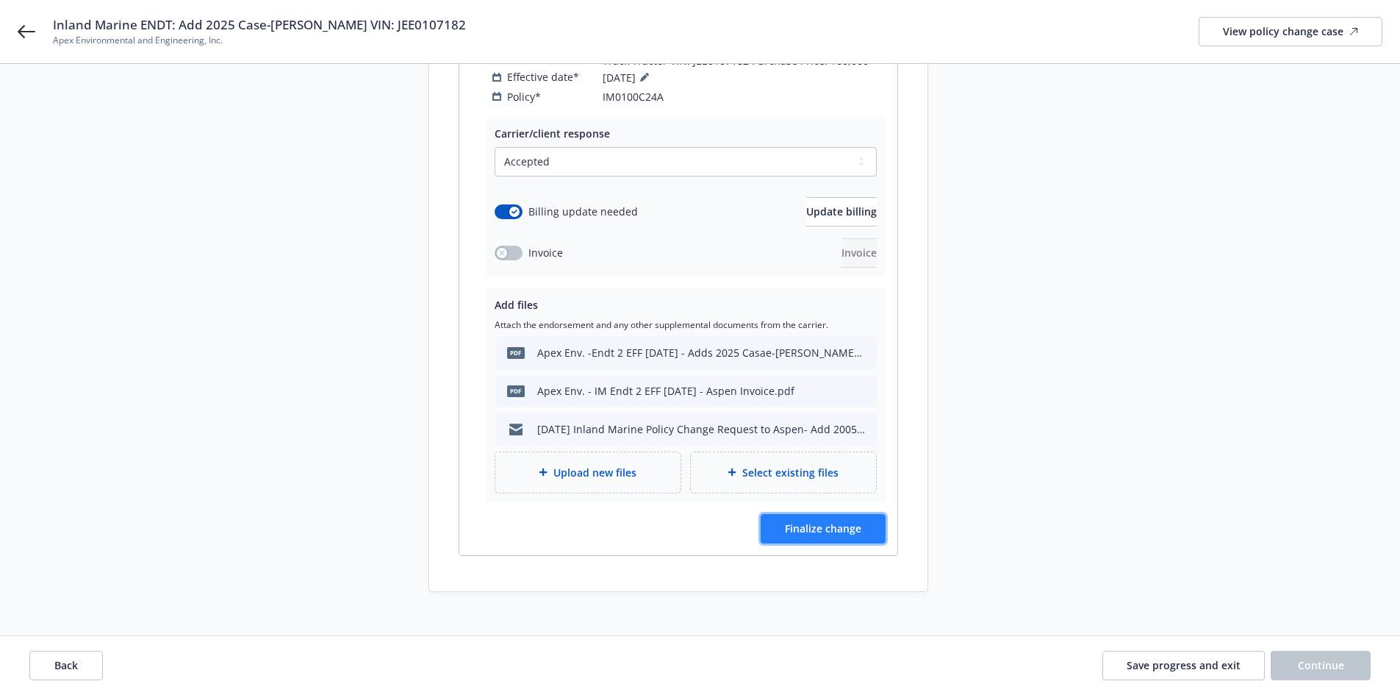
click at [838, 521] on span "Finalize change" at bounding box center [823, 528] width 76 height 14
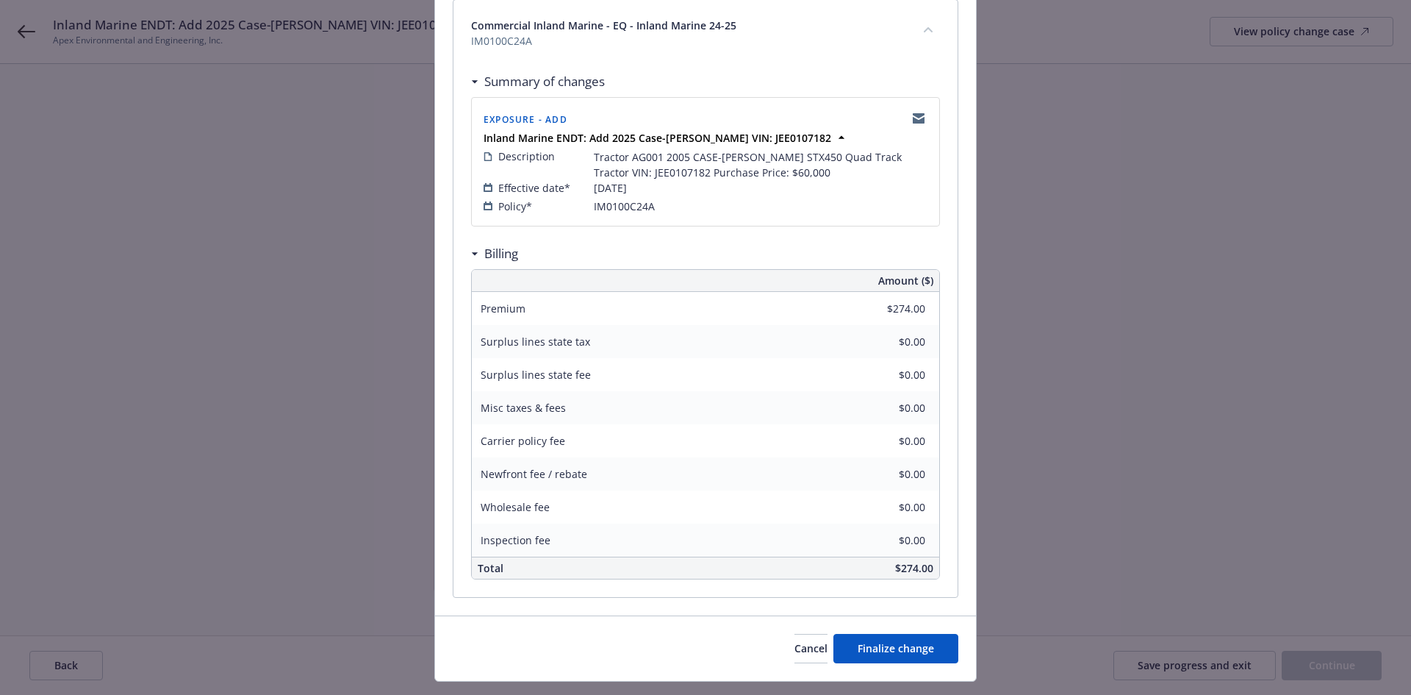
scroll to position [254, 0]
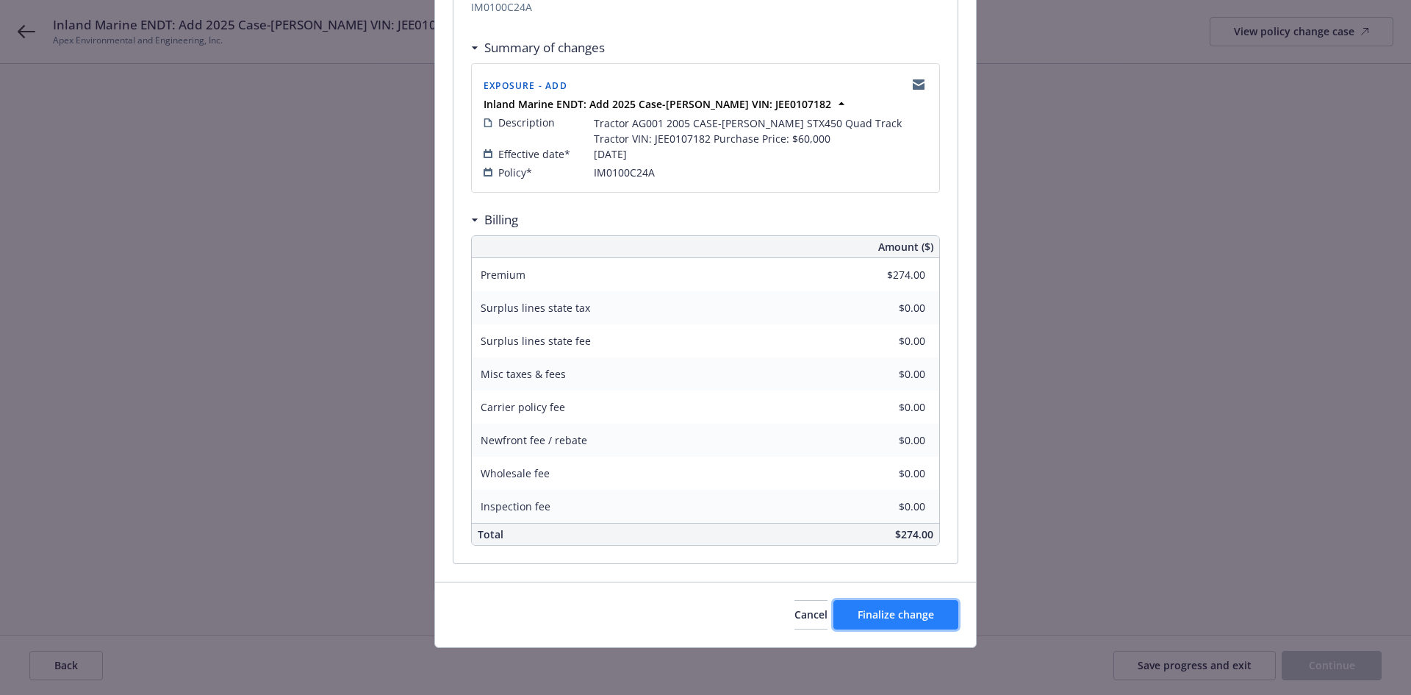
click at [895, 612] on span "Finalize change" at bounding box center [896, 614] width 76 height 14
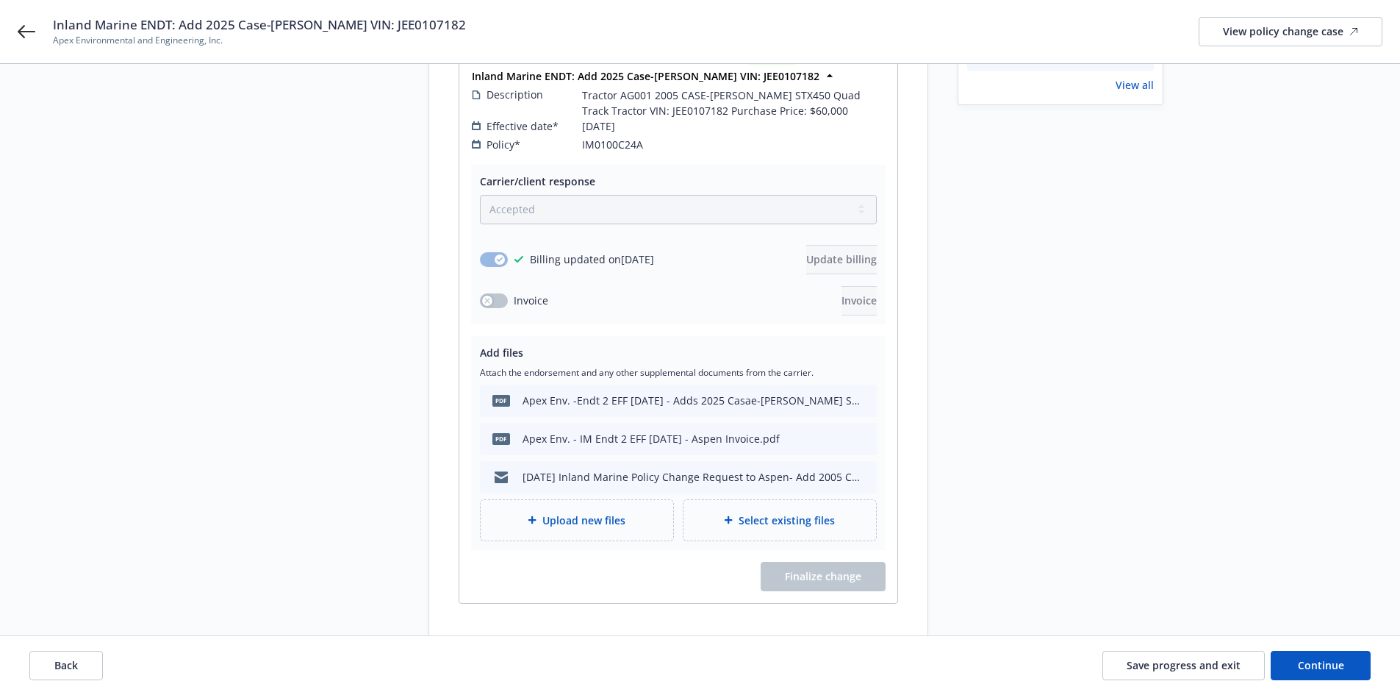
scroll to position [302, 0]
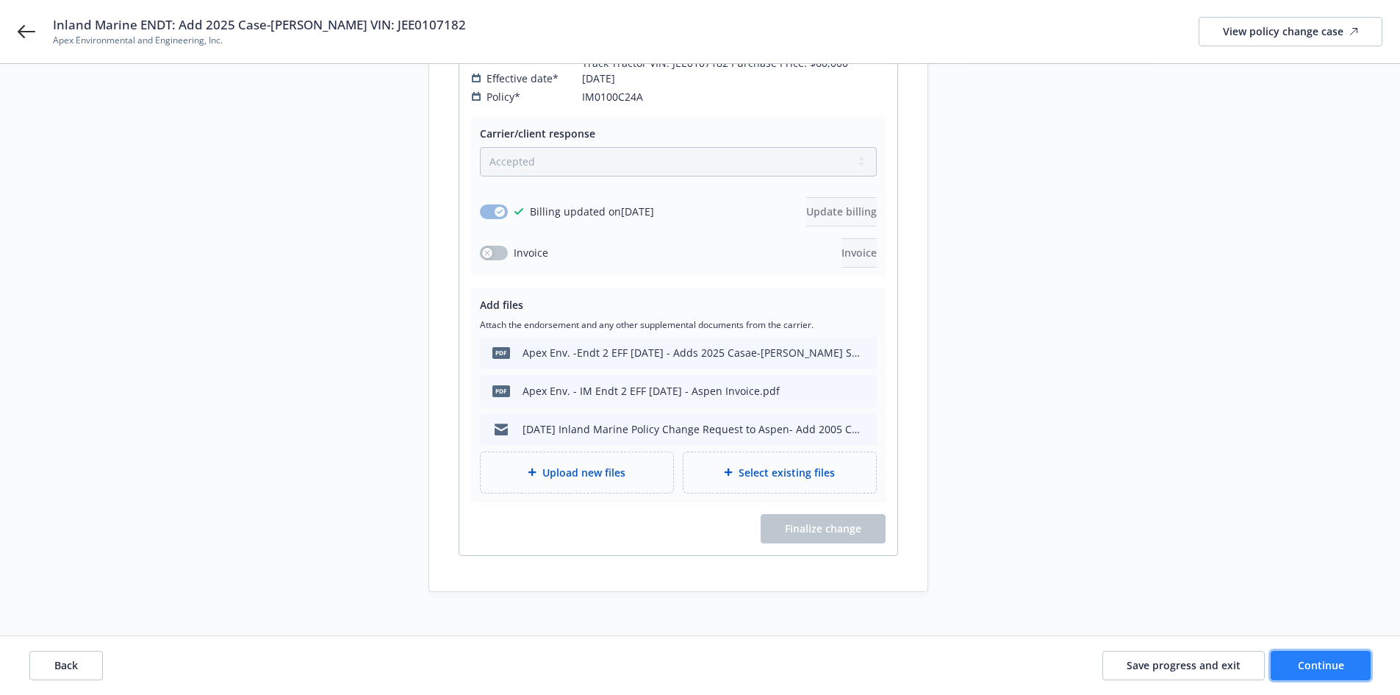
click at [1294, 658] on button "Continue" at bounding box center [1321, 665] width 100 height 29
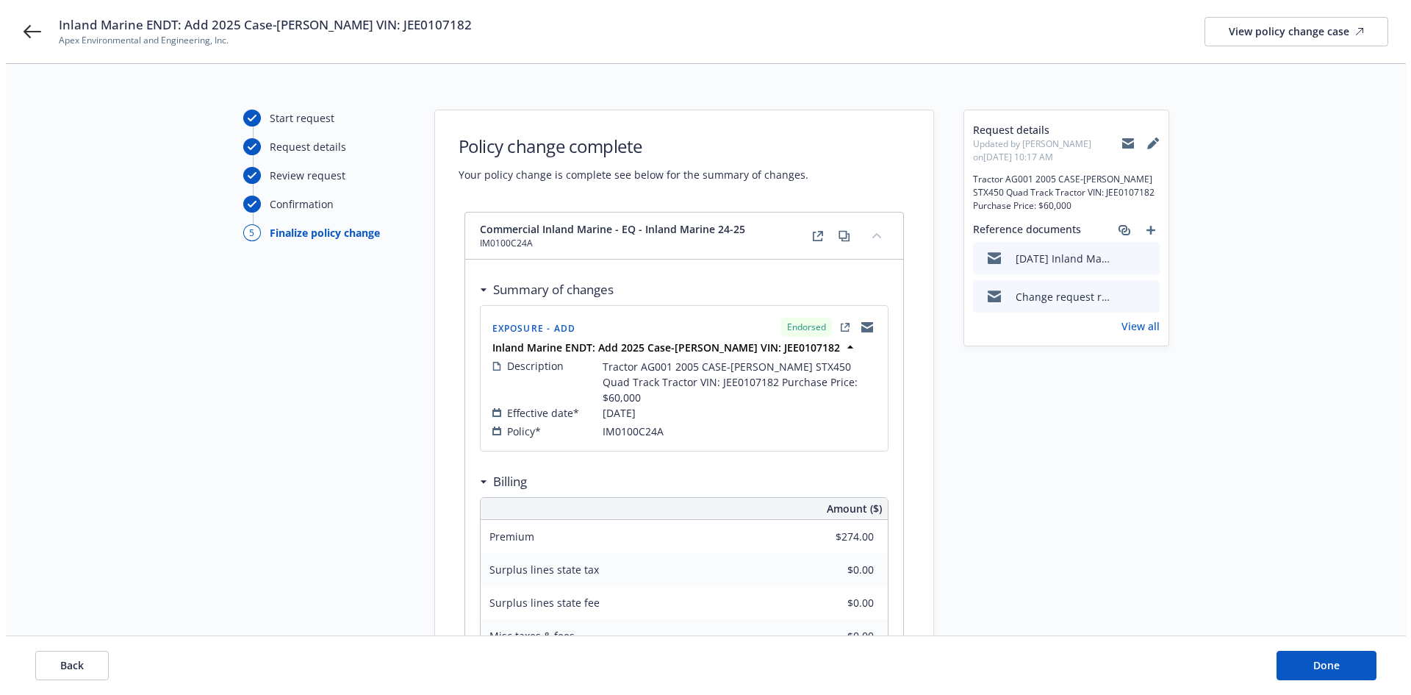
scroll to position [0, 0]
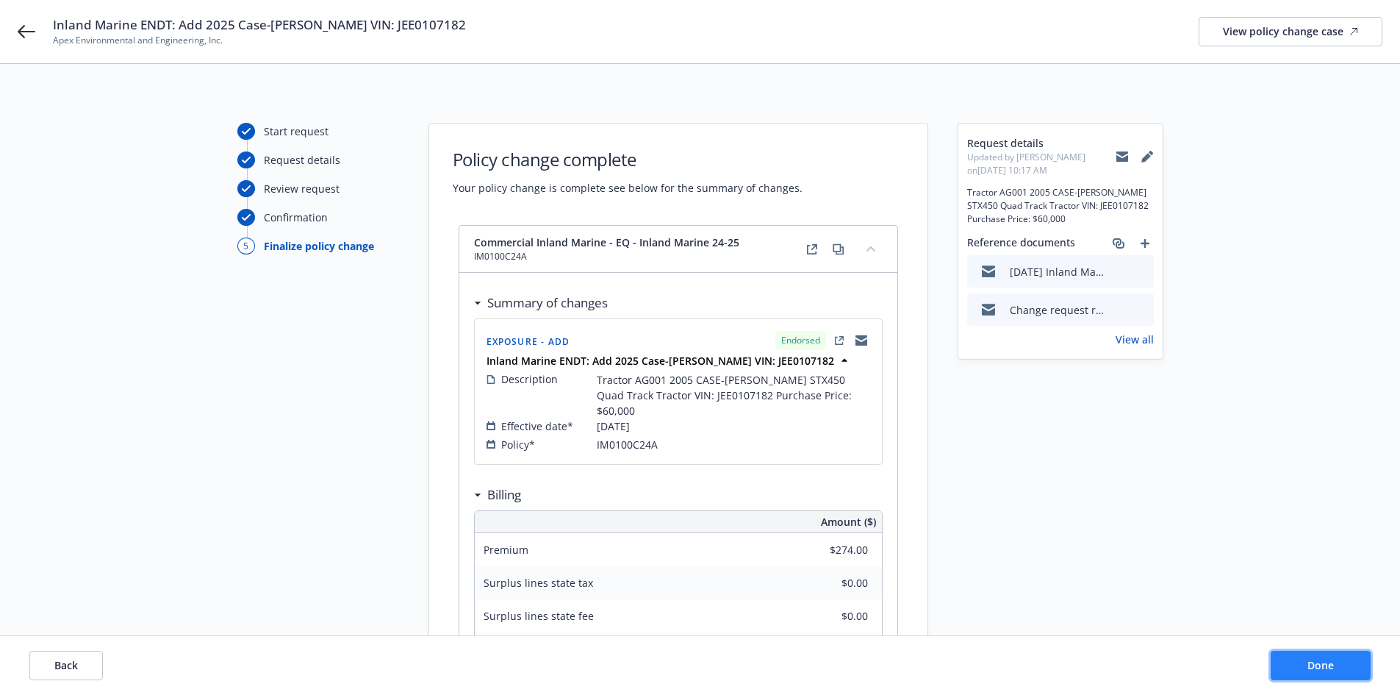
click at [1286, 656] on button "Done" at bounding box center [1321, 665] width 100 height 29
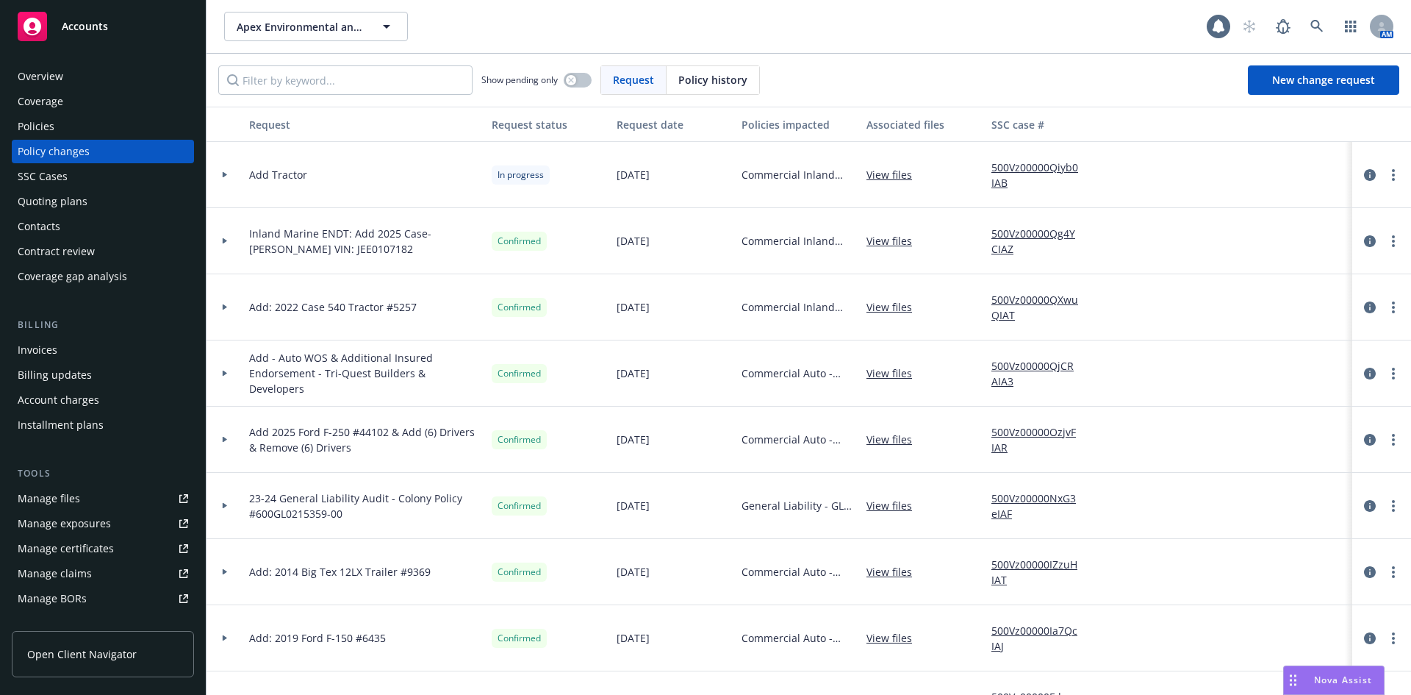
click at [105, 346] on div "Invoices" at bounding box center [103, 350] width 171 height 24
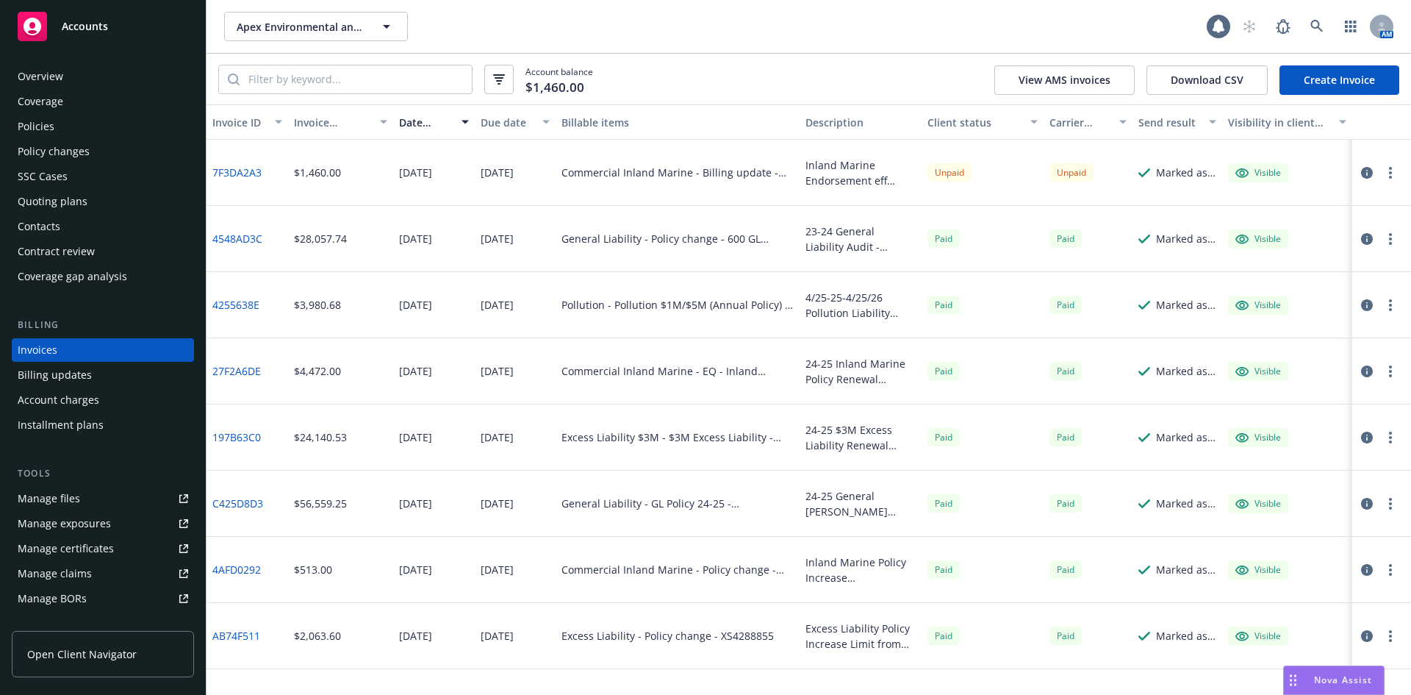
click at [1331, 85] on link "Create Invoice" at bounding box center [1340, 79] width 120 height 29
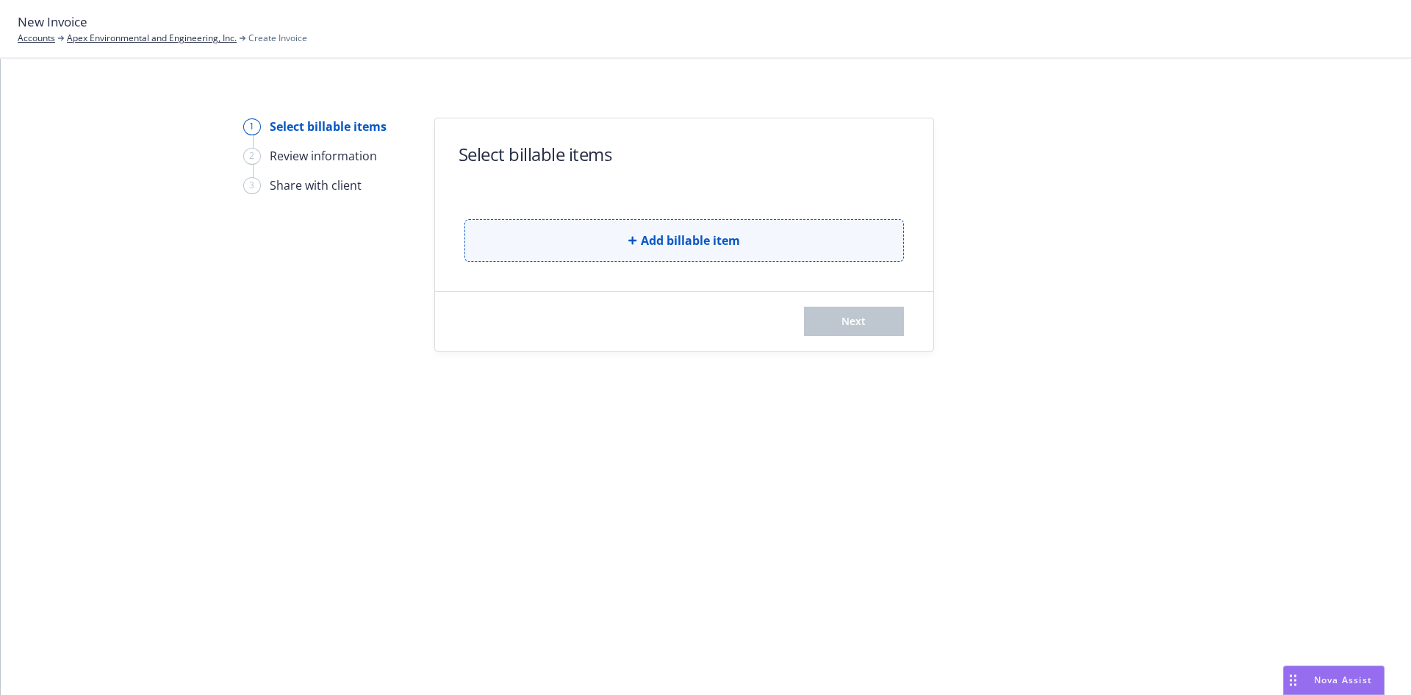
click at [778, 240] on button "Add billable item" at bounding box center [685, 240] width 440 height 43
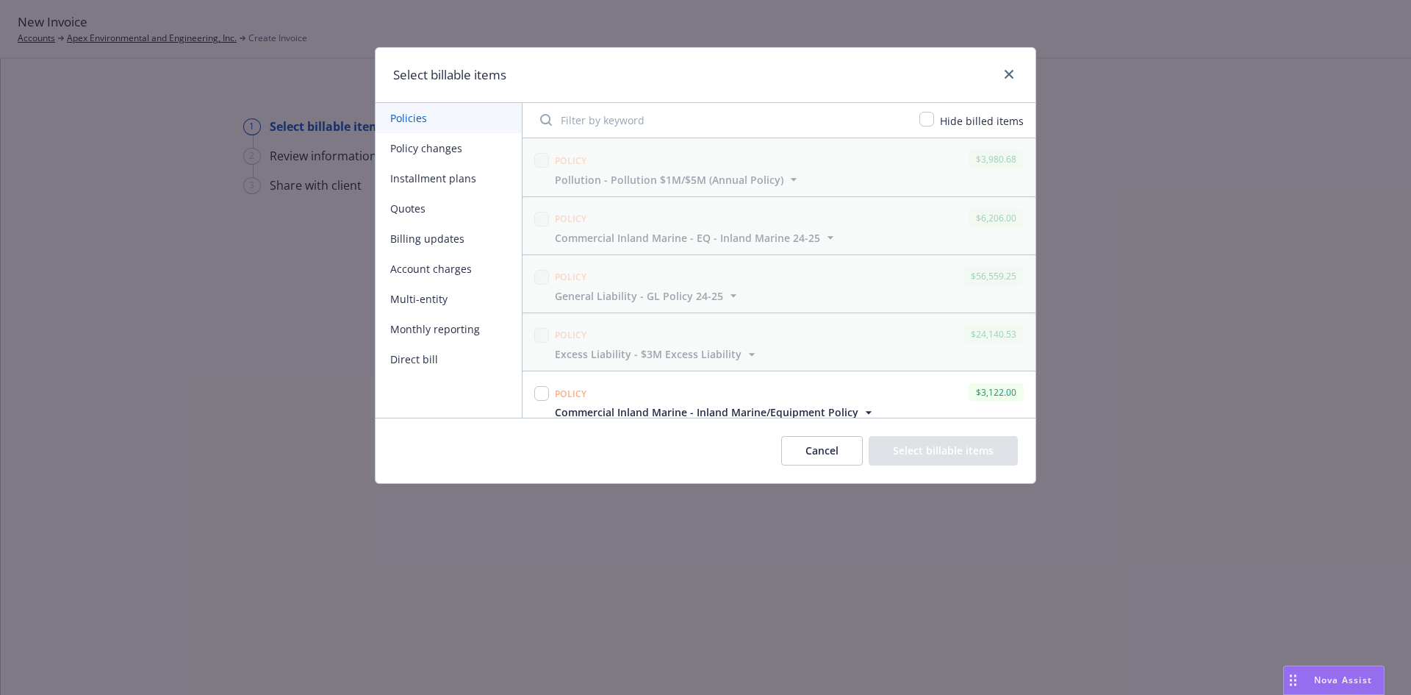
click at [446, 149] on button "Policy changes" at bounding box center [449, 148] width 146 height 30
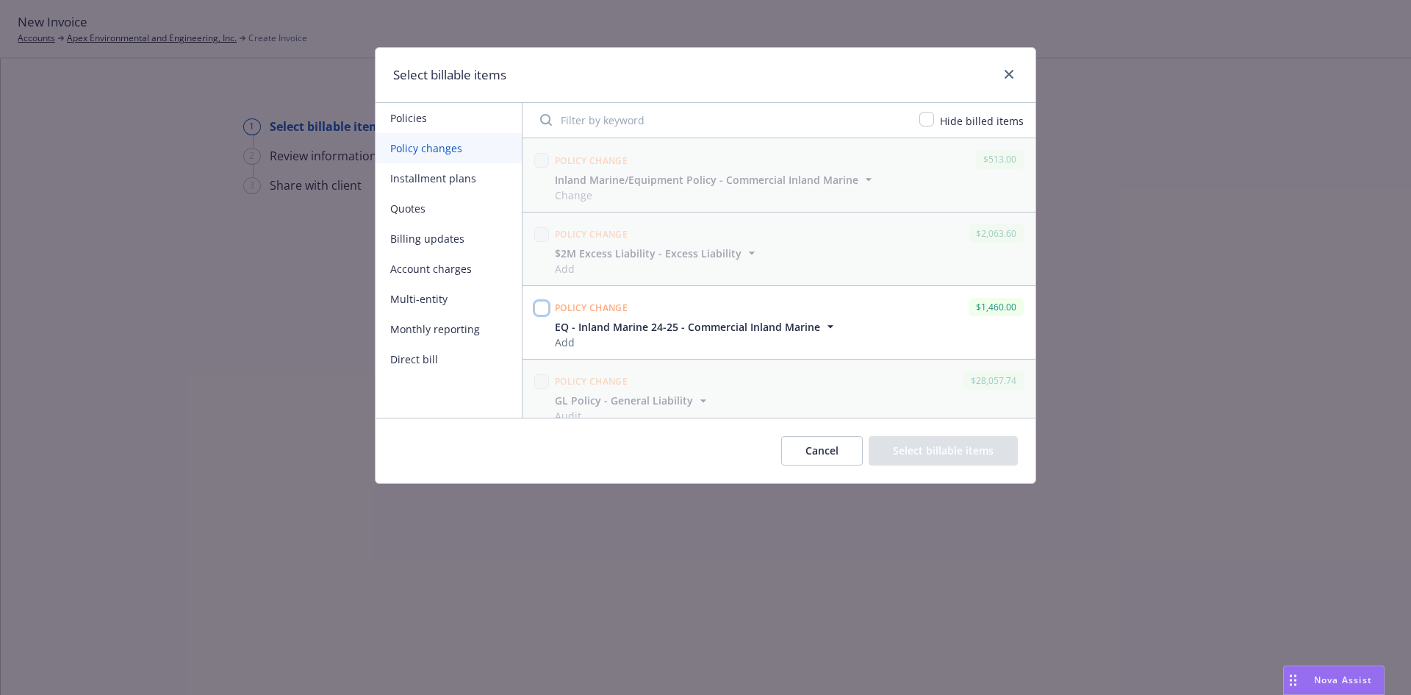
click at [542, 310] on input "checkbox" at bounding box center [541, 308] width 15 height 15
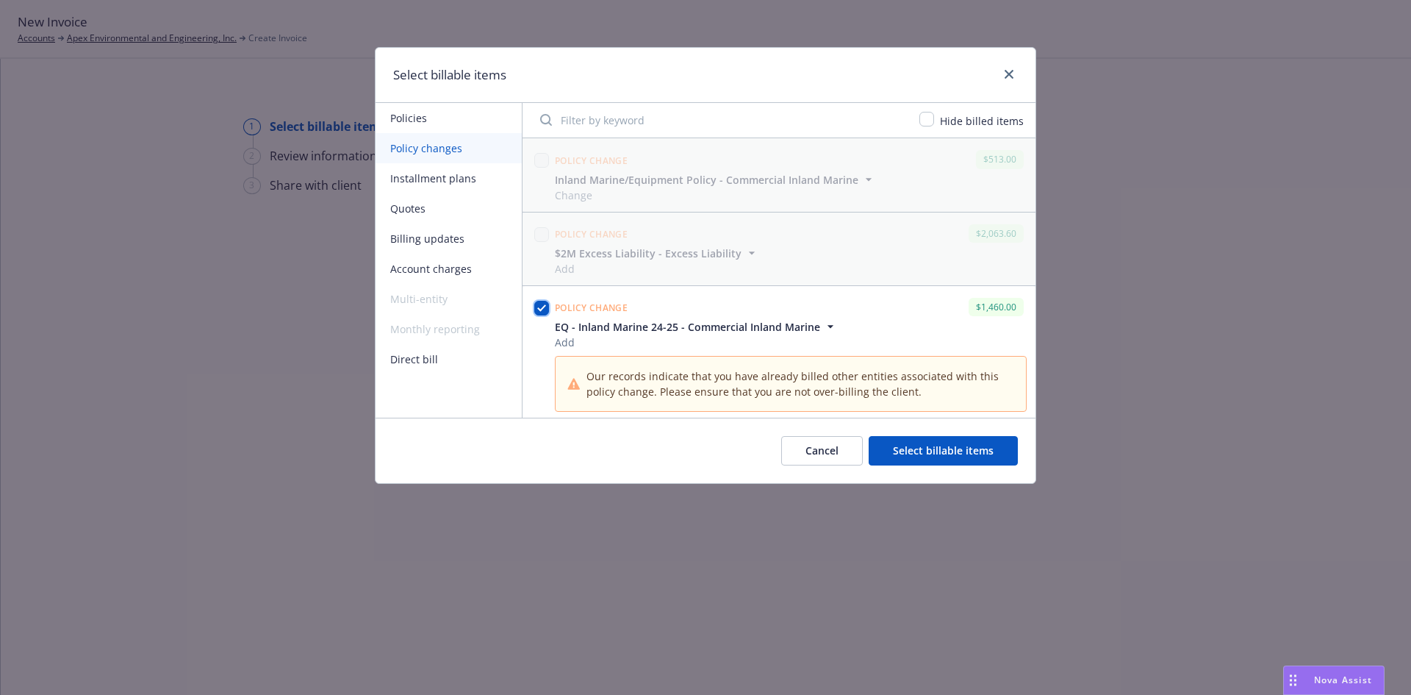
click at [538, 305] on input "checkbox" at bounding box center [541, 308] width 15 height 15
checkbox input "false"
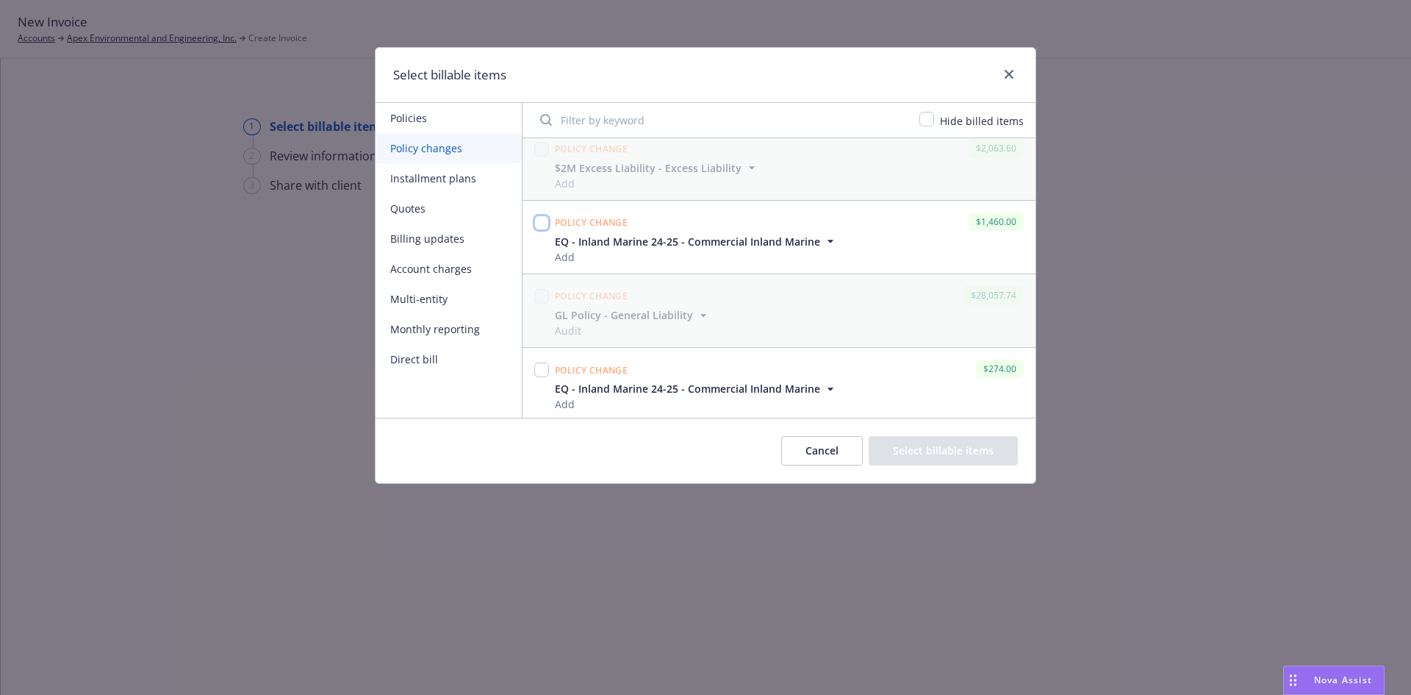
scroll to position [89, 0]
click at [540, 363] on input "checkbox" at bounding box center [541, 366] width 15 height 15
checkbox input "true"
click at [943, 452] on button "Select billable items" at bounding box center [943, 450] width 149 height 29
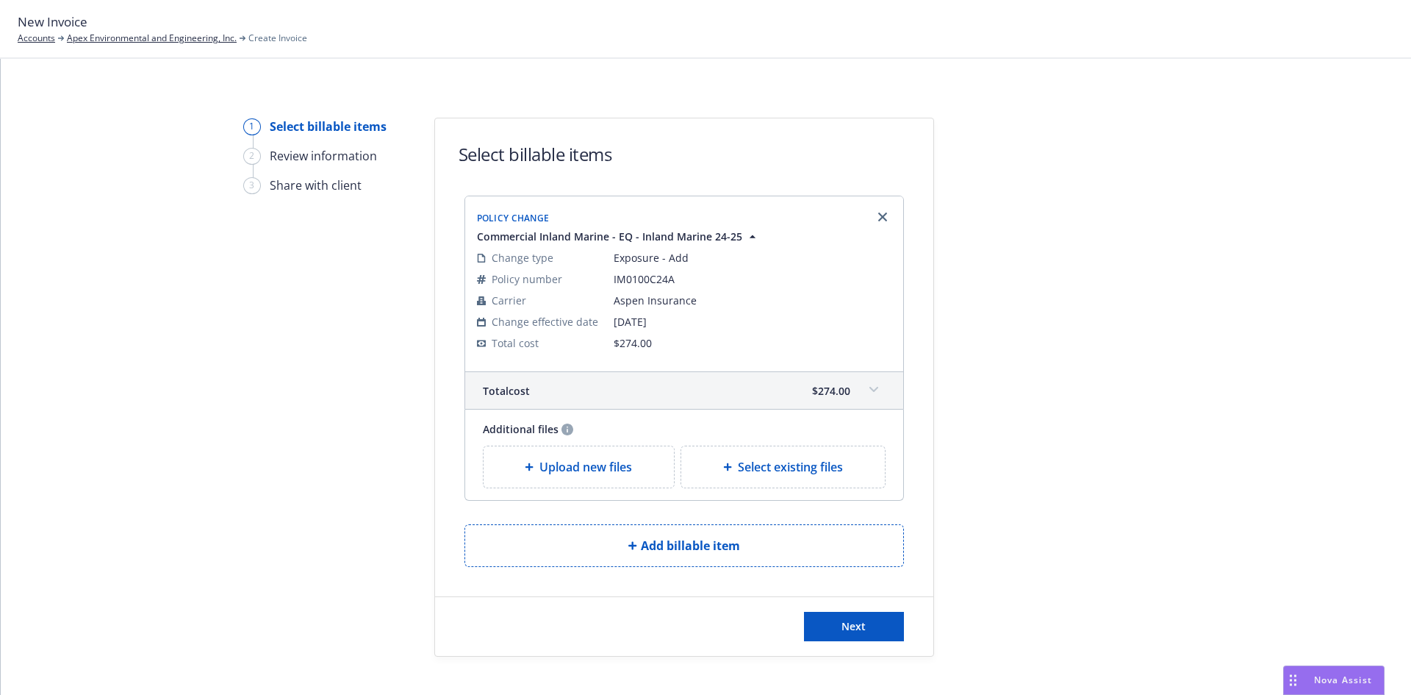
click at [841, 467] on div "Select existing files" at bounding box center [783, 467] width 180 height 18
select select "Invoice - Third Party"
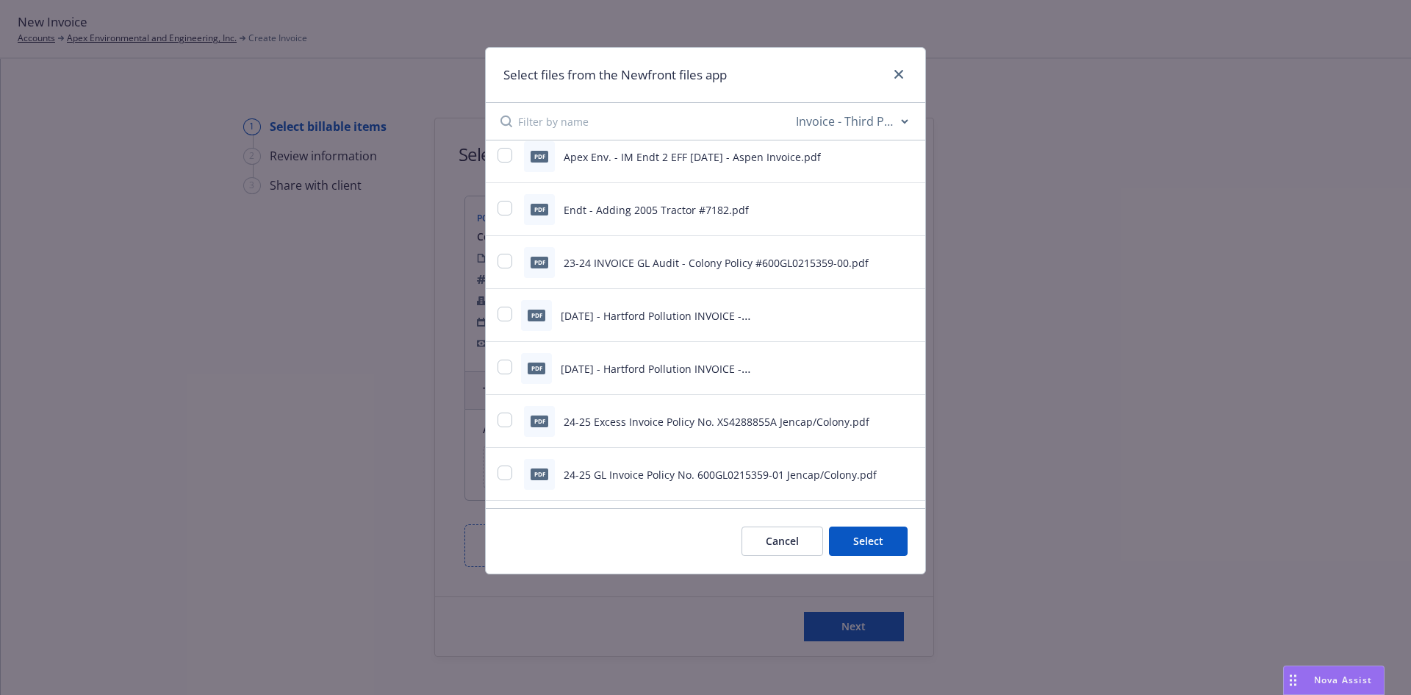
scroll to position [0, 0]
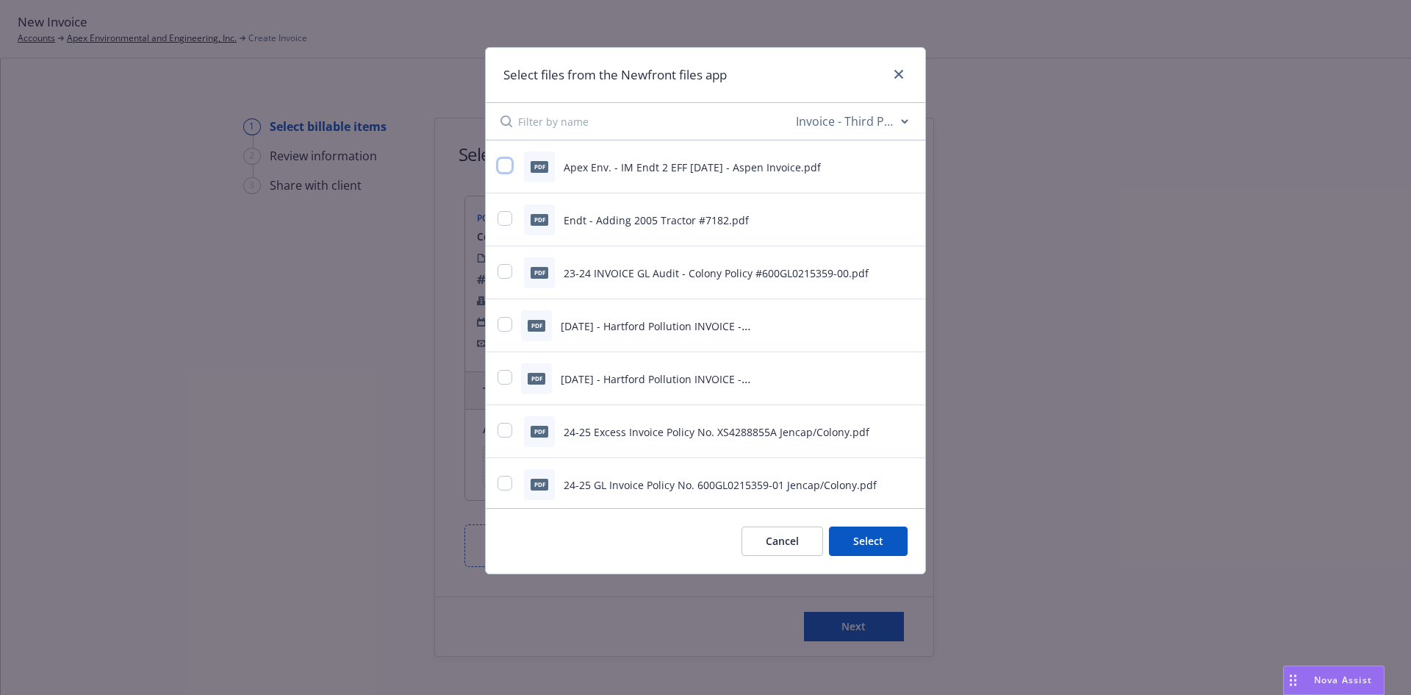
click at [505, 166] on input "checkbox" at bounding box center [505, 165] width 15 height 15
checkbox input "true"
click at [835, 537] on button "Select 1 file" at bounding box center [855, 540] width 106 height 29
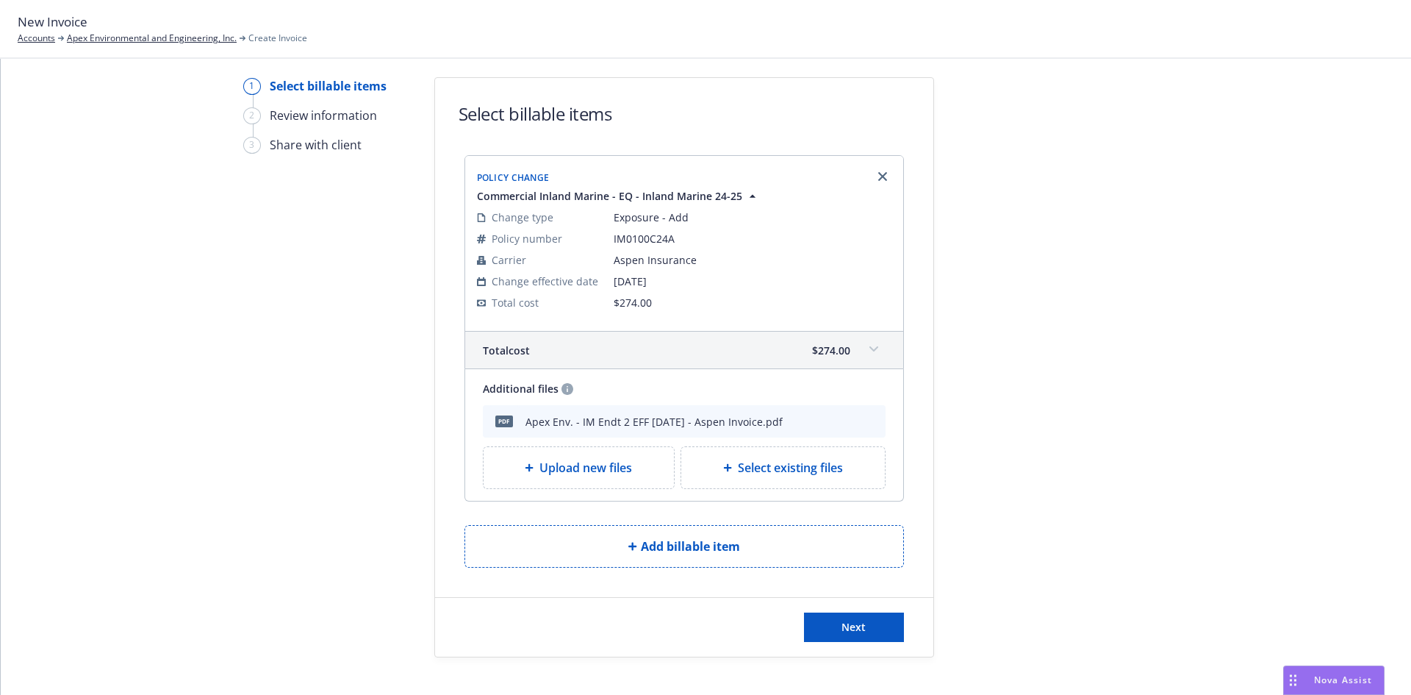
scroll to position [62, 0]
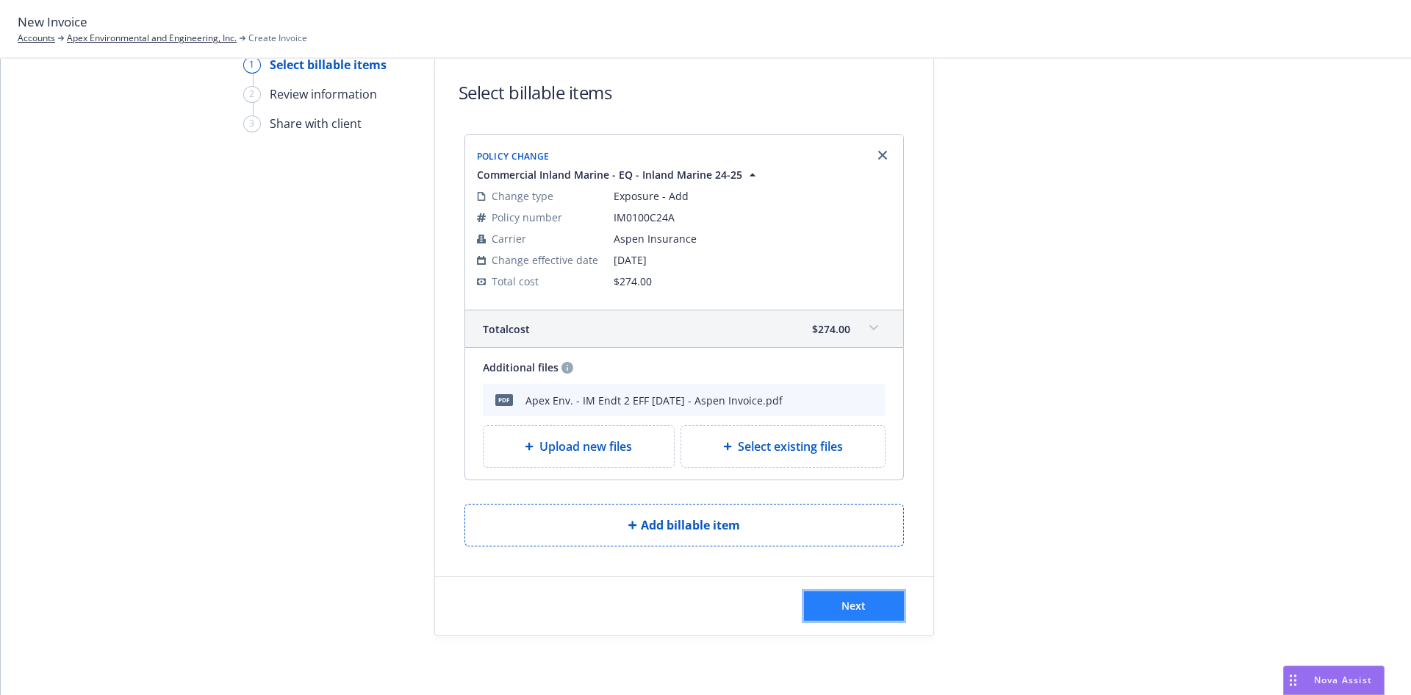
click at [852, 598] on button "Next" at bounding box center [854, 605] width 100 height 29
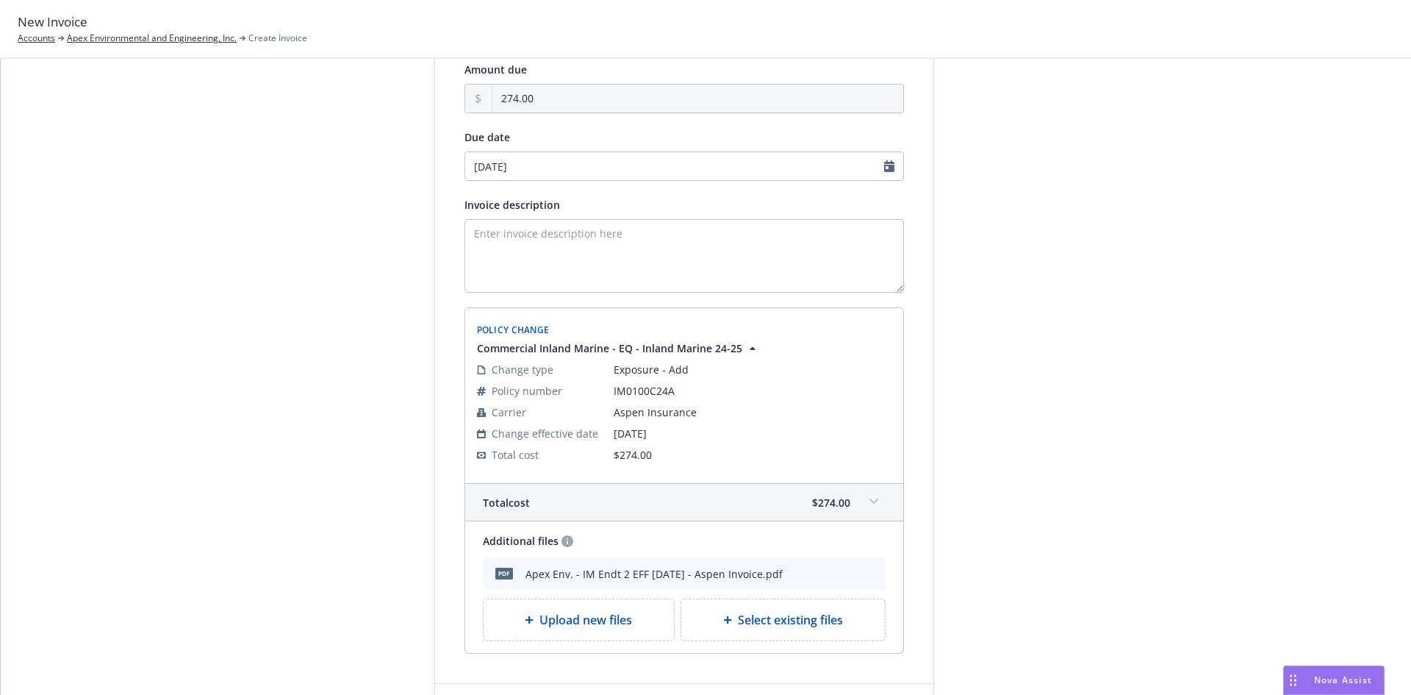
scroll to position [209, 0]
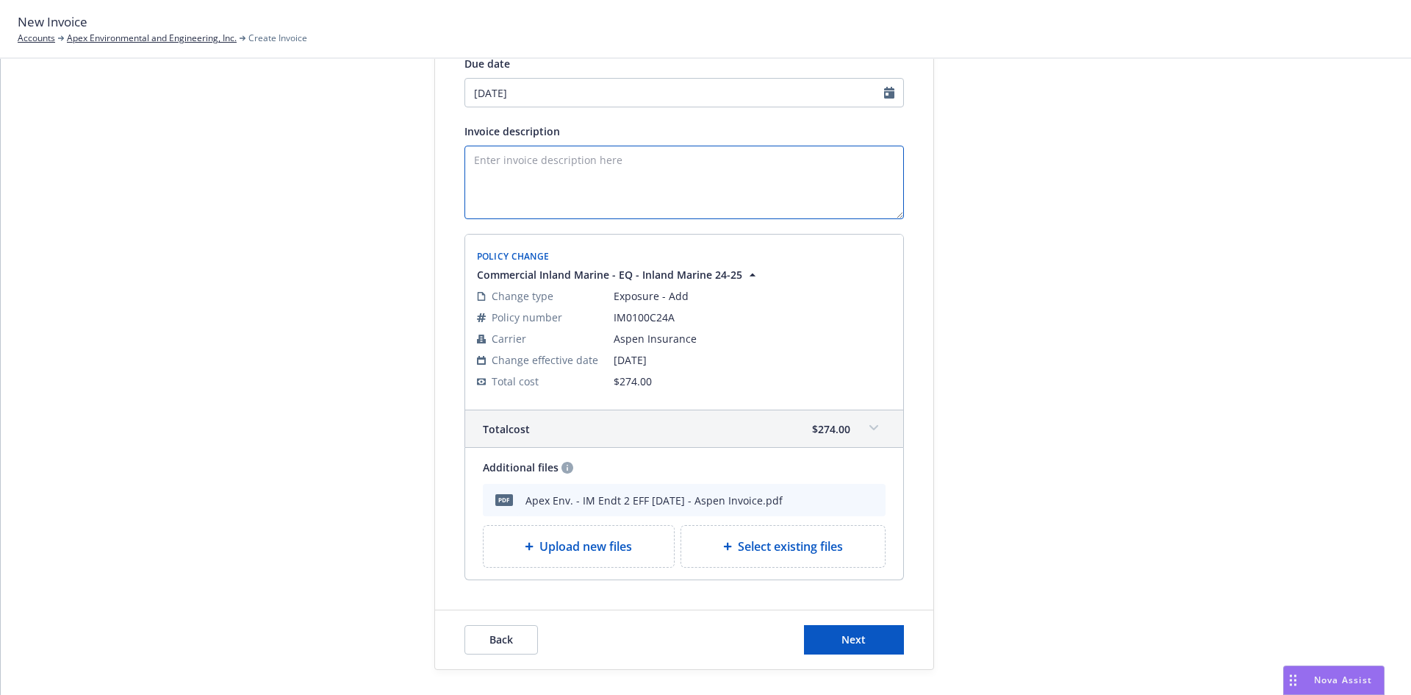
click at [515, 162] on textarea "Invoice description" at bounding box center [685, 183] width 440 height 74
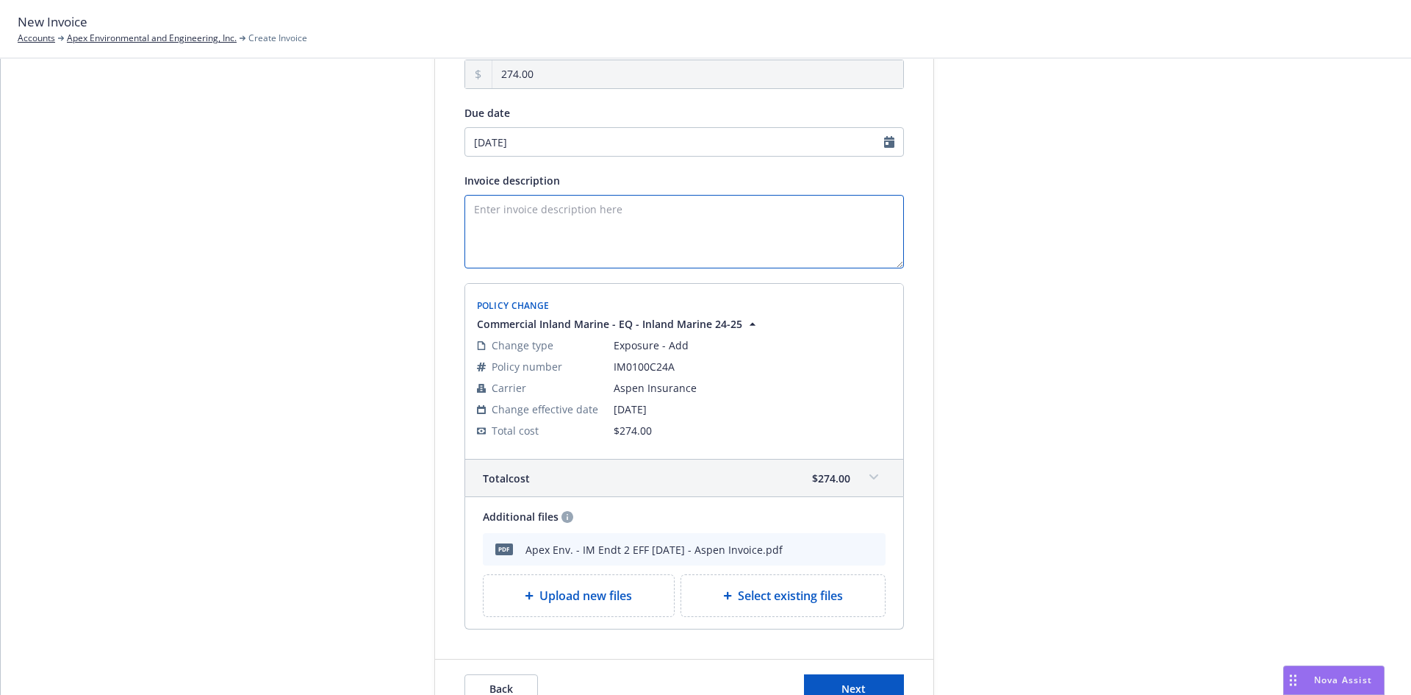
scroll to position [135, 0]
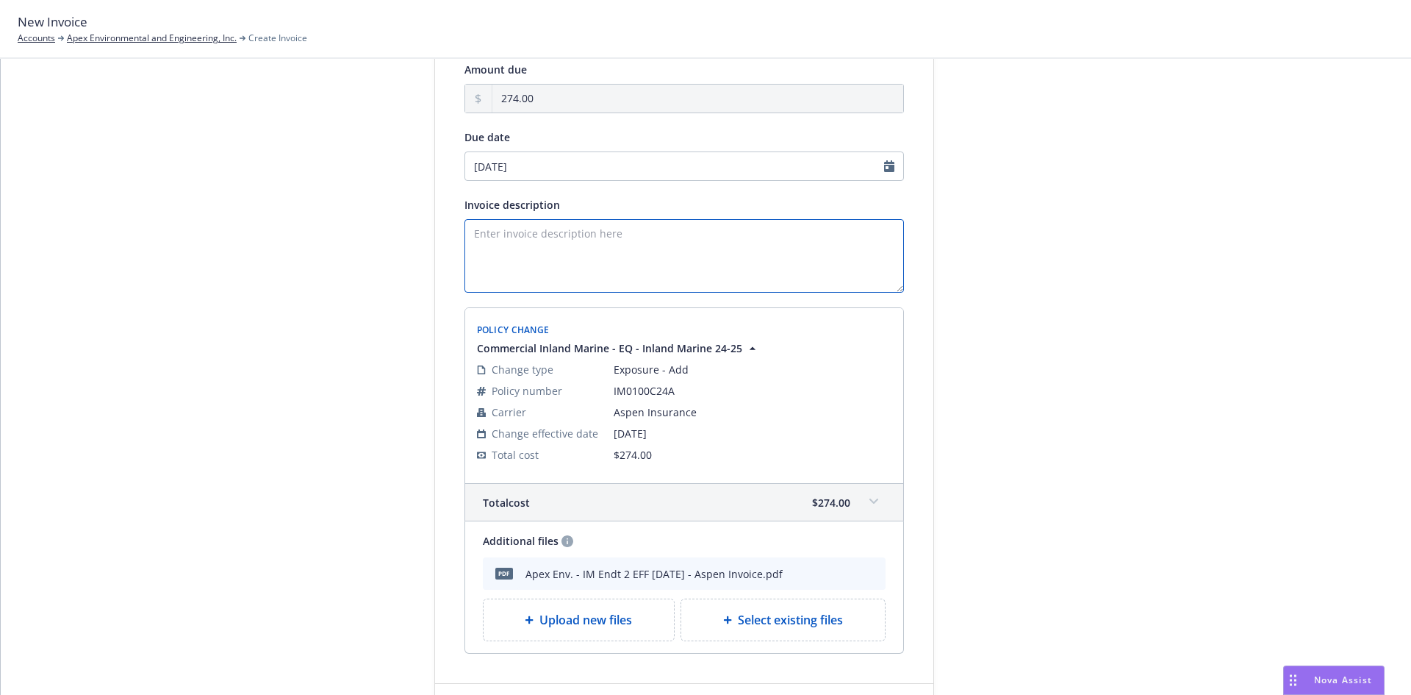
click at [629, 245] on textarea "Invoice description" at bounding box center [685, 256] width 440 height 74
paste textarea "ADD: 2005 CASE-[PERSON_NAME] STX450 Quad Track Tractor; VIN: JEE0107182 -- $60,…"
click at [547, 231] on textarea "ENDT adds ADD: 2005 CASE-[PERSON_NAME] STX450 Quad Track Tractor; VIN: JEE01071…" at bounding box center [685, 256] width 440 height 74
click at [466, 249] on textarea "ENDT adds 2005 CASE-[PERSON_NAME] STX450 Quad Track Tractor; VIN: JEE0107182 --…" at bounding box center [685, 256] width 440 height 74
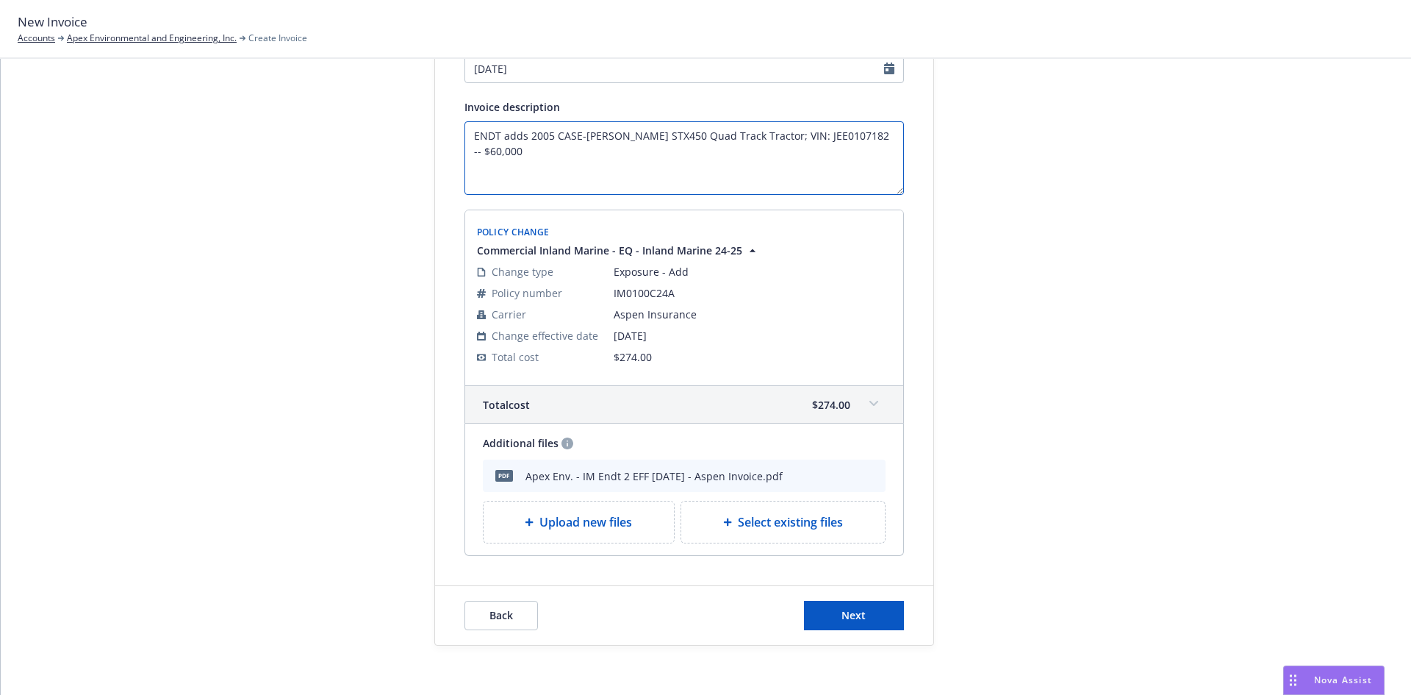
scroll to position [243, 0]
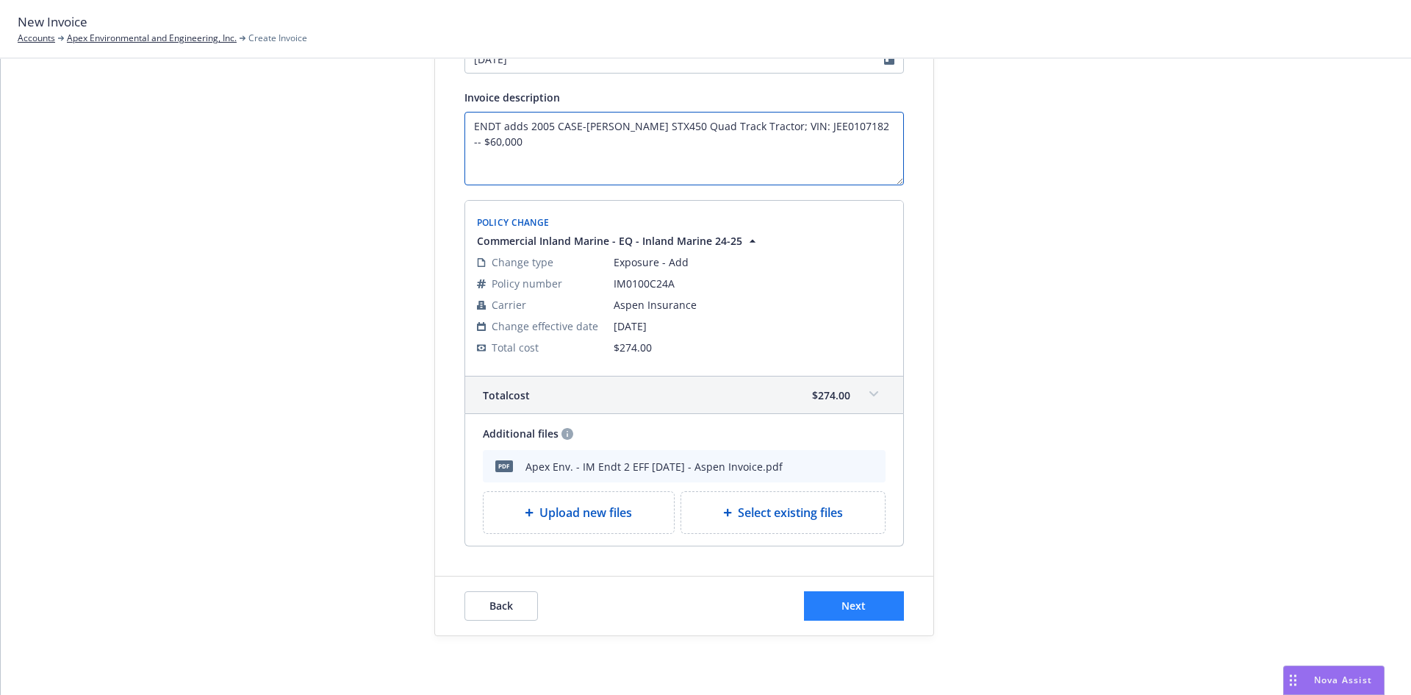
type textarea "ENDT adds 2005 CASE-[PERSON_NAME] STX450 Quad Track Tractor; VIN: JEE0107182 --…"
click at [825, 596] on button "Next" at bounding box center [854, 605] width 100 height 29
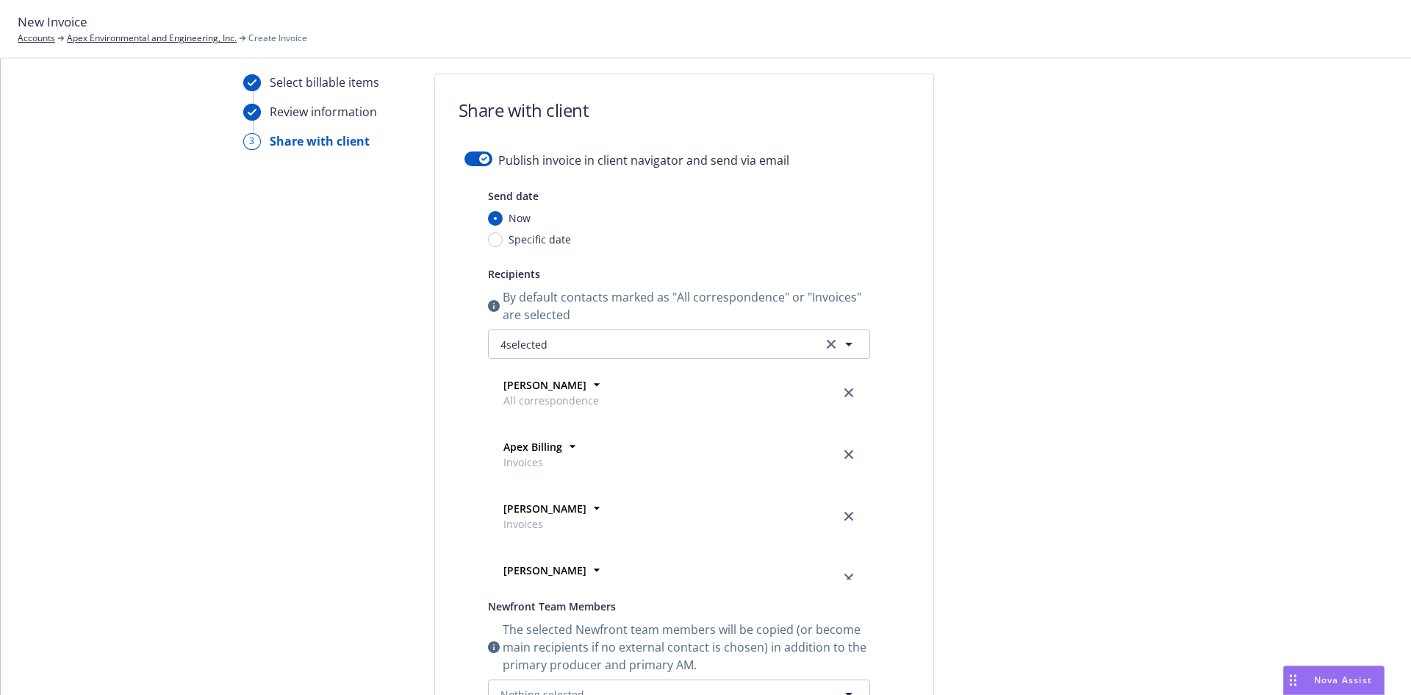
scroll to position [22, 0]
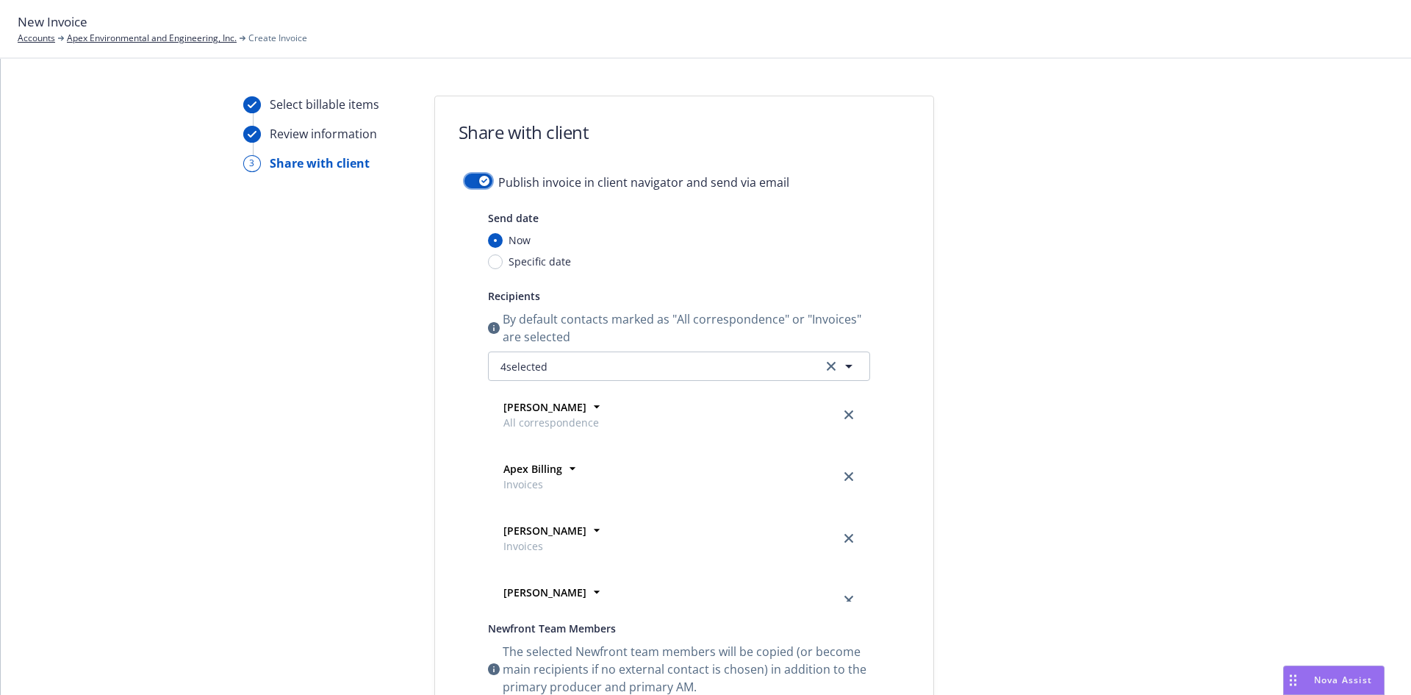
click at [471, 182] on button "button" at bounding box center [479, 180] width 28 height 15
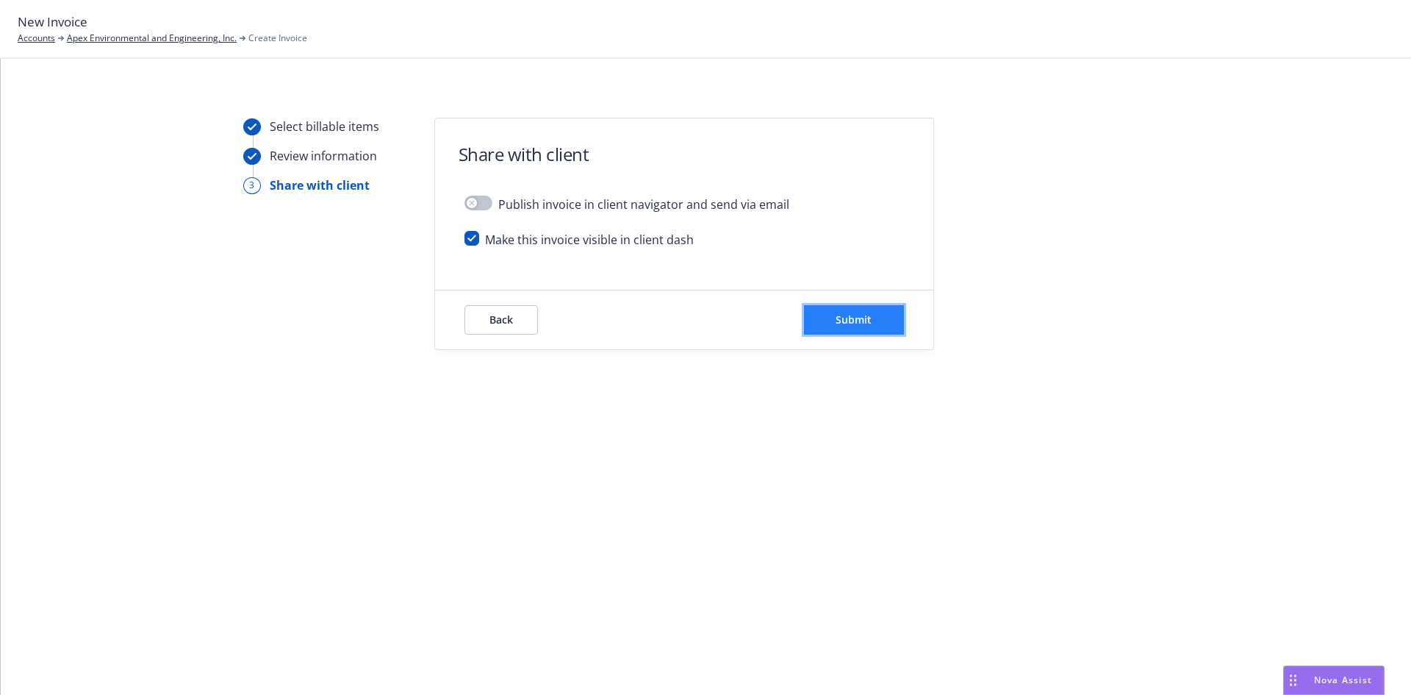
click at [844, 323] on span "Submit" at bounding box center [854, 319] width 36 height 14
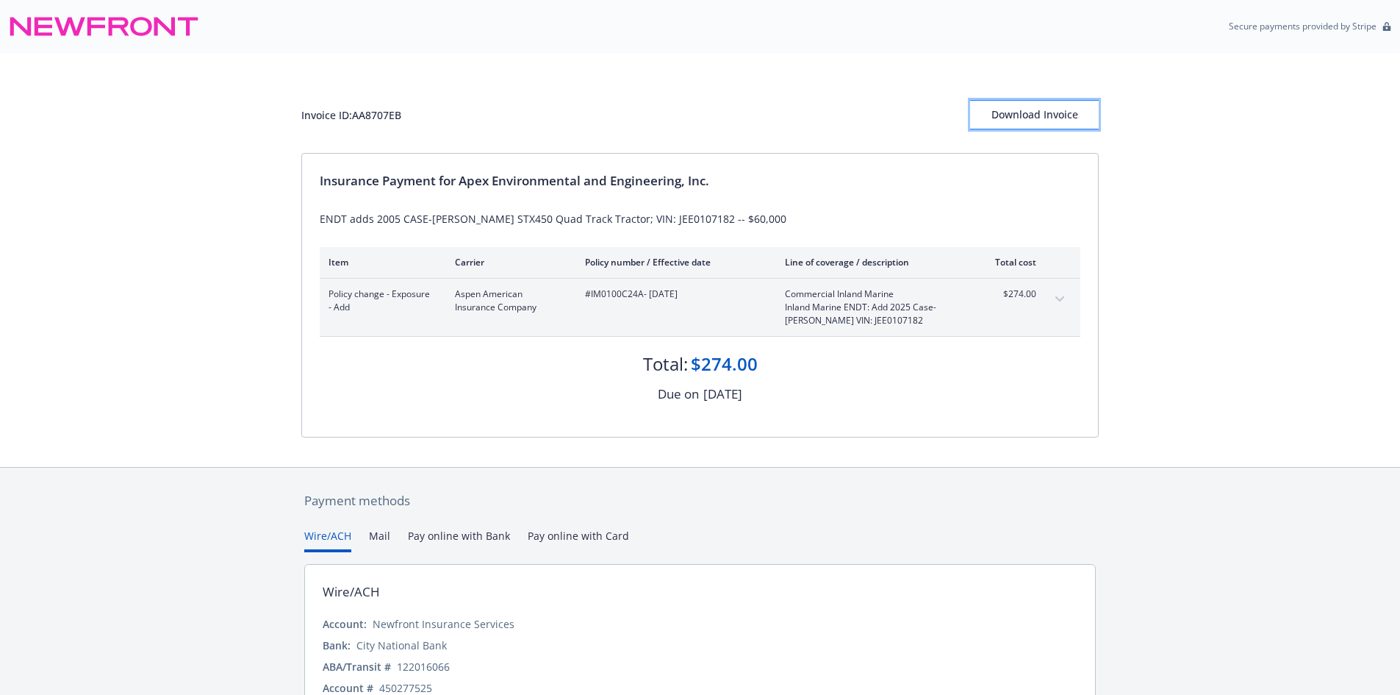
click at [1039, 118] on div "Download Invoice" at bounding box center [1034, 115] width 129 height 28
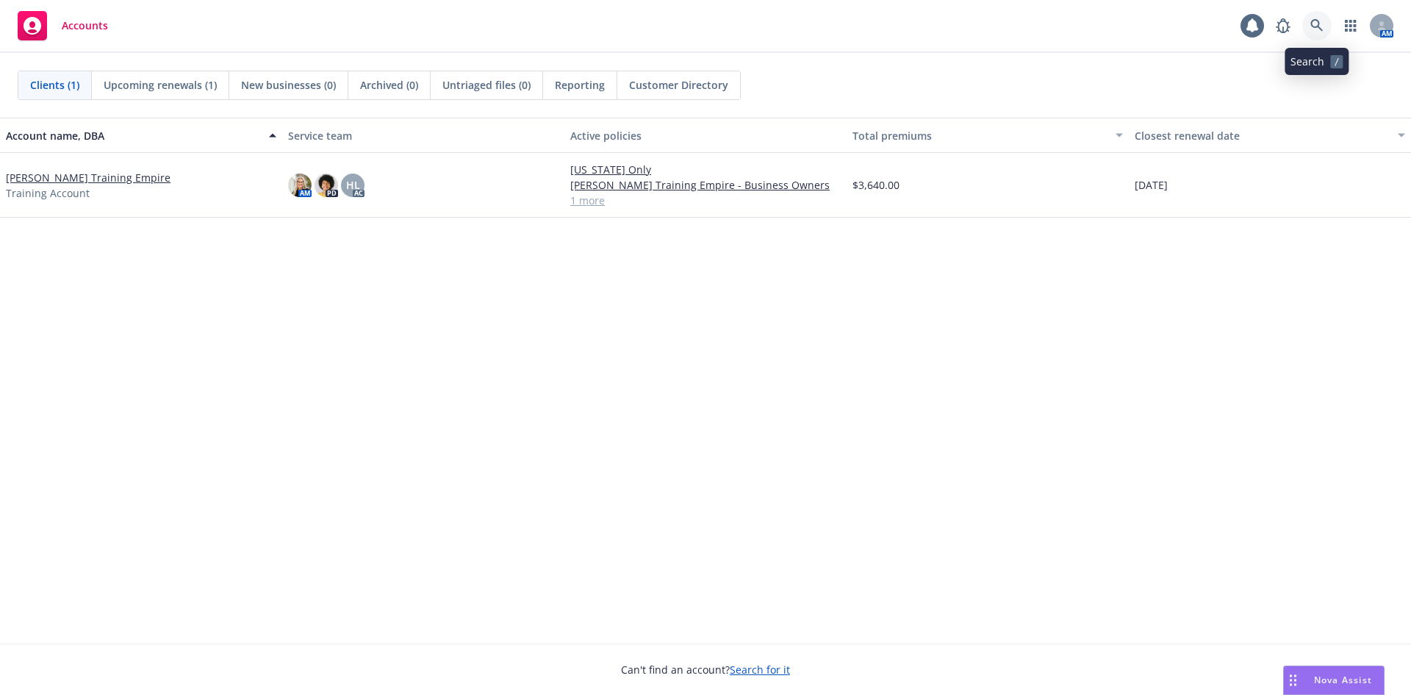
click at [1312, 24] on icon at bounding box center [1317, 25] width 12 height 12
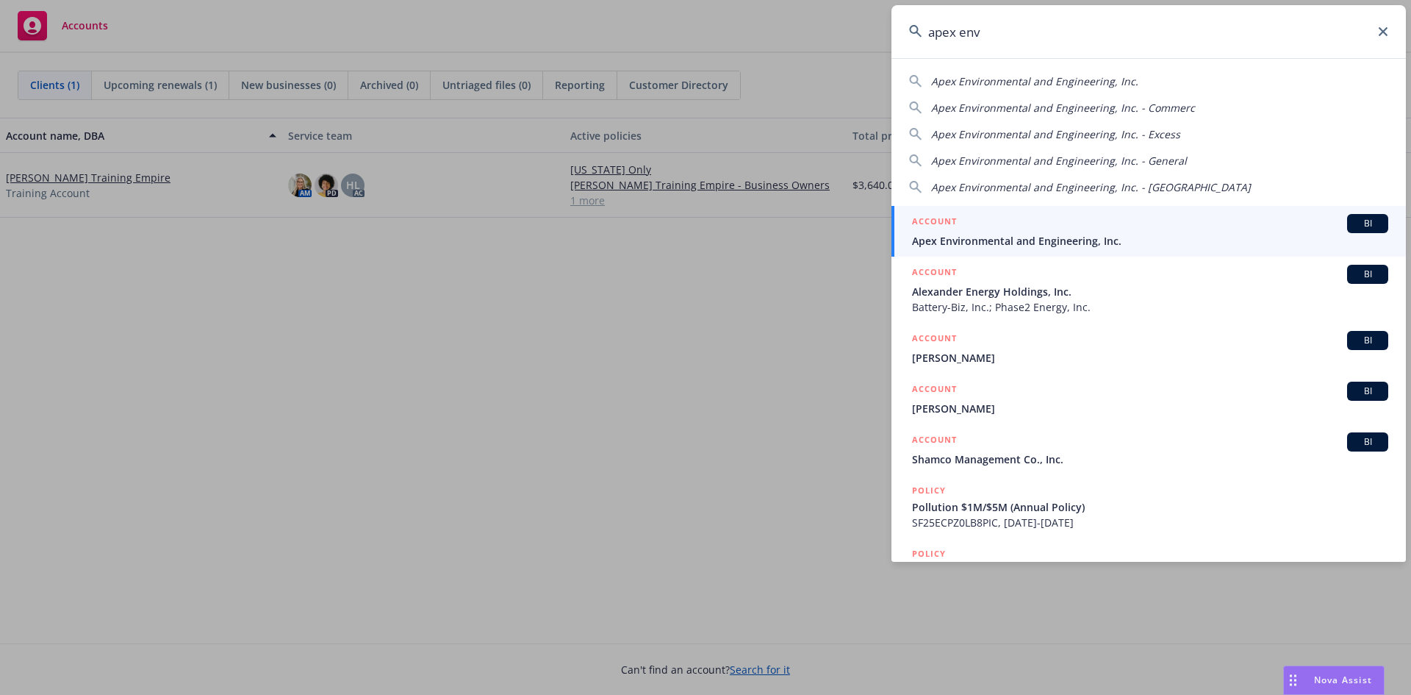
type input "apex env"
click at [1113, 234] on span "Apex Environmental and Engineering, Inc." at bounding box center [1150, 240] width 476 height 15
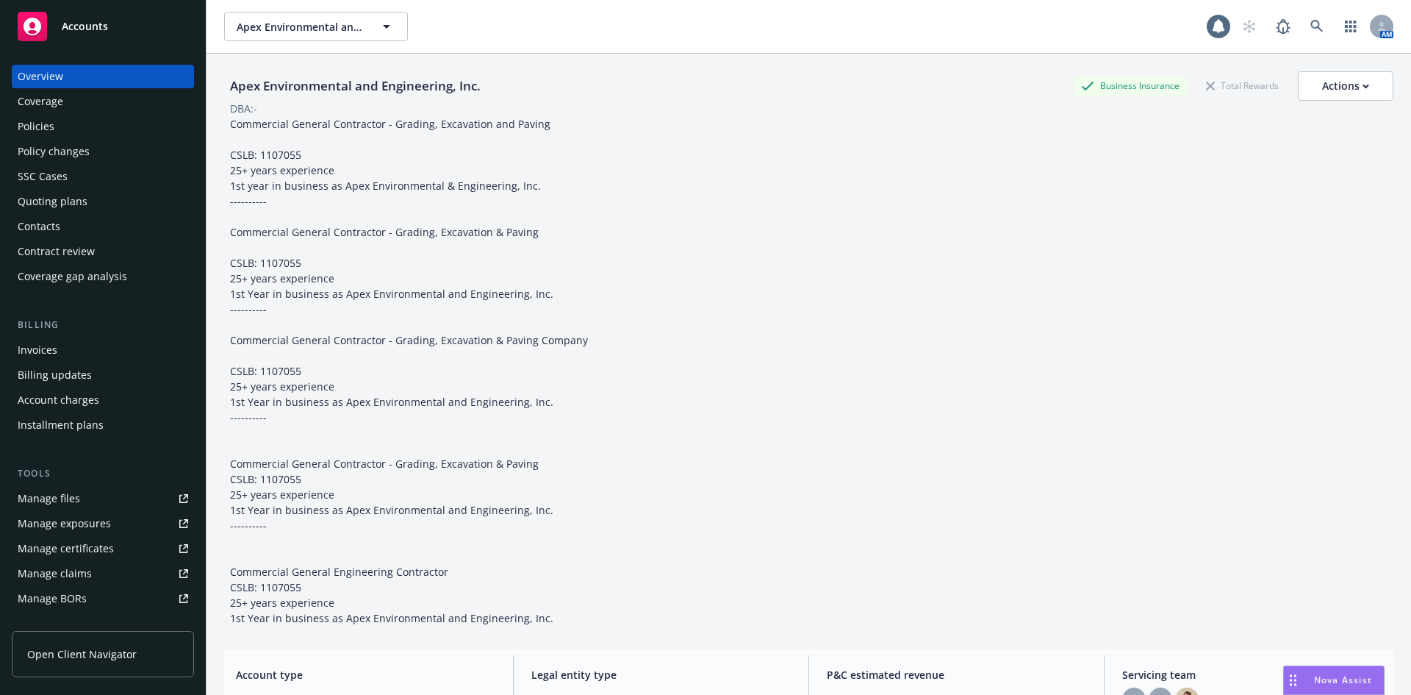
click at [90, 148] on div "Policy changes" at bounding box center [103, 152] width 171 height 24
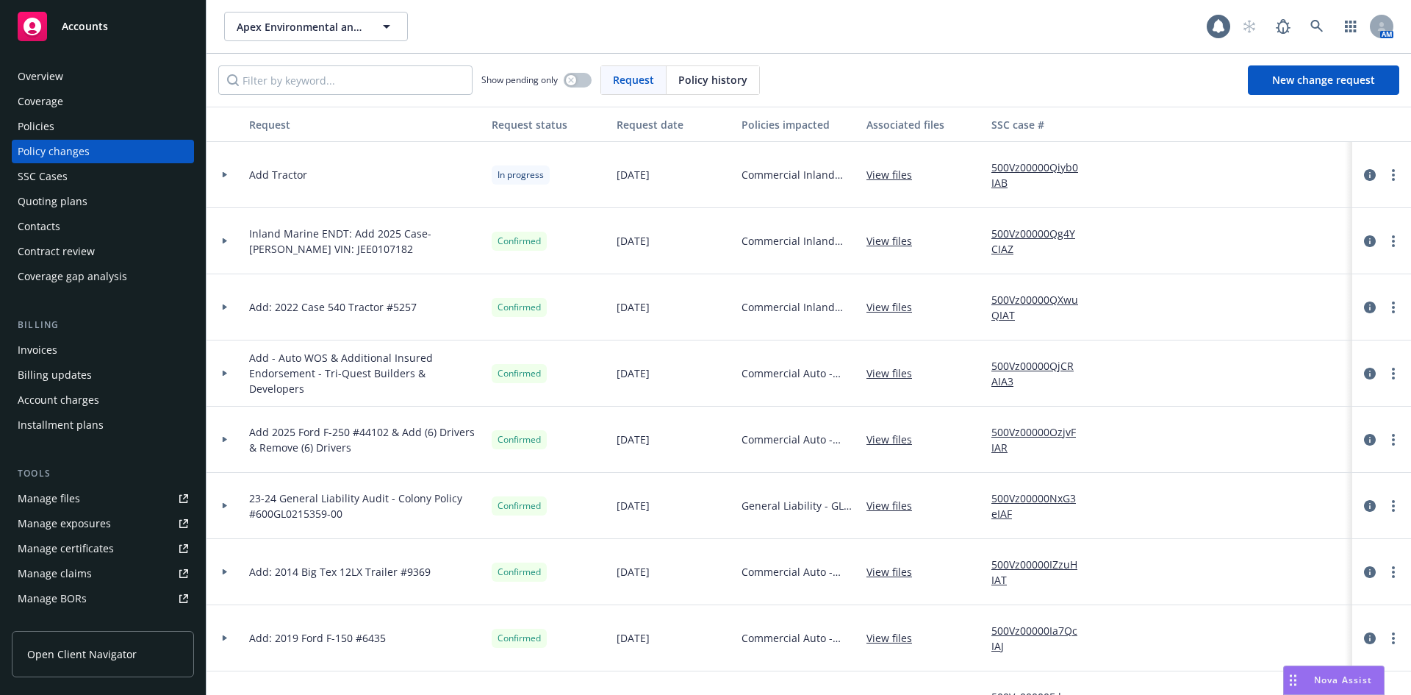
click at [796, 241] on span "Commercial Inland Marine - EQ - Inland Marine 24-25" at bounding box center [798, 240] width 113 height 15
click at [227, 243] on div at bounding box center [225, 241] width 37 height 66
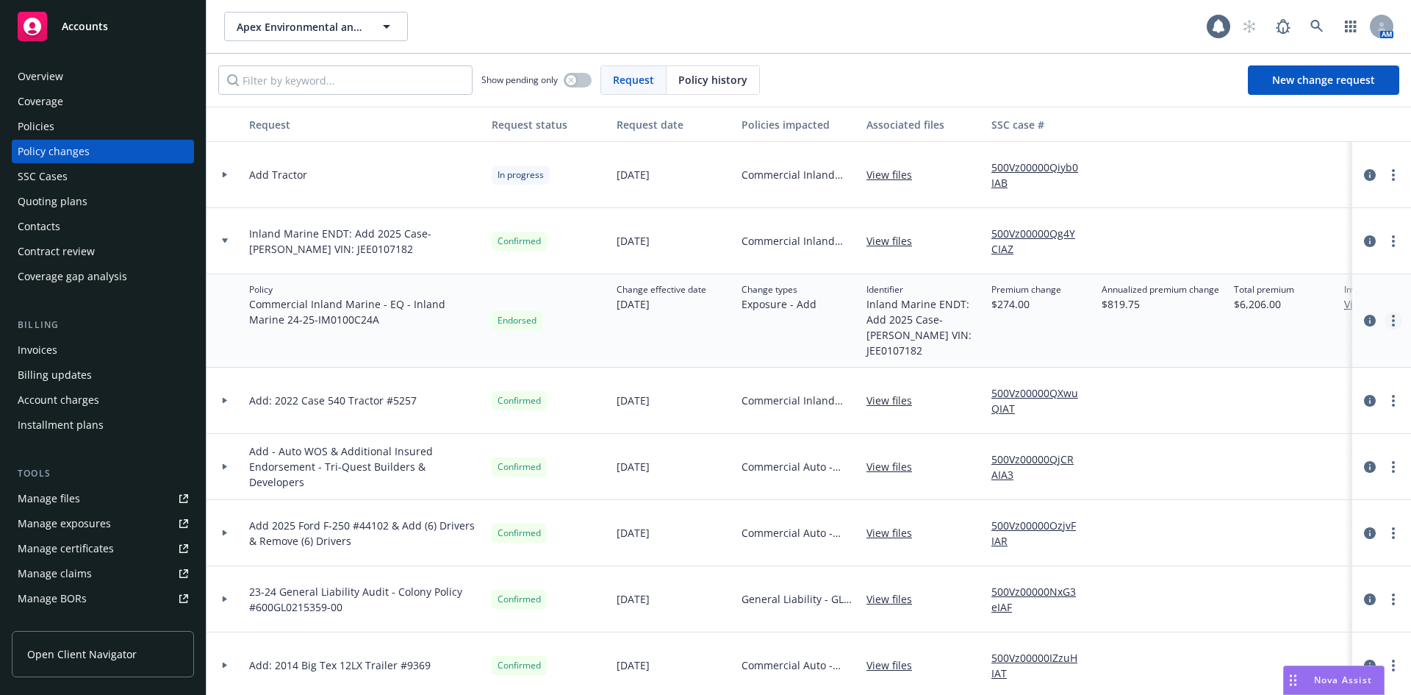
click at [1385, 322] on link "more" at bounding box center [1394, 321] width 18 height 18
click at [1256, 407] on link "Edit policy change" at bounding box center [1265, 409] width 252 height 29
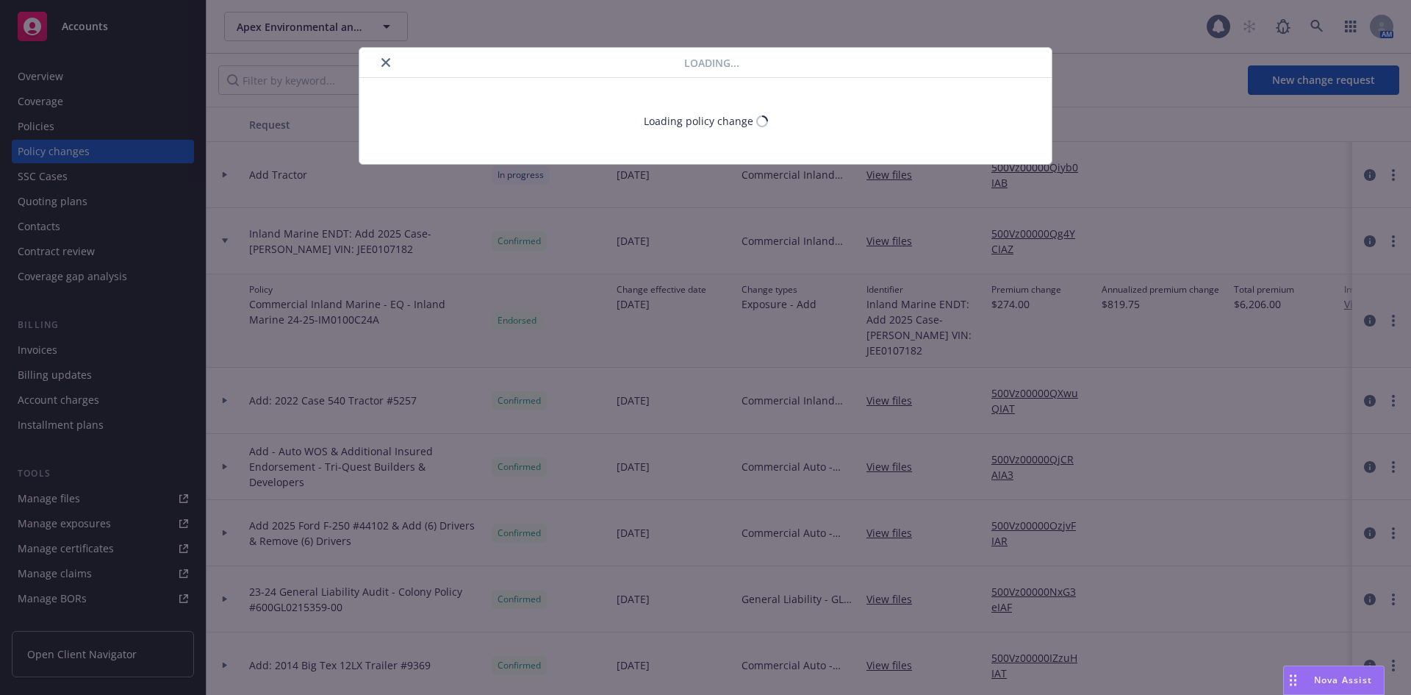
select select "ACCEPTED"
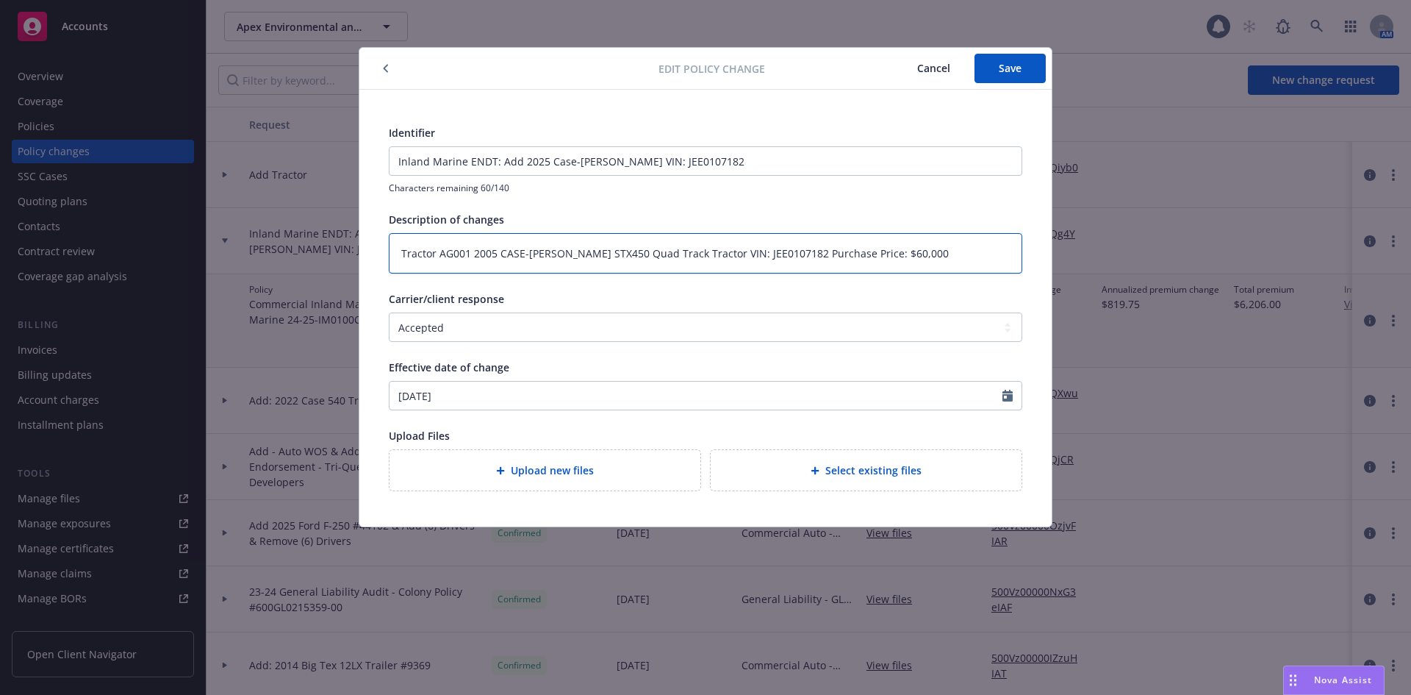
drag, startPoint x: 922, startPoint y: 253, endPoint x: 404, endPoint y: 264, distance: 518.4
click at [404, 264] on textarea "Tractor AG001 2005 CASE-[PERSON_NAME] STX450 Quad Track Tractor VIN: JEE0107182…" at bounding box center [706, 253] width 634 height 40
click at [927, 137] on div "Identifier" at bounding box center [706, 132] width 634 height 15
click at [925, 61] on button "Cancel" at bounding box center [934, 68] width 82 height 29
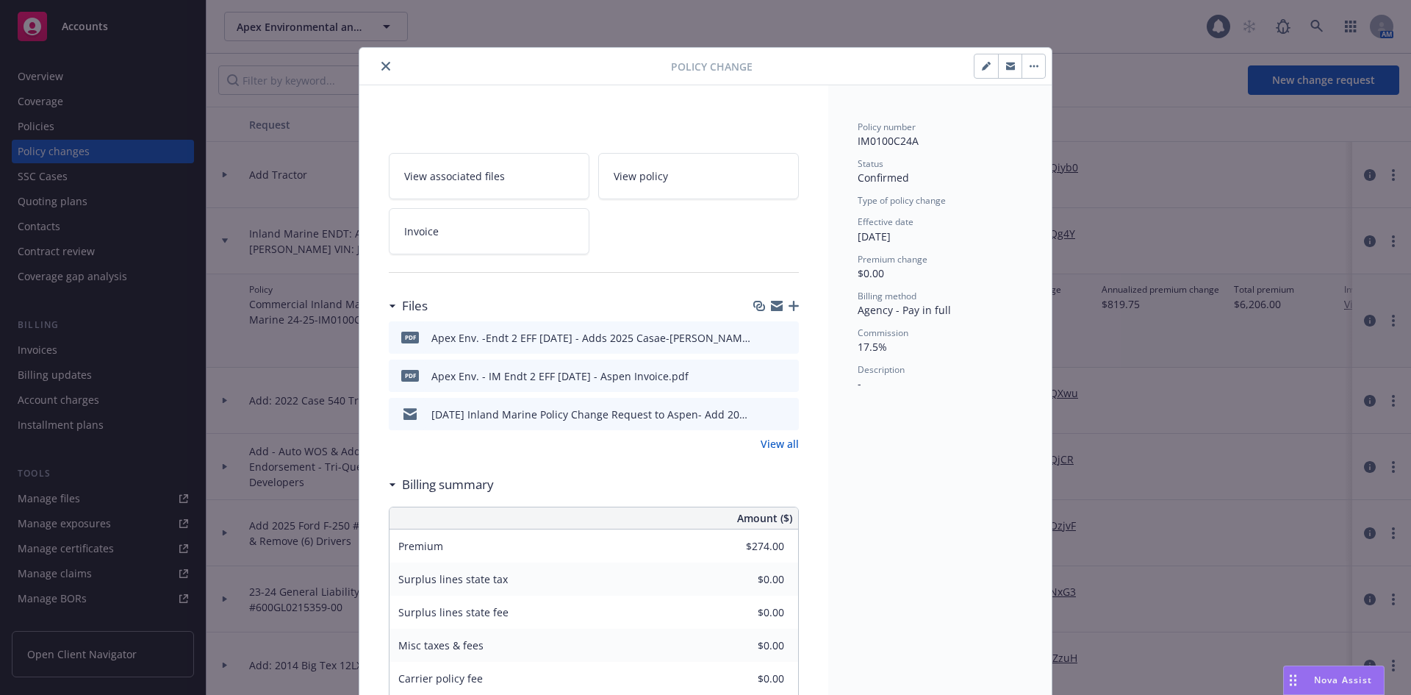
click at [382, 65] on icon "close" at bounding box center [386, 66] width 9 height 9
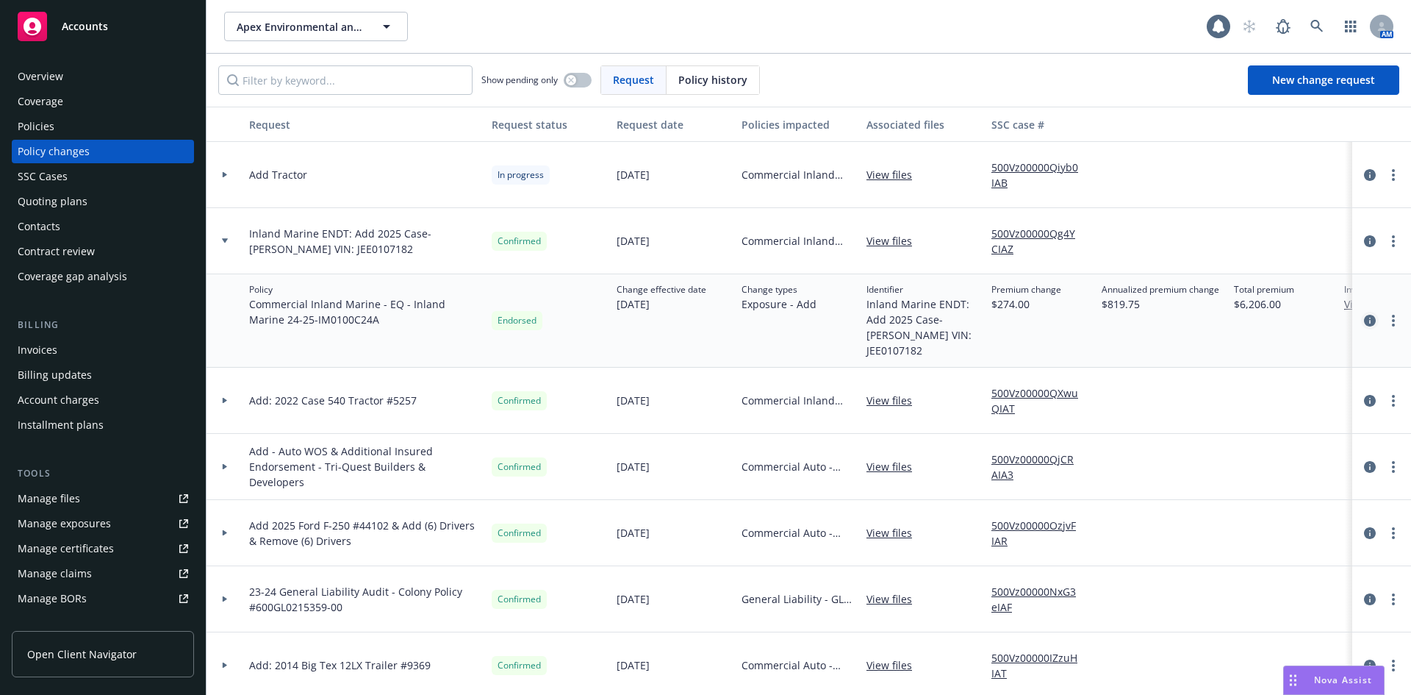
click at [1364, 320] on icon "circleInformation" at bounding box center [1370, 321] width 12 height 12
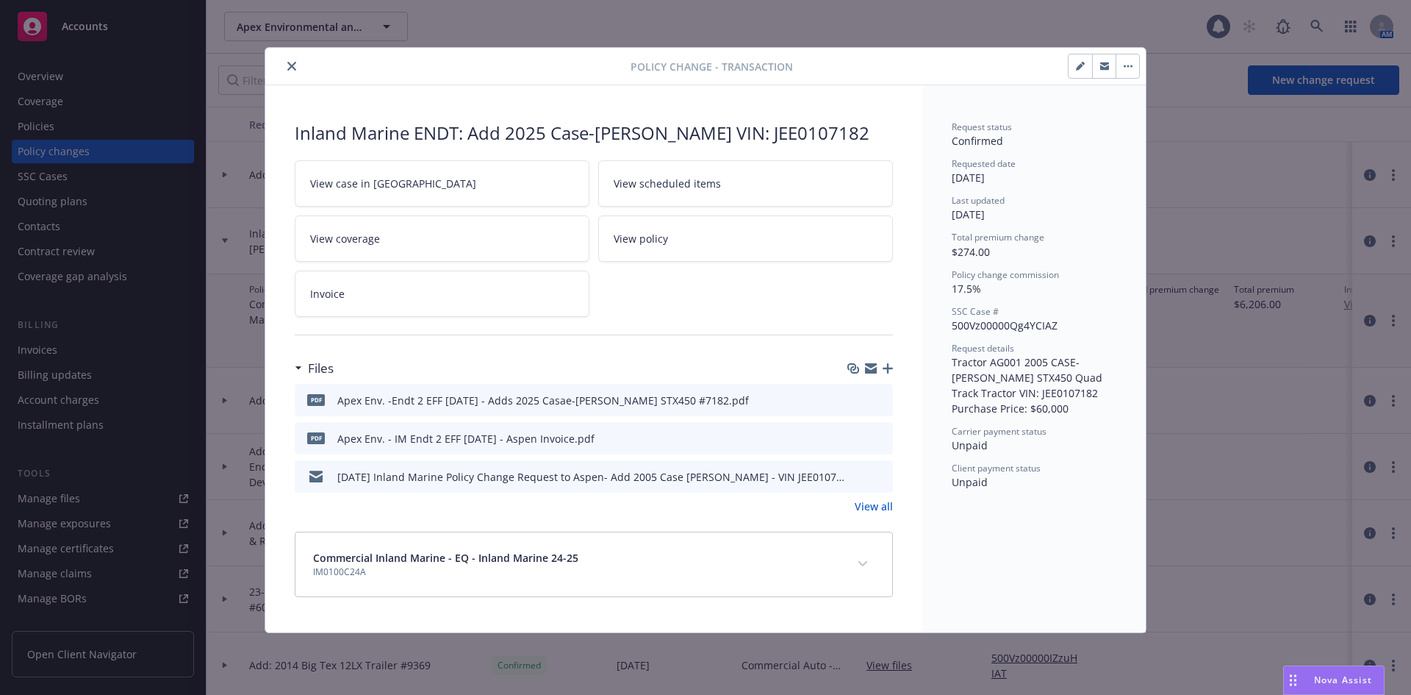
click at [889, 361] on div "Files" at bounding box center [594, 368] width 598 height 31
click at [889, 369] on icon "button" at bounding box center [888, 368] width 10 height 10
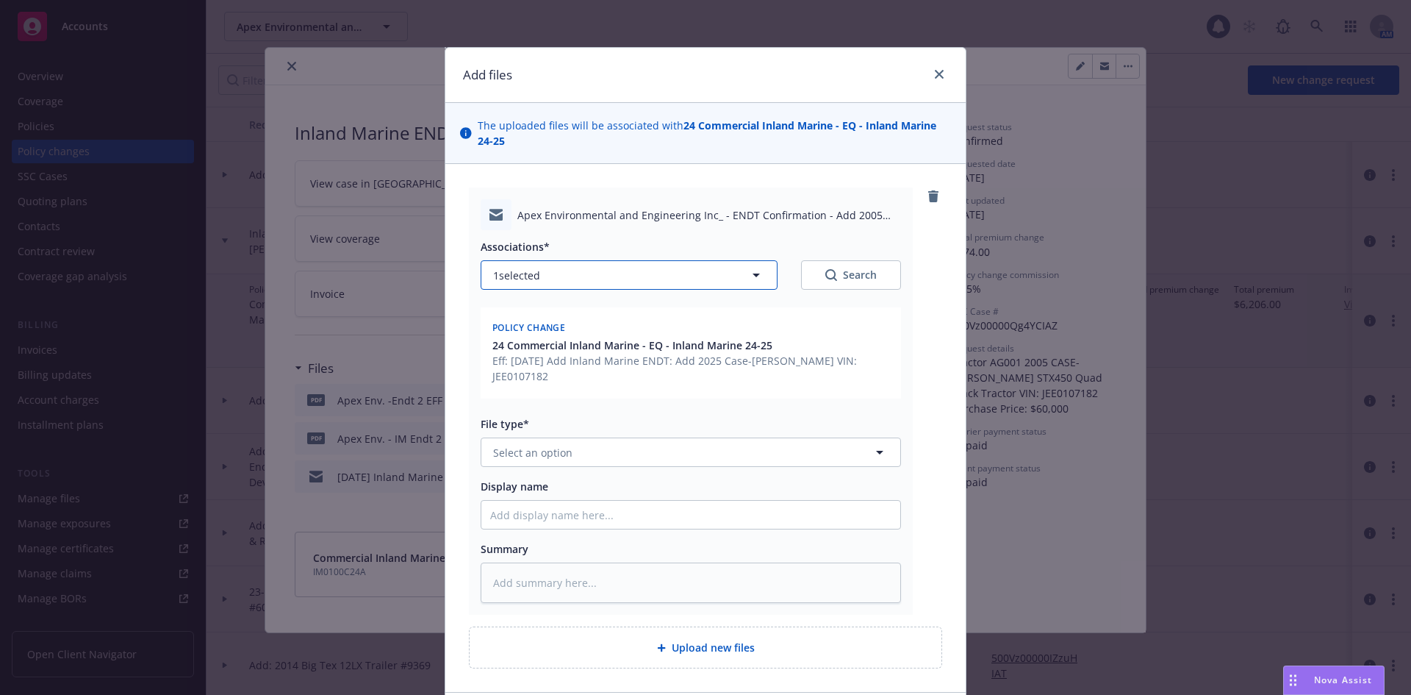
click at [612, 268] on button "1 selected" at bounding box center [629, 274] width 297 height 29
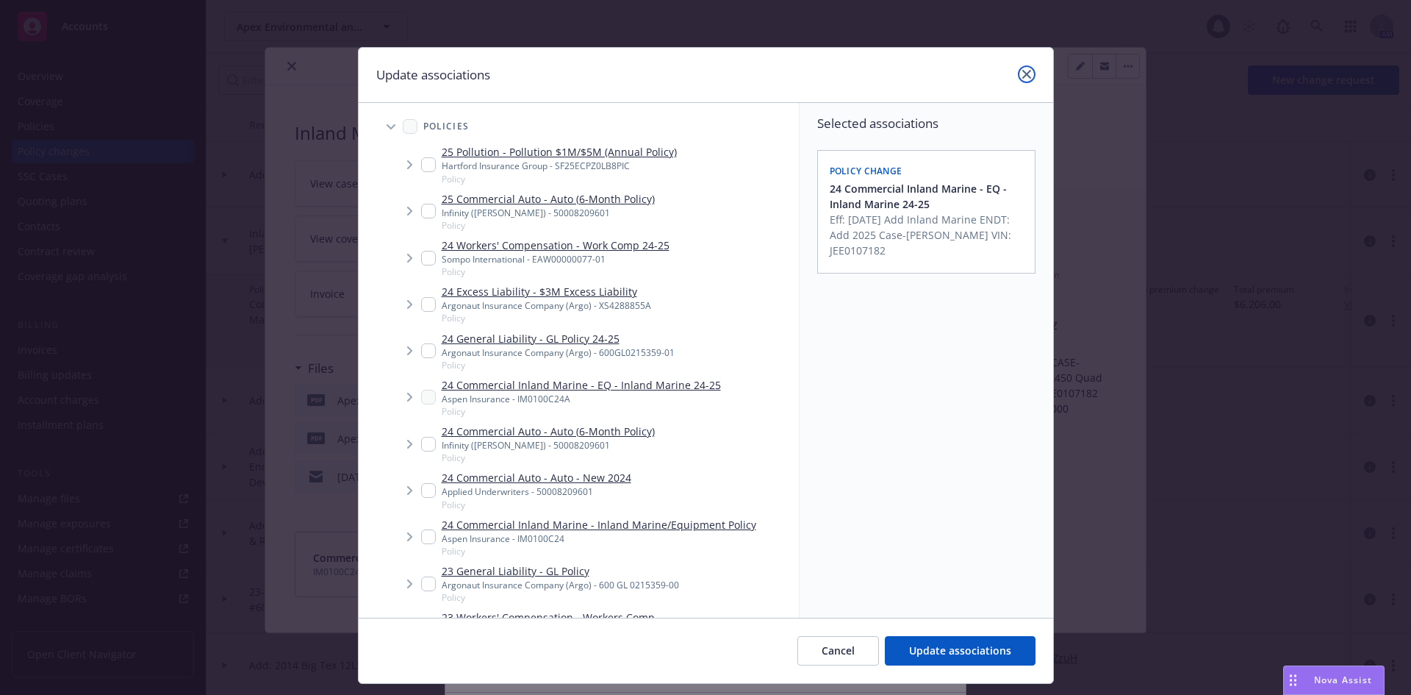
click at [1021, 69] on link "close" at bounding box center [1027, 74] width 18 height 18
type textarea "x"
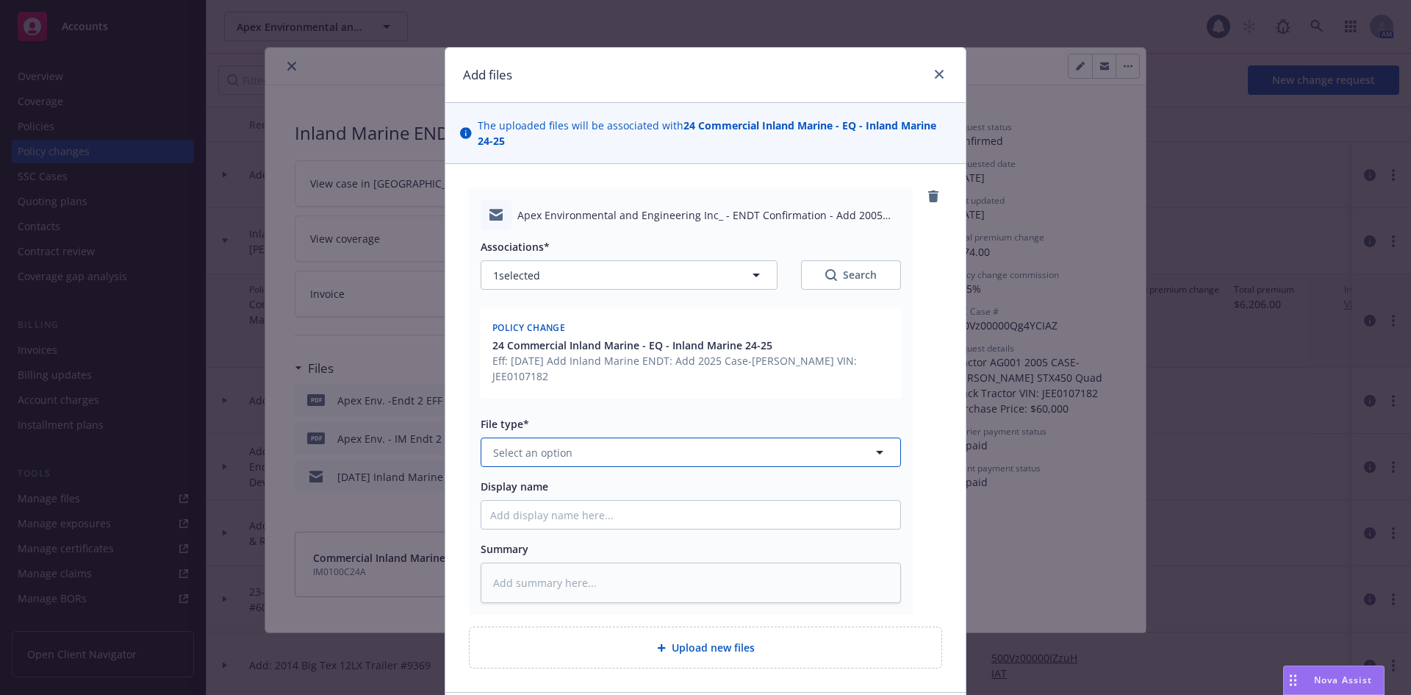
click at [573, 437] on button "Select an option" at bounding box center [691, 451] width 420 height 29
type input "email"
click at [567, 482] on div "Email" at bounding box center [688, 492] width 401 height 21
click at [600, 506] on input "Display name" at bounding box center [690, 515] width 419 height 28
type textarea "x"
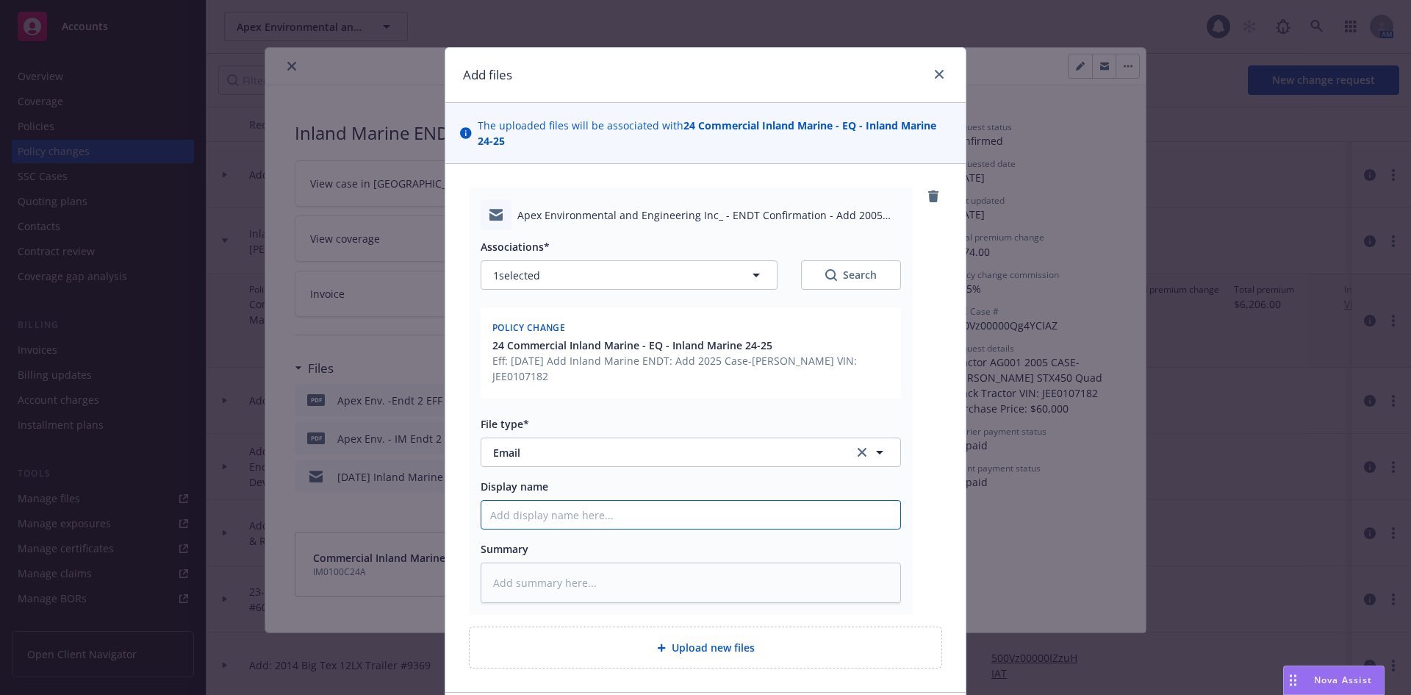
type input "C"
type textarea "x"
type input "Cl"
type textarea "x"
type input "Cli"
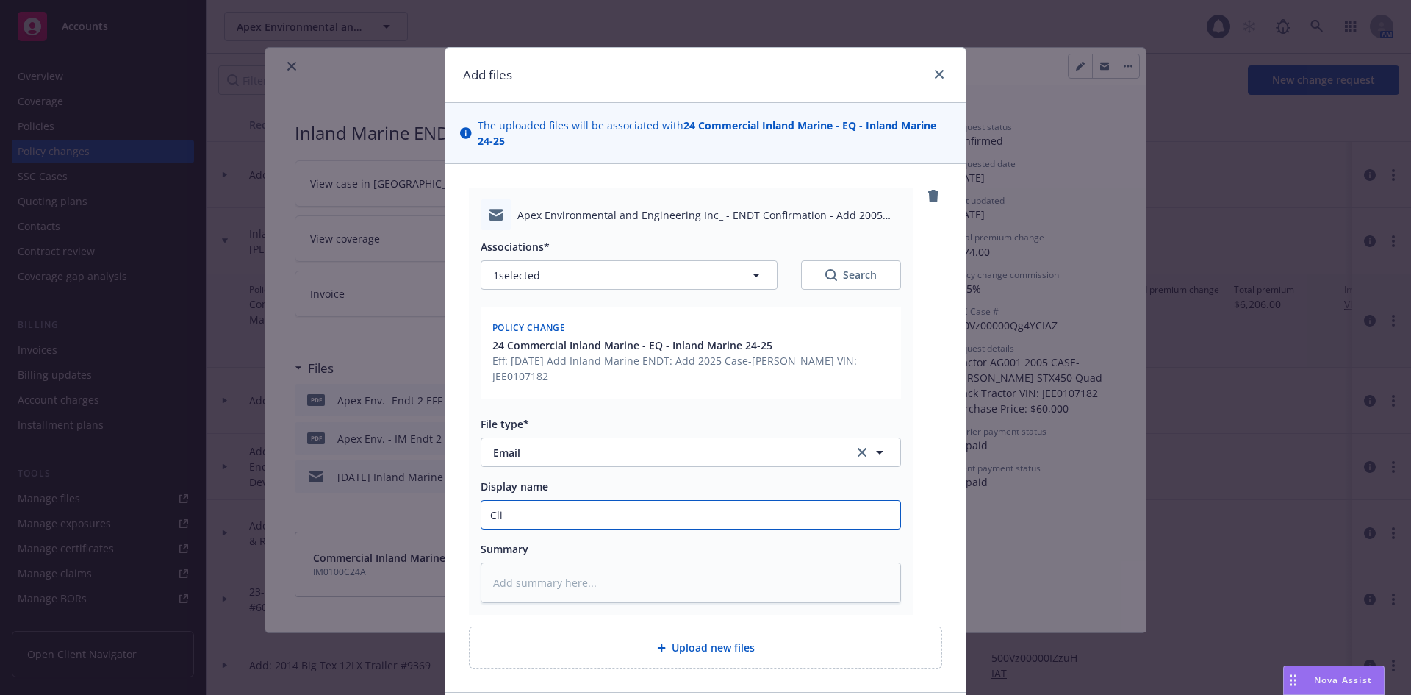
type textarea "x"
type input "Clie"
type textarea "x"
type input "Clien"
type textarea "x"
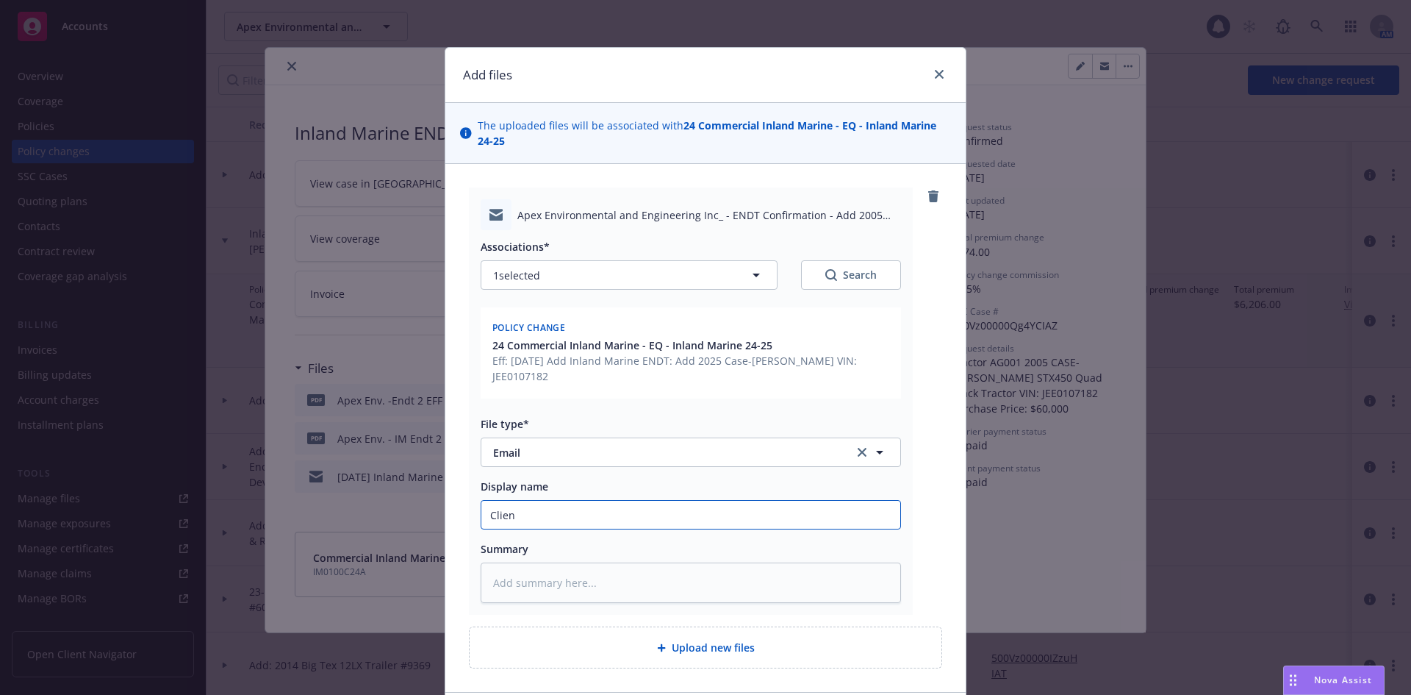
type input "Client"
type textarea "x"
type input "Client"
type textarea "x"
type input "Client E"
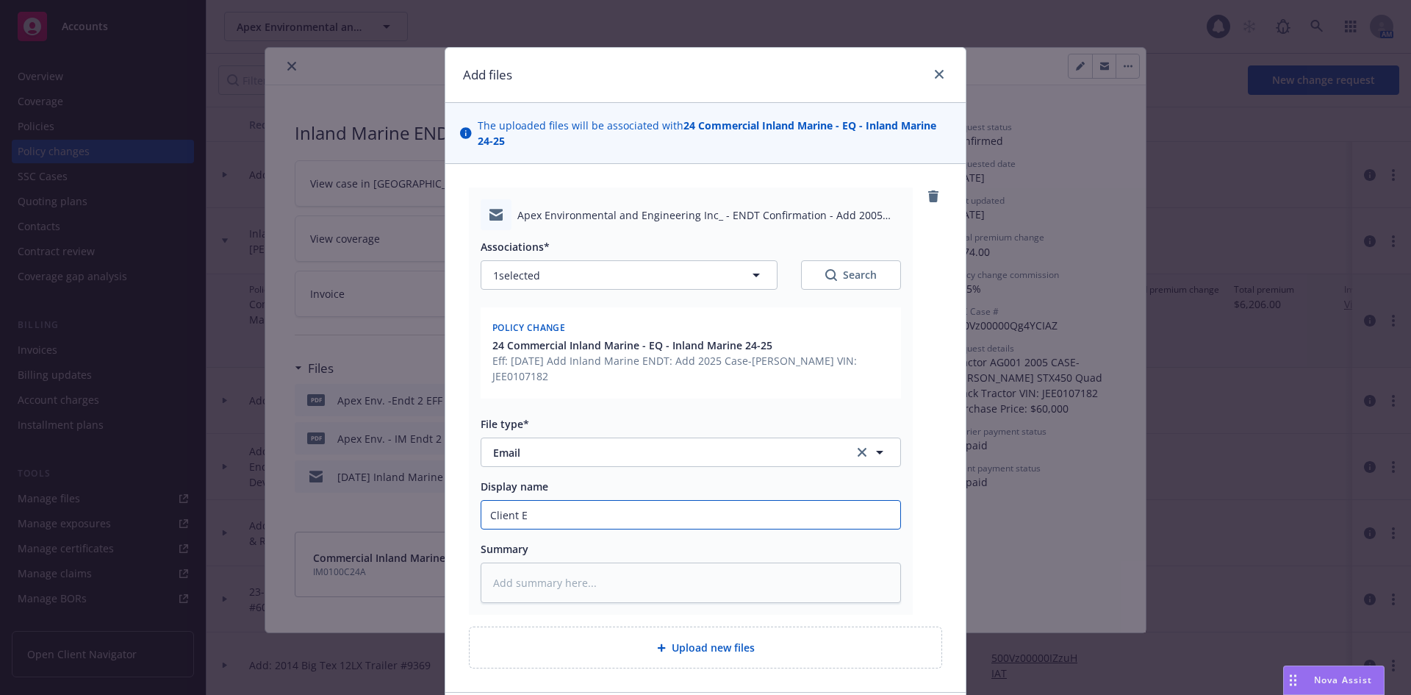
type textarea "x"
type input "Client EN"
type textarea "x"
type input "Client END"
type textarea "x"
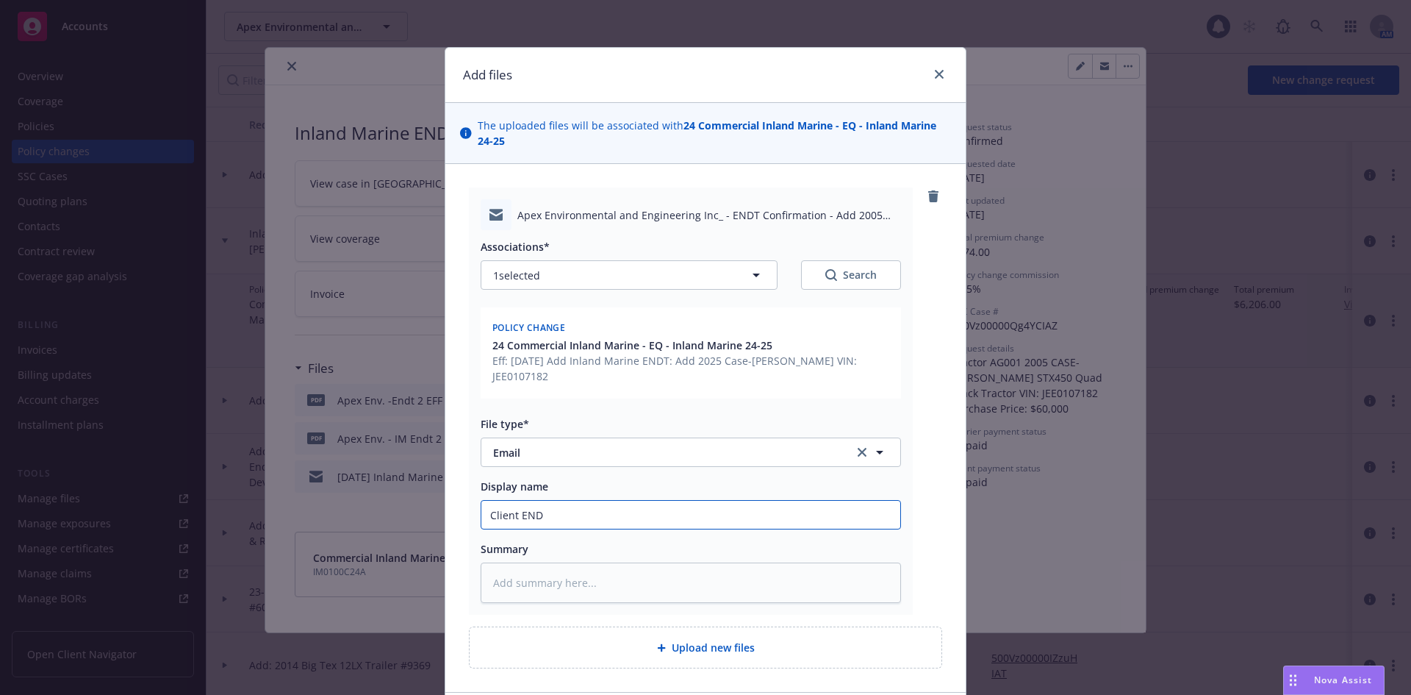
type input "Client ENDT"
type textarea "x"
type input "Client ENDT"
type textarea "x"
type input "Client ENDT c"
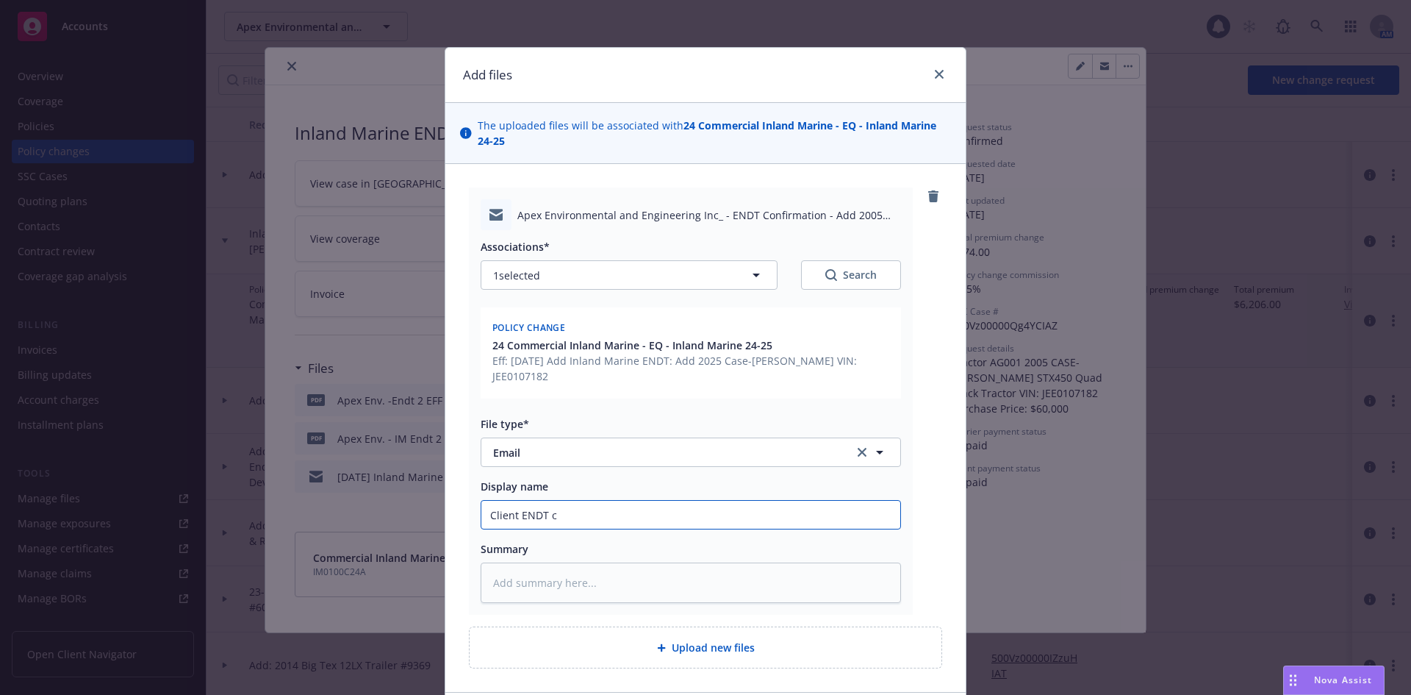
type textarea "x"
type input "Client ENDT co"
type textarea "x"
type input "Client ENDT con"
type textarea "x"
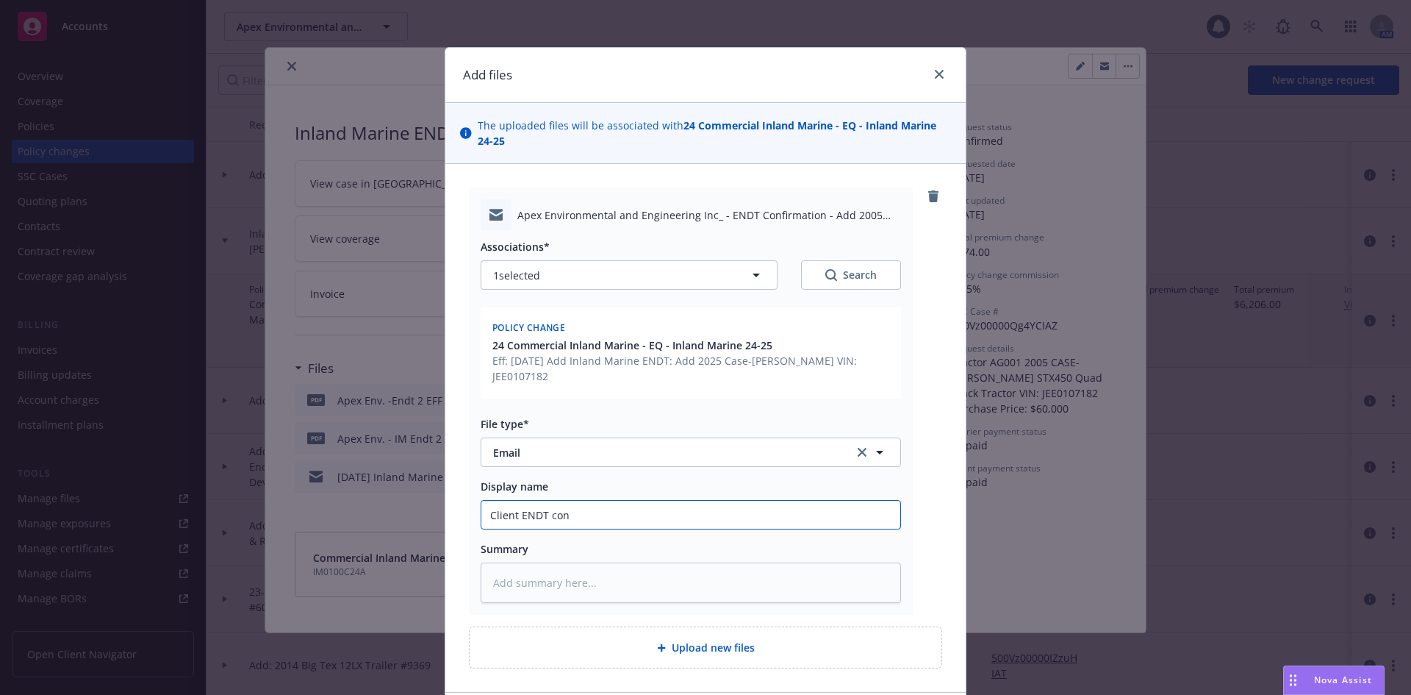
type input "Client ENDT conf"
type textarea "x"
type input "Client ENDT confi"
type textarea "x"
type input "Client ENDT confir"
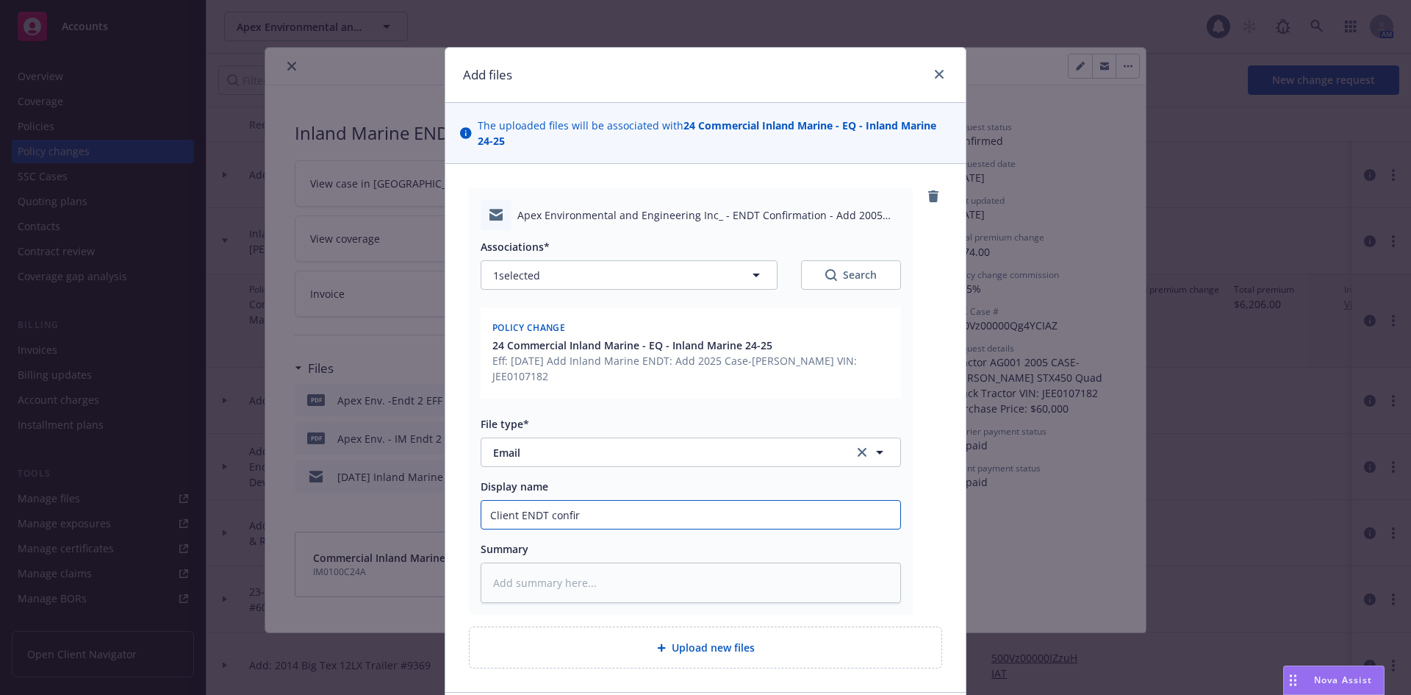
type textarea "x"
type input "Client ENDT confirm"
type textarea "x"
type input "Client ENDT confirma"
type textarea "x"
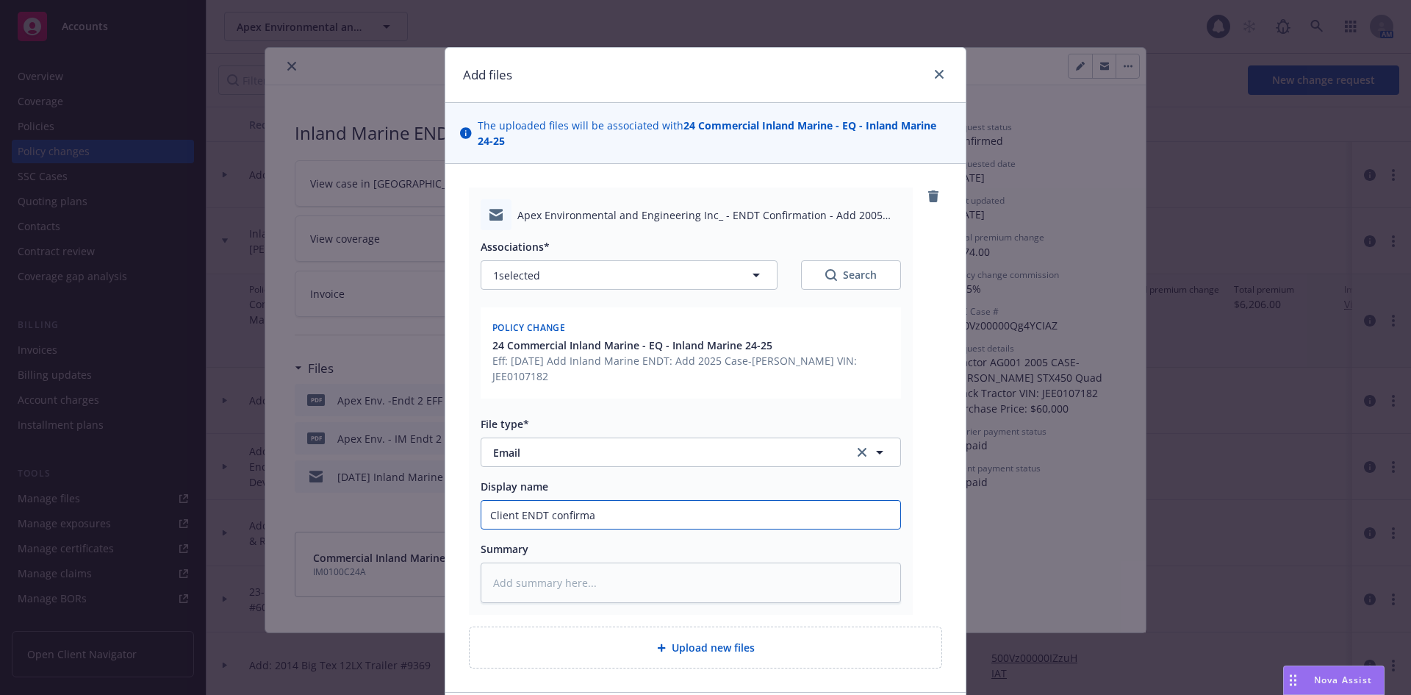
type input "Client ENDT confirmat"
type textarea "x"
type input "Client ENDT confirmati"
type textarea "x"
type input "Client ENDT confirmatio"
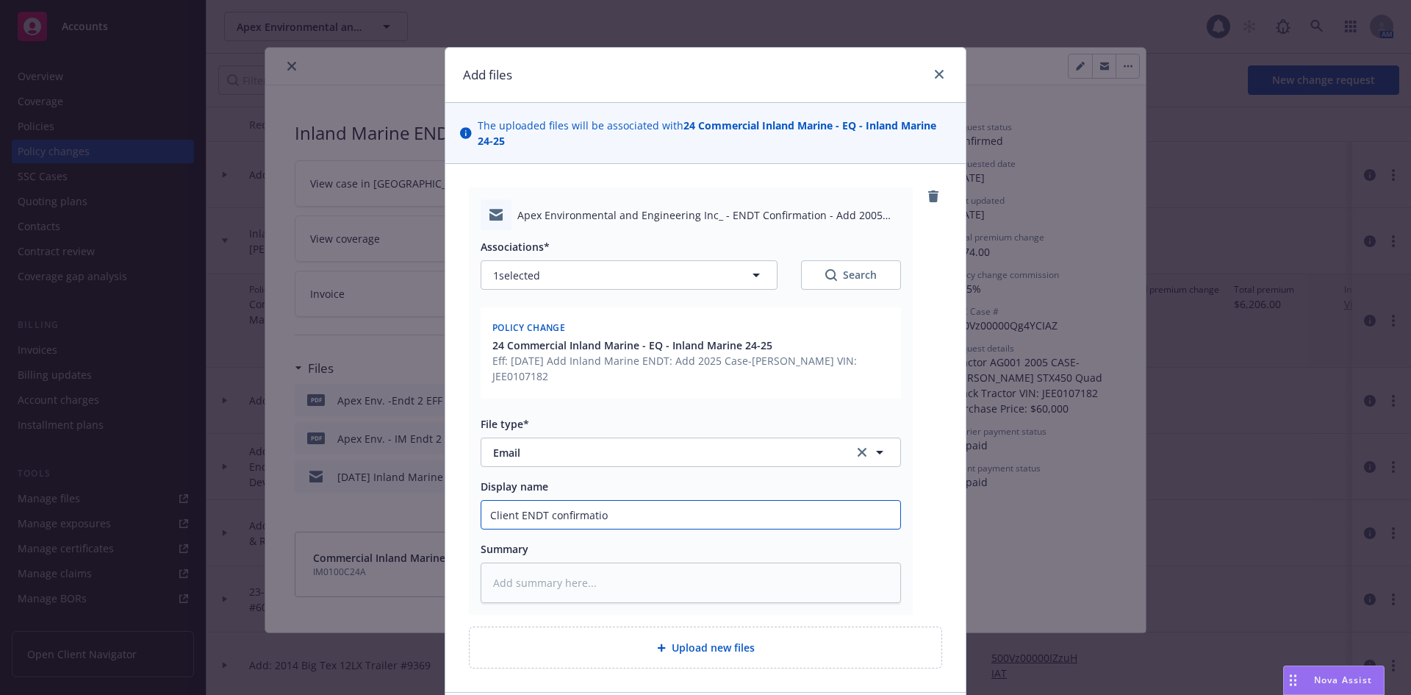
type textarea "x"
type input "Client ENDT confirmation"
type textarea "x"
type input "Client ENDT confirmation"
type textarea "x"
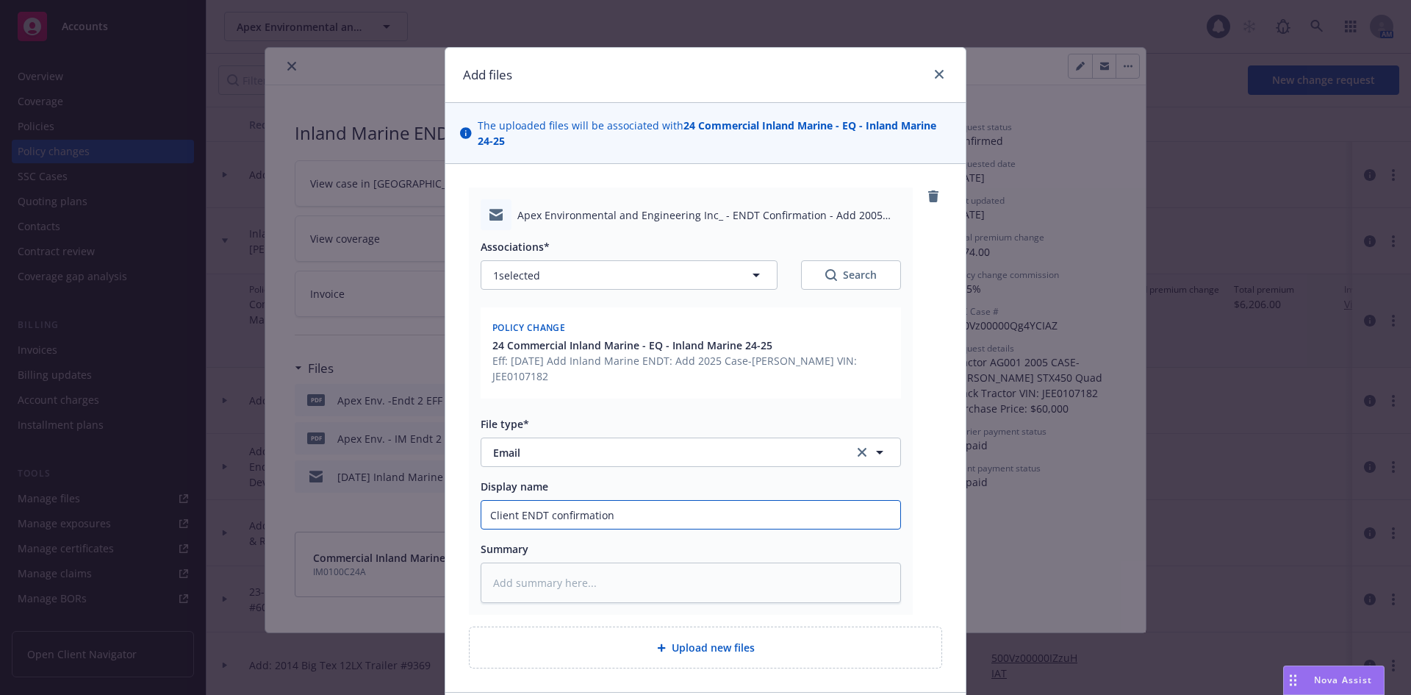
type input "Client ENDT confirmation d"
type textarea "x"
type input "Client ENDT confirmation dr"
type textarea "x"
type input "Client ENDT confirmation dra"
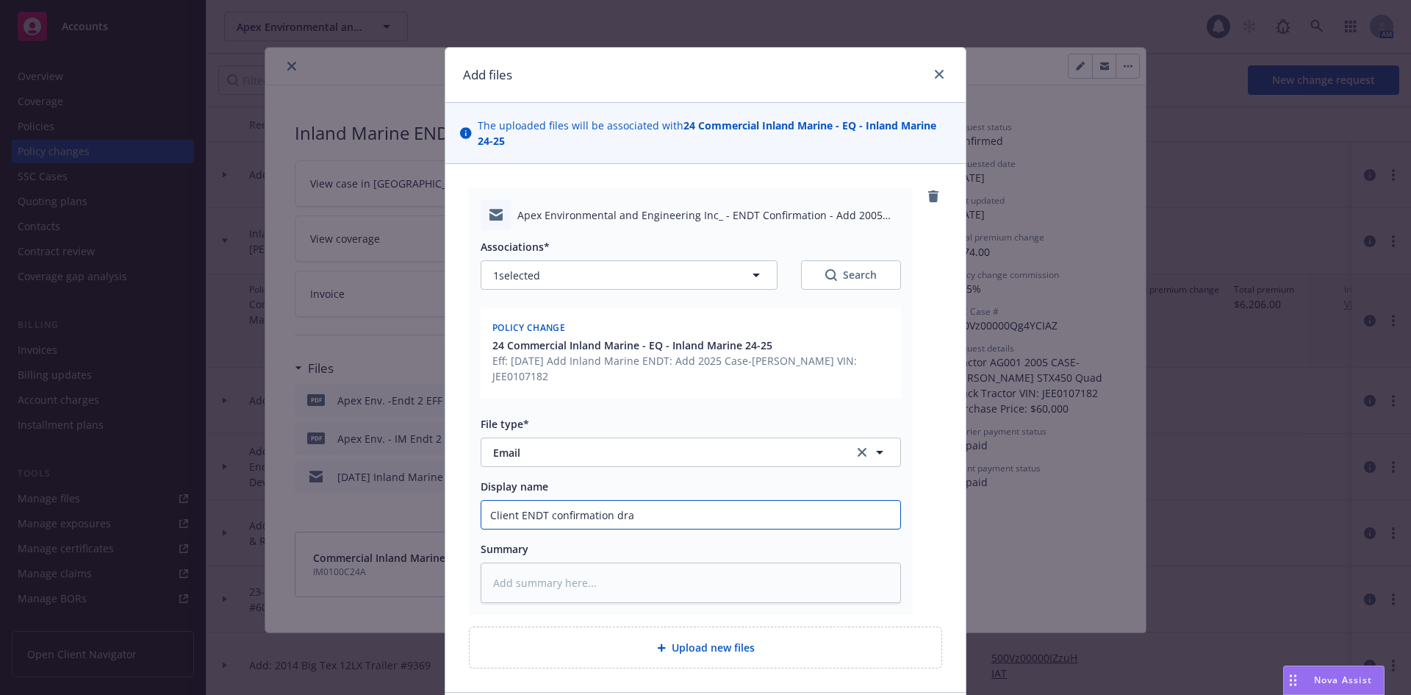
type textarea "x"
type input "Client ENDT confirmation draf"
type textarea "x"
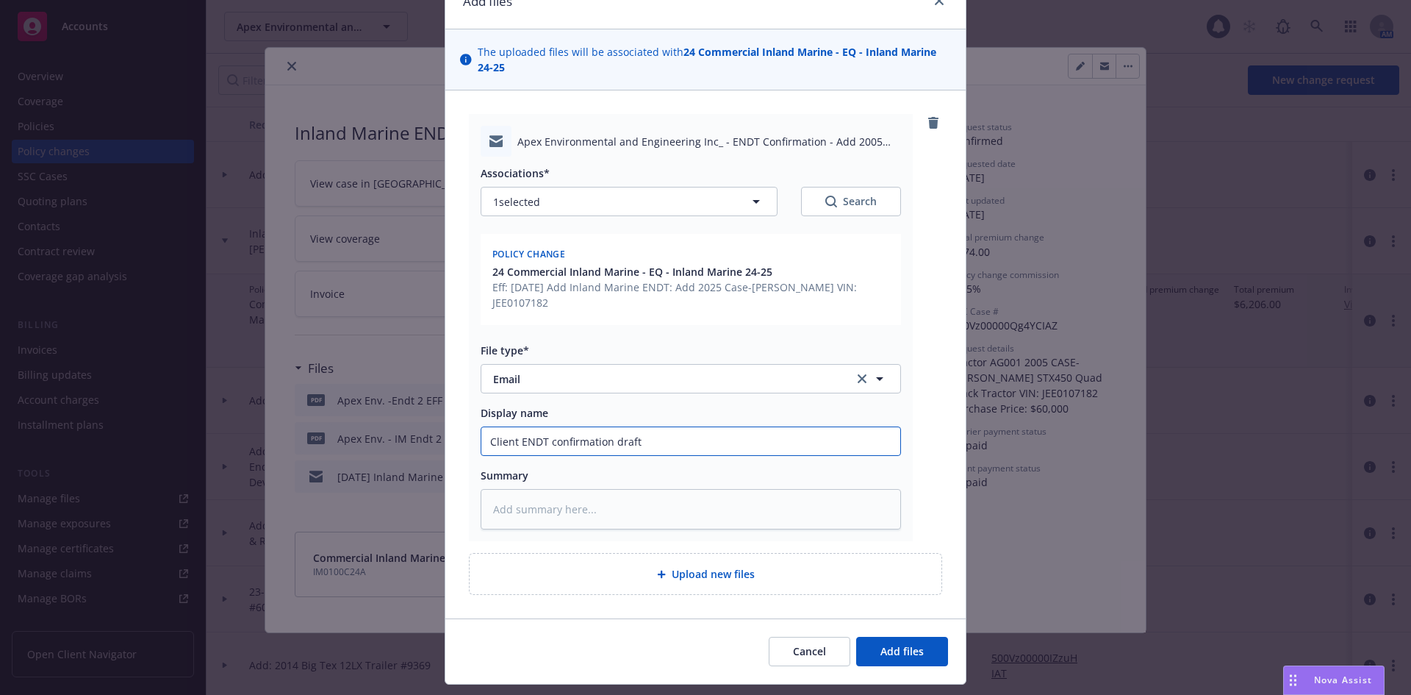
scroll to position [95, 0]
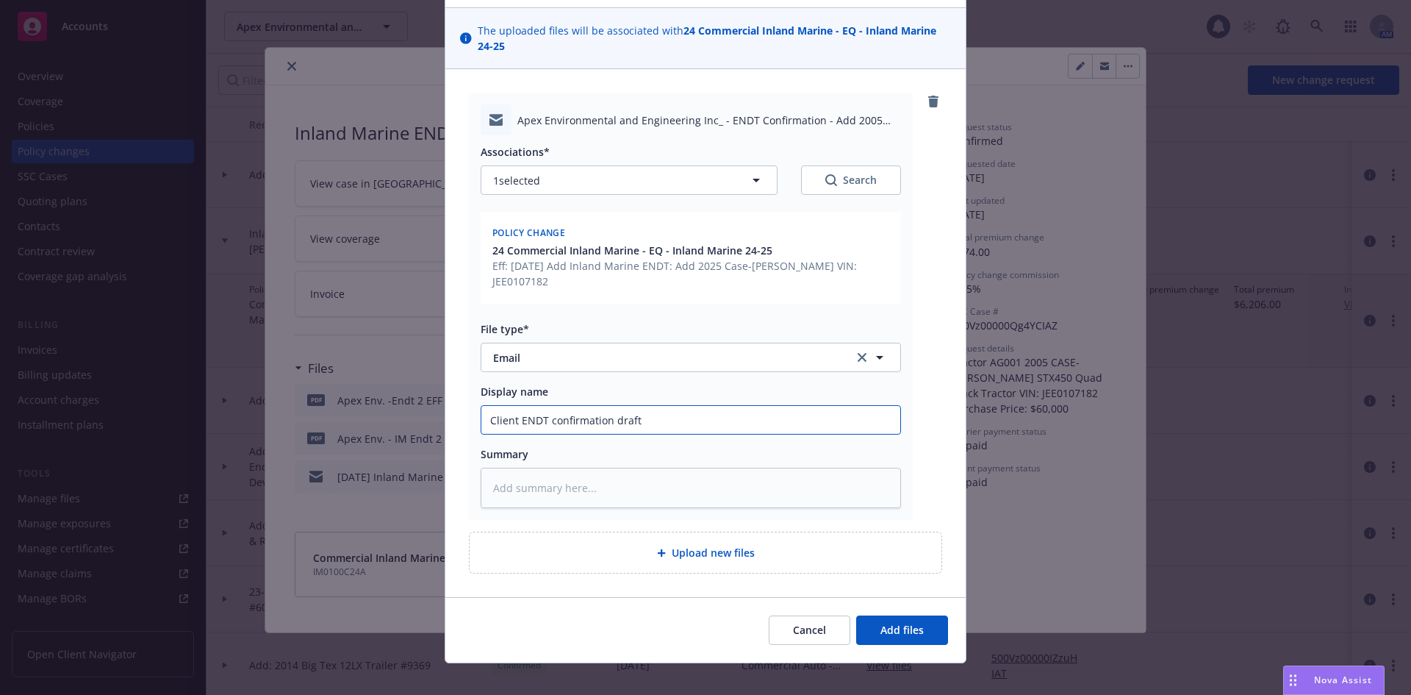
type input "Client ENDT confirmation draft"
click at [717, 407] on input "Client ENDT confirmation draft" at bounding box center [690, 420] width 419 height 28
click at [719, 407] on input "Client ENDT confirmation draft" at bounding box center [690, 420] width 419 height 28
click at [674, 406] on input "Client ENDT confirmation draft" at bounding box center [690, 420] width 419 height 28
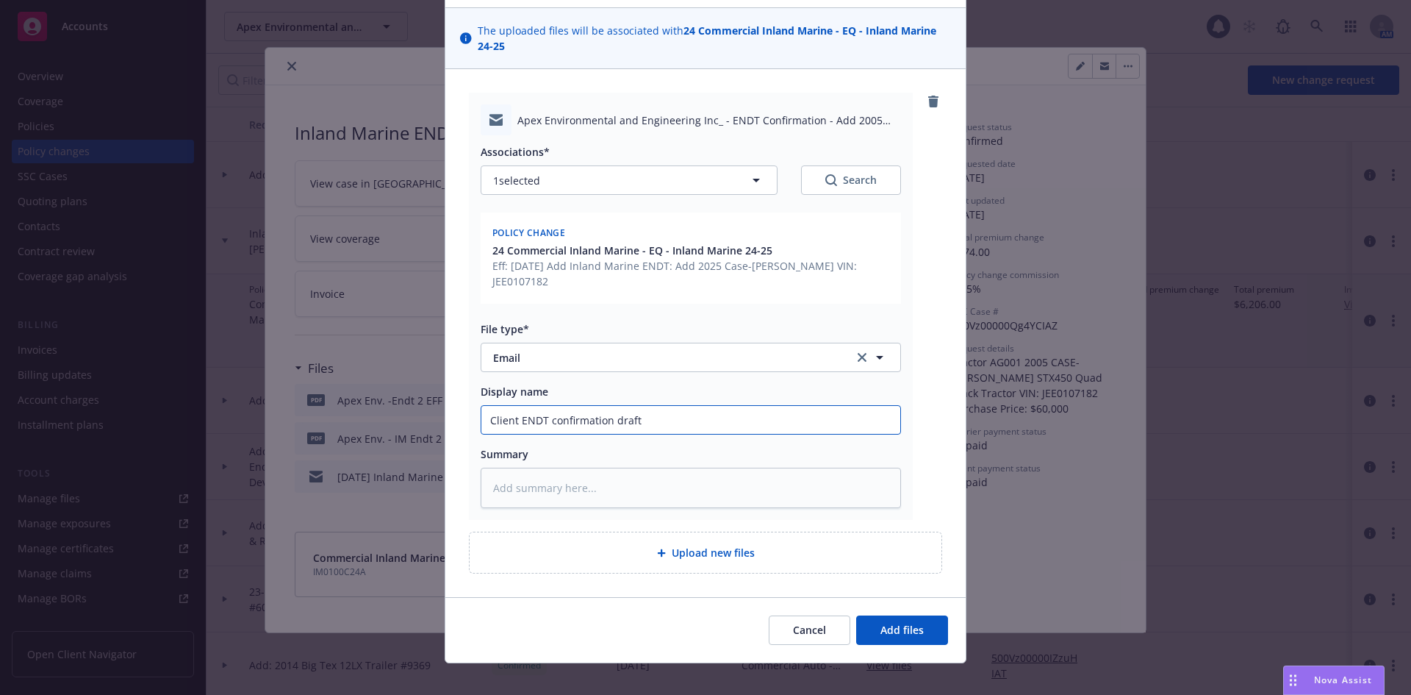
click at [674, 406] on input "Client ENDT confirmation draft" at bounding box center [690, 420] width 419 height 28
type textarea "x"
paste input "ENDT Confirmation - Add 2005 Case IH Tractor"
type textarea "x"
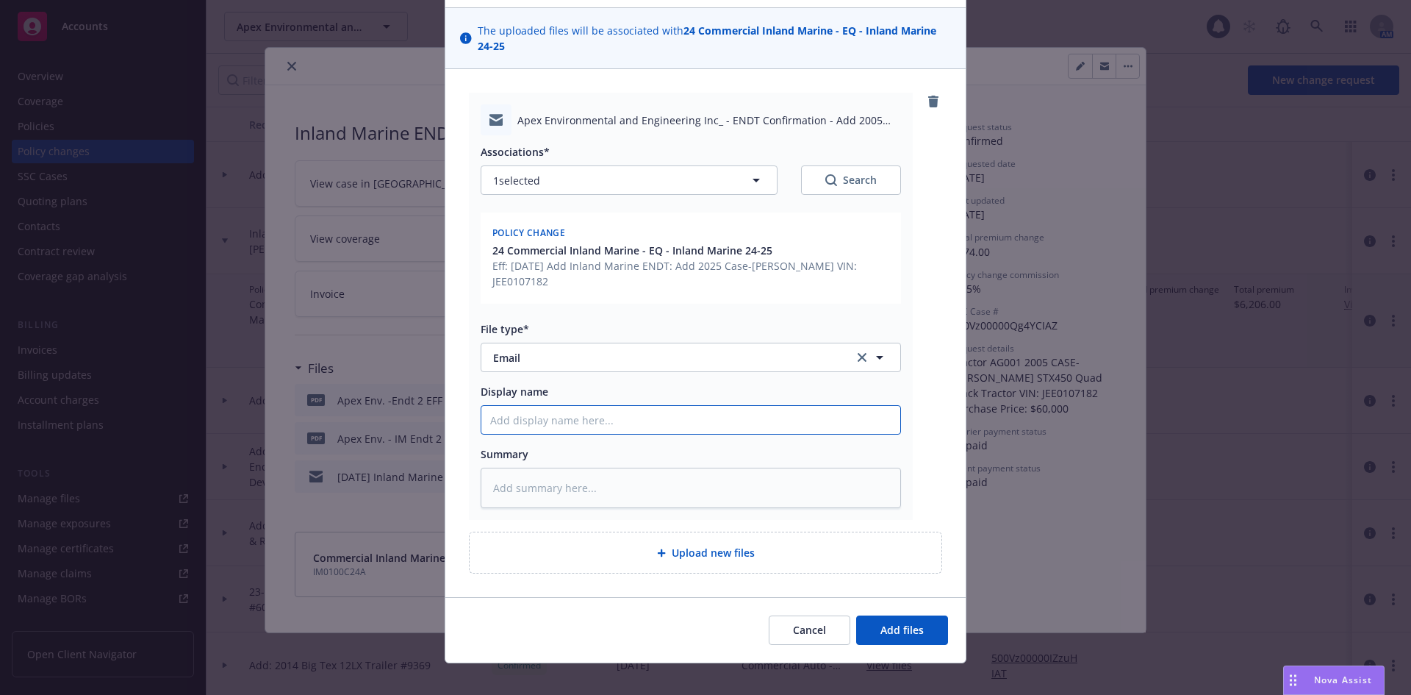
type input "ENDT Confirmation - Add 2005 Case IH Tractor"
click at [481, 406] on input "ENDT Confirmation - Add 2005 Case IH Tractor" at bounding box center [690, 420] width 419 height 28
type textarea "x"
type input "IENDT Confirmation - Add 2005 Case IH Tractor"
type textarea "x"
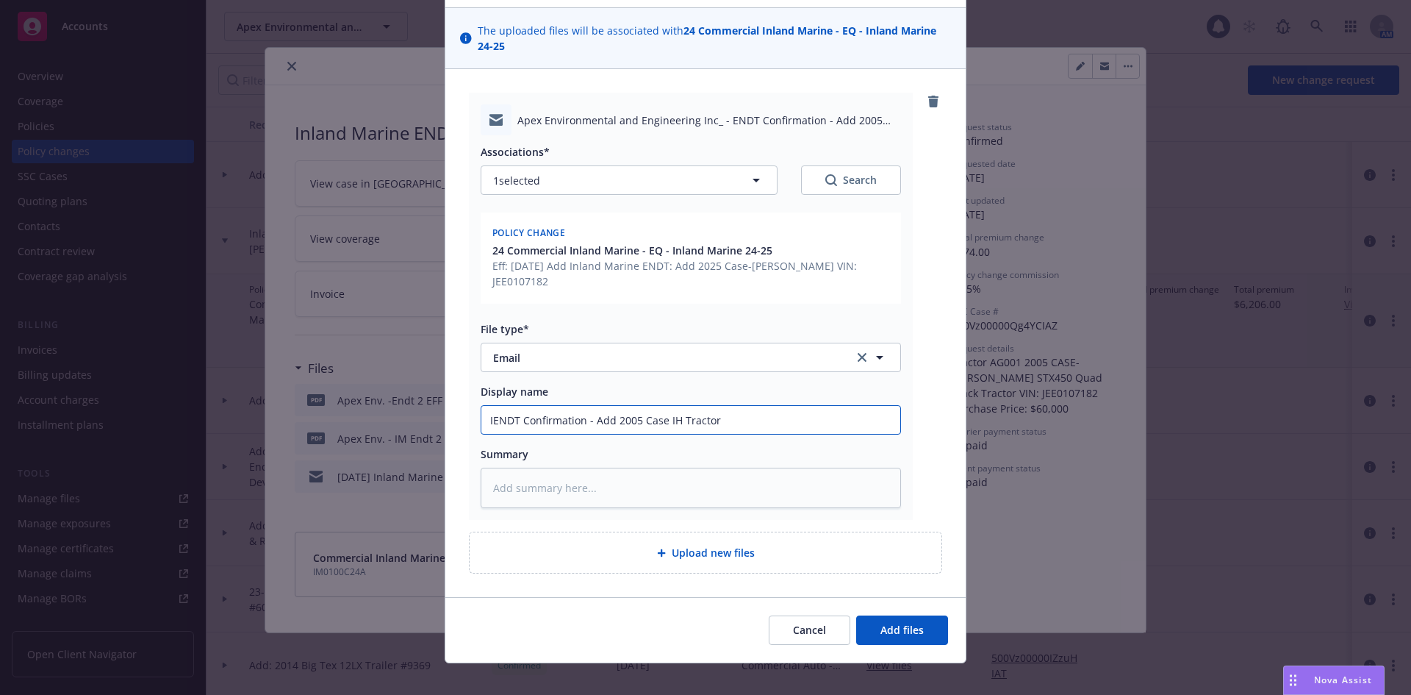
type input "IMENDT Confirmation - Add 2005 Case IH Tractor"
type textarea "x"
type input "IM ENDT Confirmation - Add 2005 Case IH Tractor"
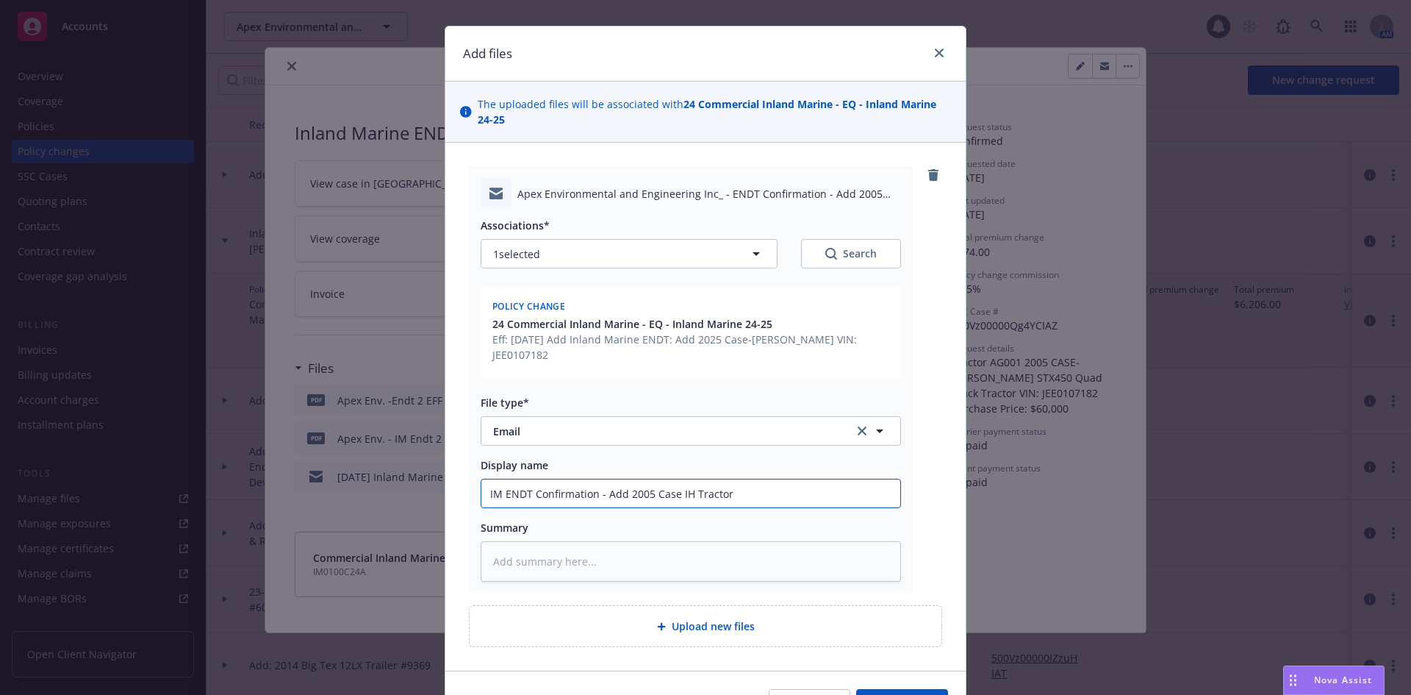
click at [743, 479] on input "IM ENDT Confirmation - Add 2005 Case IH Tractor" at bounding box center [690, 493] width 419 height 28
type textarea "x"
type input "IM ENDT Confirmation - Add 2005 Case IH Tractor"
type textarea "x"
type input "IM ENDT Confirmation - Add 2005 Case IH Tractor -"
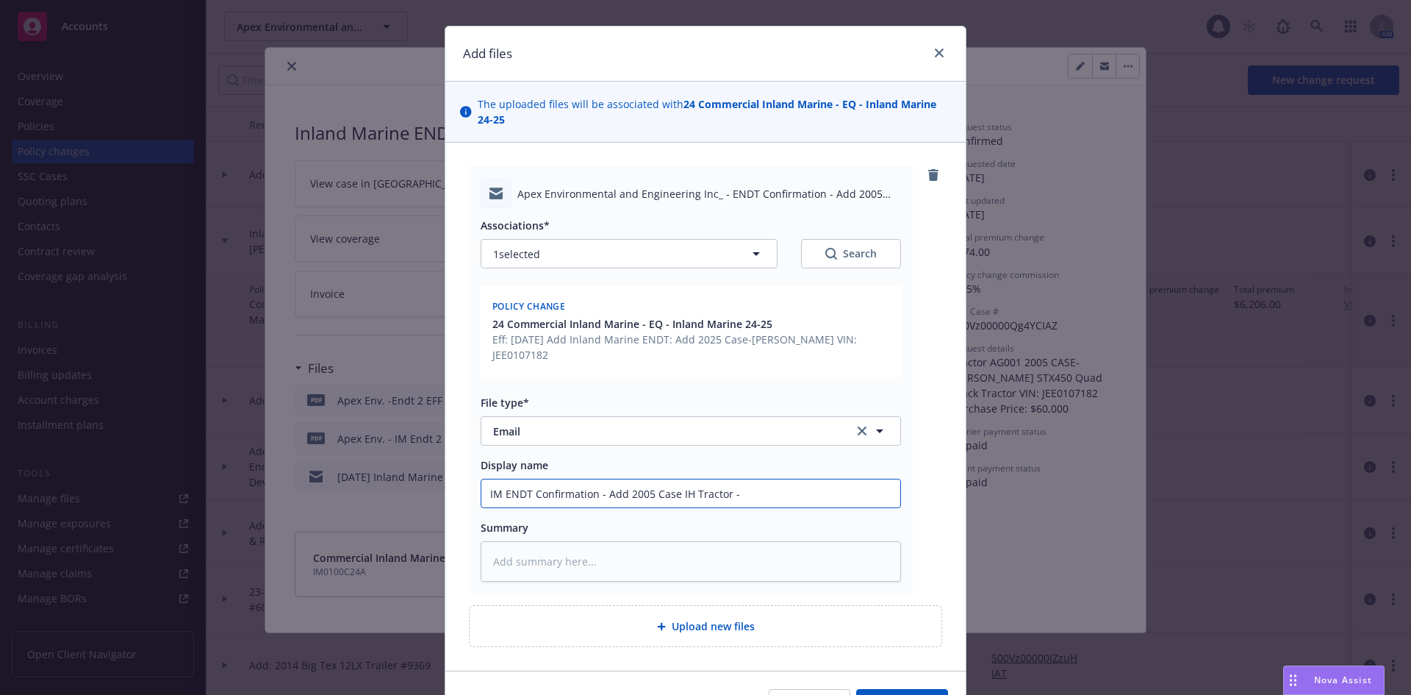
type textarea "x"
type input "IM ENDT Confirmation - Add 2005 Case IH Tractor -"
type textarea "x"
type input "IM ENDT Confirmation - Add 2005 Case IH Tractor - D"
type textarea "x"
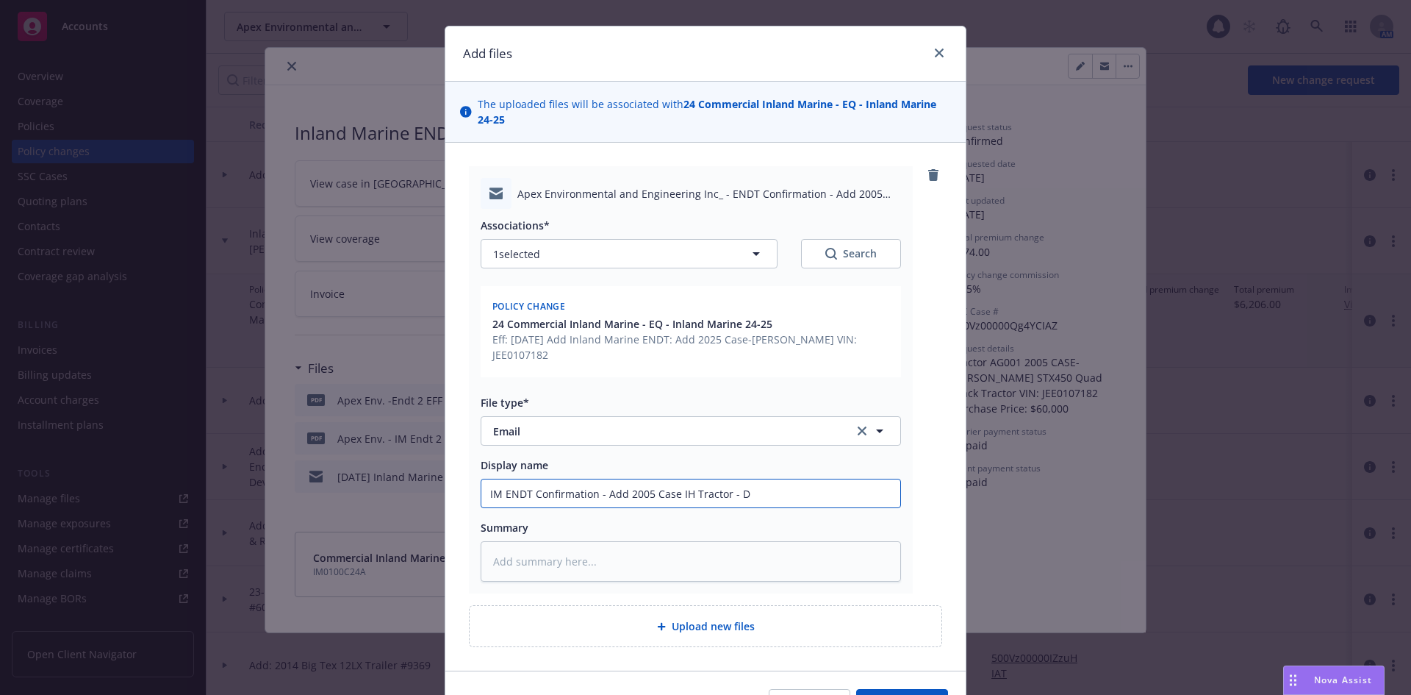
type input "IM ENDT Confirmation - Add 2005 Case IH Tractor - Dr"
type textarea "x"
type input "IM ENDT Confirmation - Add 2005 Case IH Tractor - Draf"
type textarea "x"
type input "IM ENDT Confirmation - Add 2005 Case IH Tractor - Draft"
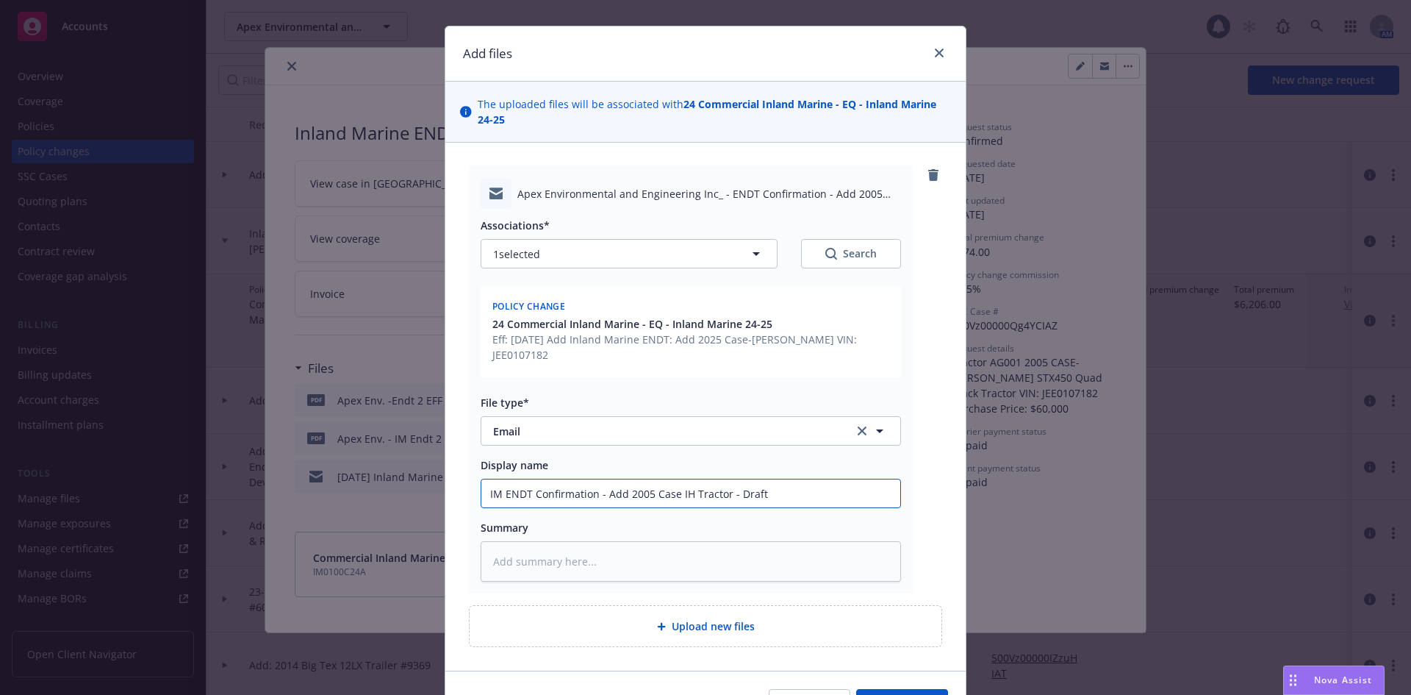
type textarea "x"
type input "IM ENDT Confirmation - Add 2005 Case IH Tractor - Draft"
type textarea "x"
type input "IM ENDT Confirmation - Add 2005 Case IH Tractor - Draft E"
type textarea "x"
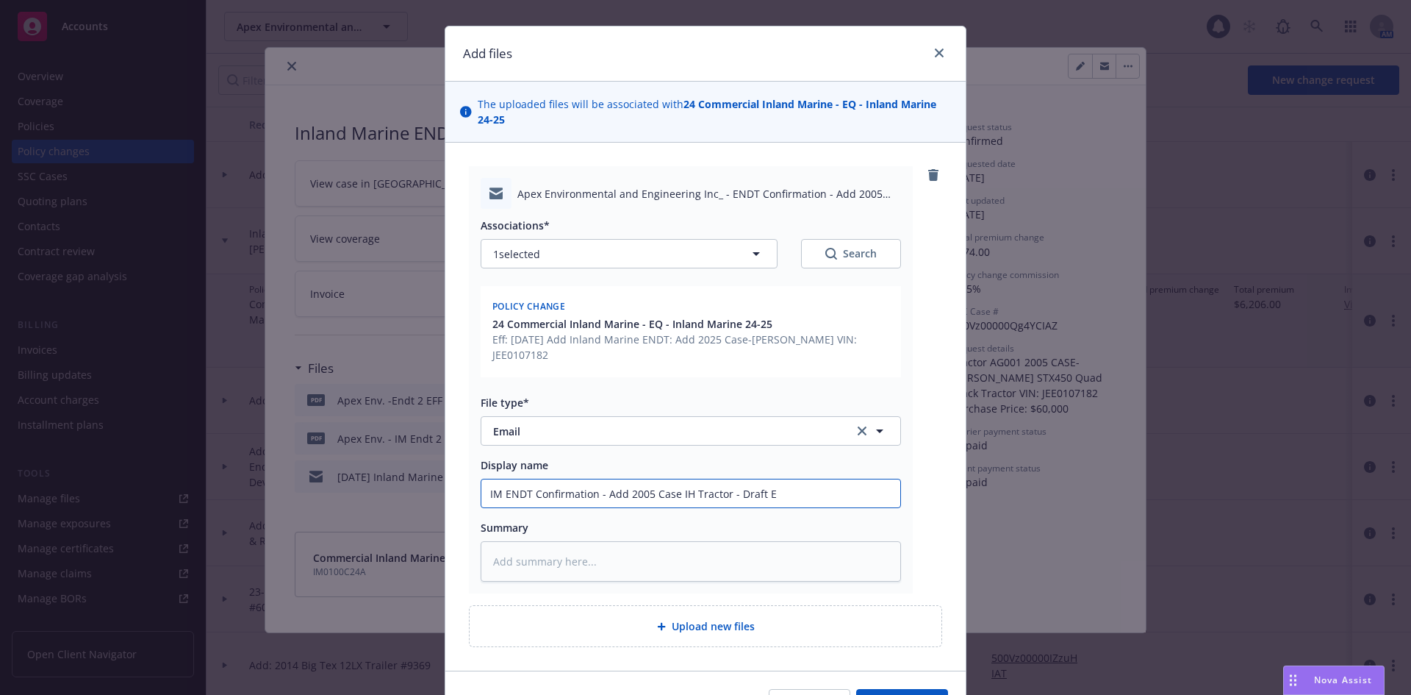
type input "IM ENDT Confirmation - Add 2005 Case IH Tractor - Draft Em"
type textarea "x"
type input "IM ENDT Confirmation - Add 2005 Case IH Tractor - Draft Ema"
type textarea "x"
type input "IM ENDT Confirmation - Add 2005 Case IH Tractor - Draft Emai"
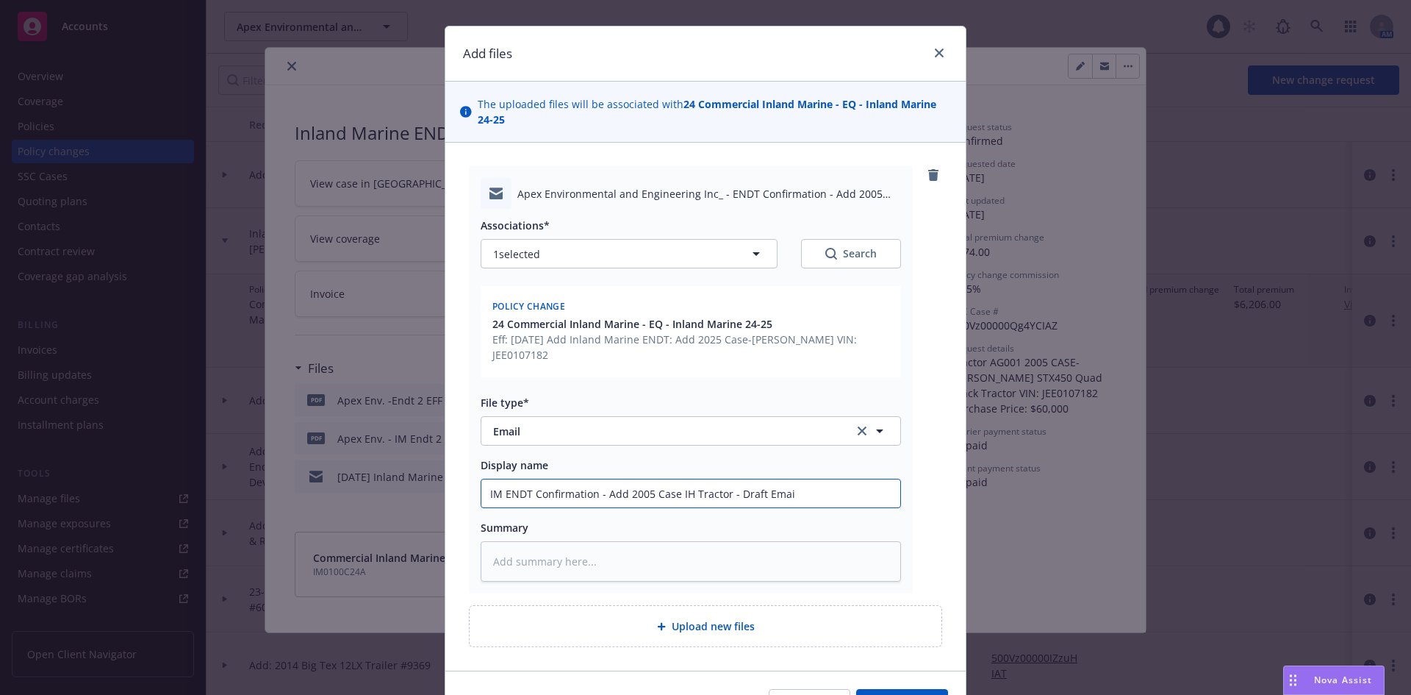
type textarea "x"
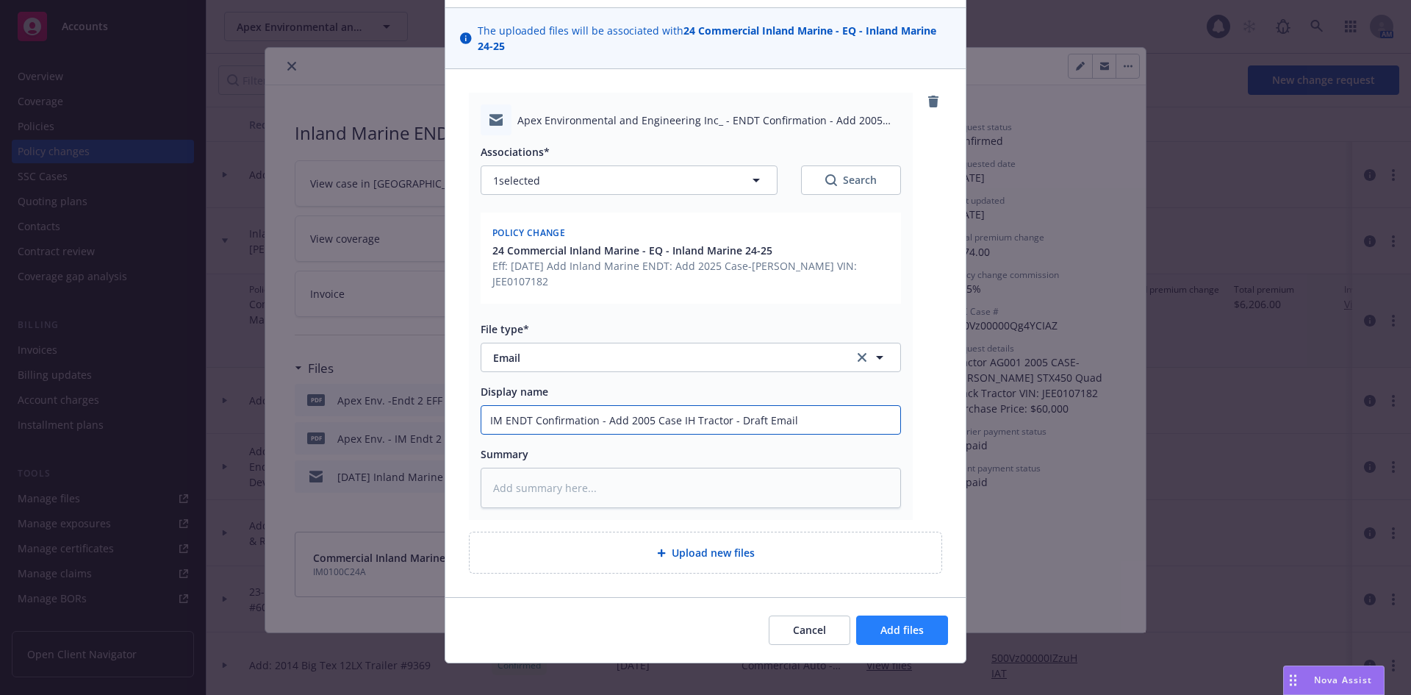
type input "IM ENDT Confirmation - Add 2005 Case IH Tractor - Draft Email"
click at [895, 615] on button "Add files" at bounding box center [902, 629] width 92 height 29
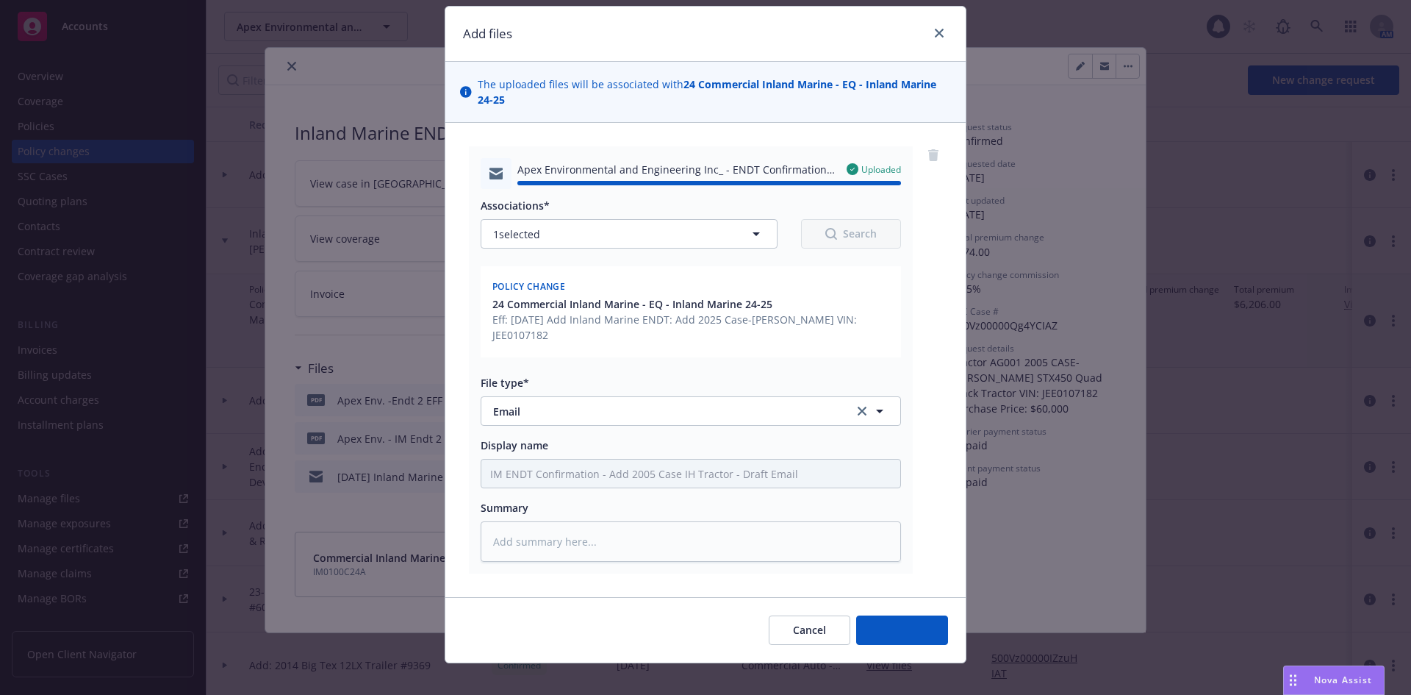
type textarea "x"
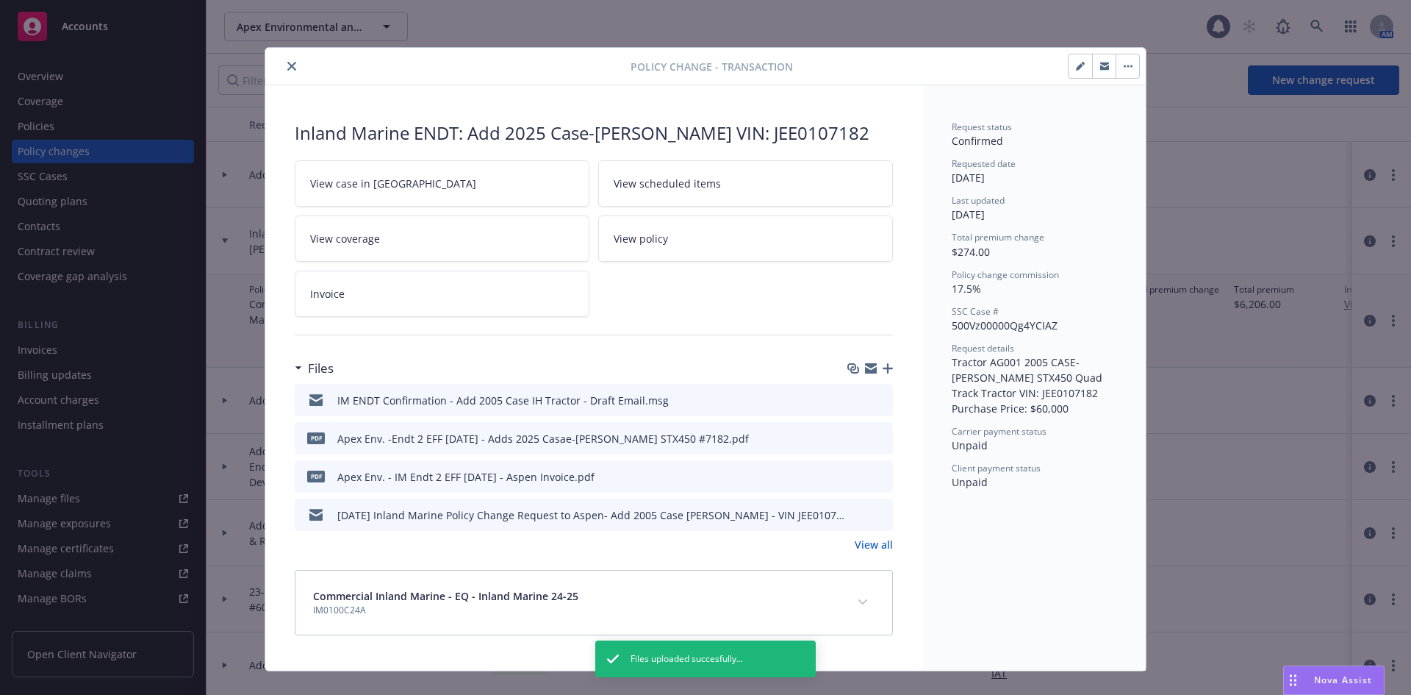
click at [287, 66] on icon "close" at bounding box center [291, 66] width 9 height 9
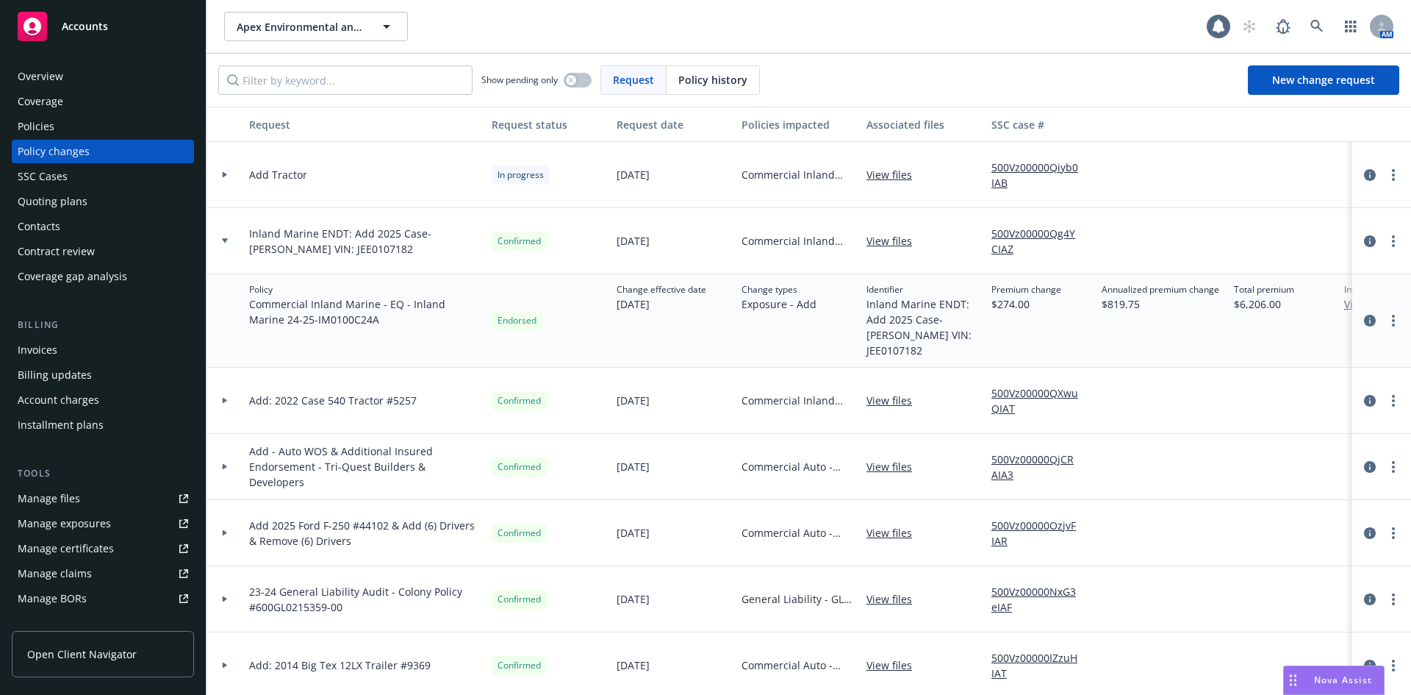
click at [1019, 231] on link "500Vz00000Qg4YCIAZ" at bounding box center [1041, 241] width 99 height 31
